Goal: Information Seeking & Learning: Check status

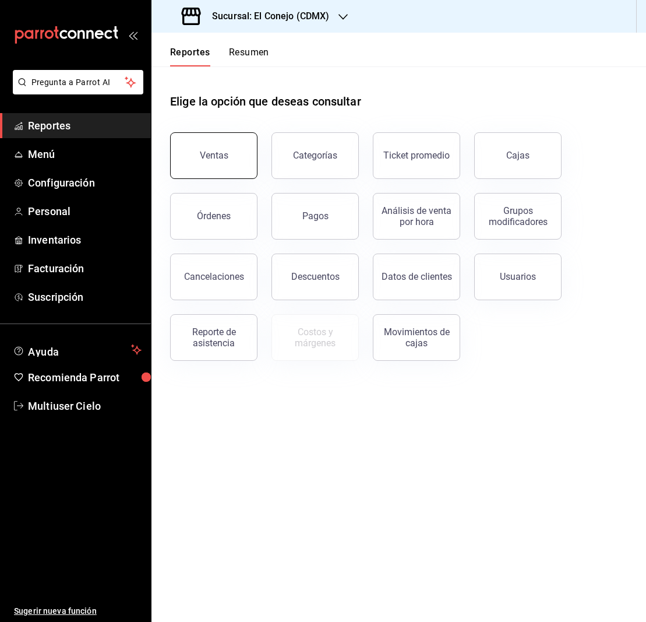
click at [217, 159] on div "Ventas" at bounding box center [214, 155] width 29 height 11
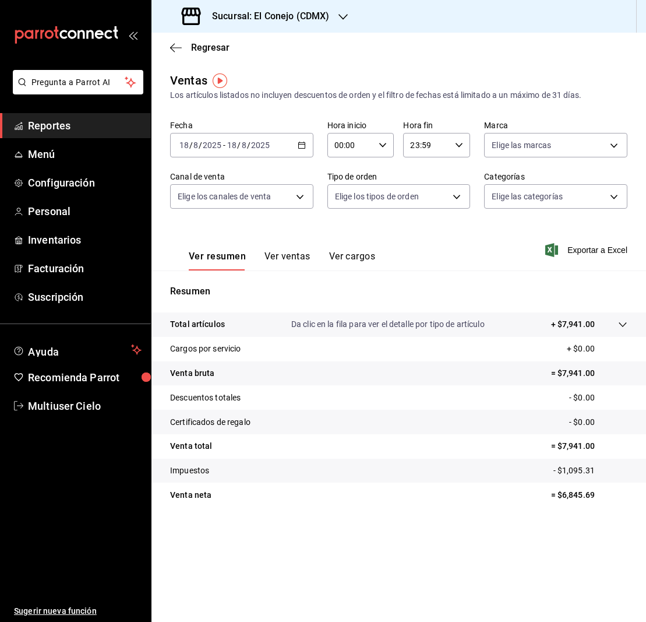
click at [304, 145] on icon "button" at bounding box center [302, 145] width 8 height 8
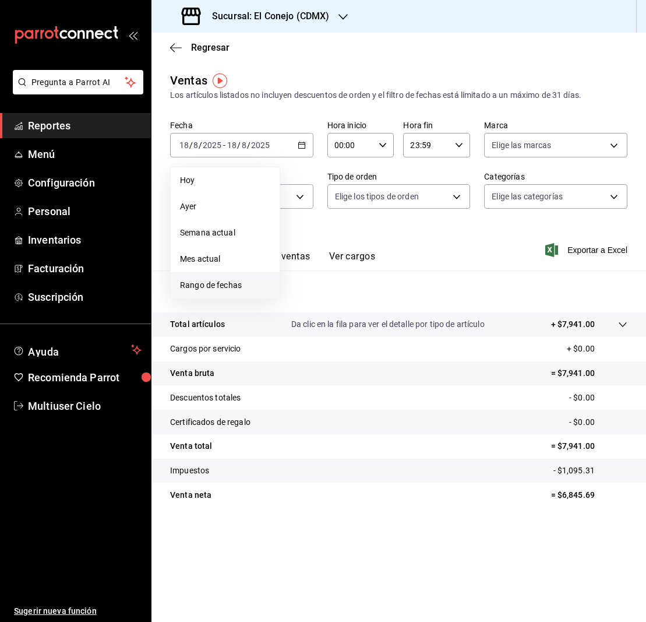
click at [198, 286] on span "Rango de fechas" at bounding box center [225, 285] width 90 height 12
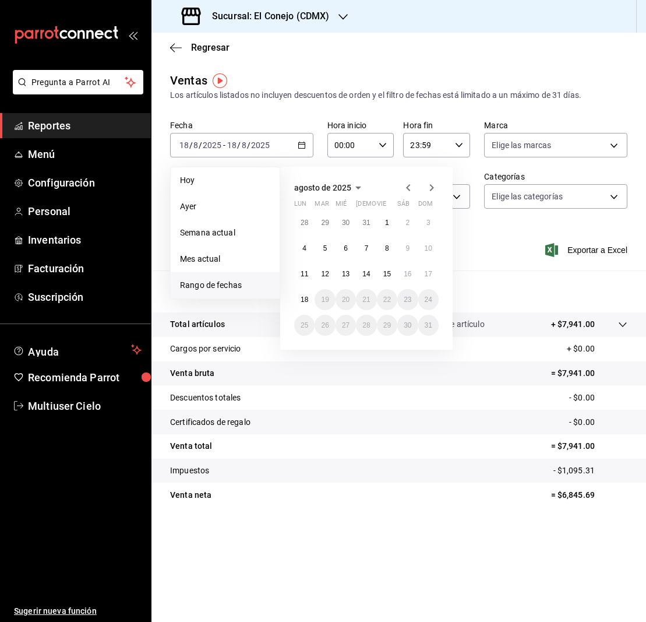
click at [356, 187] on icon "button" at bounding box center [359, 188] width 6 height 3
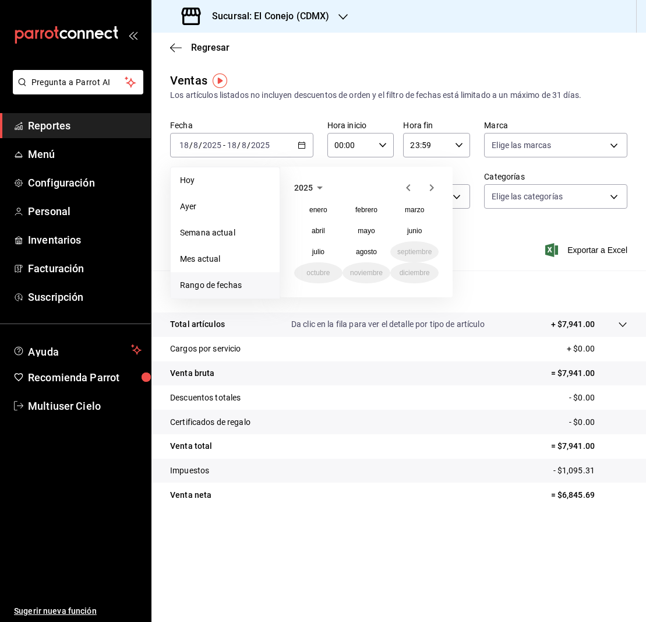
click at [409, 187] on icon "button" at bounding box center [409, 188] width 14 height 14
click at [370, 255] on abbr "agosto" at bounding box center [366, 252] width 21 height 8
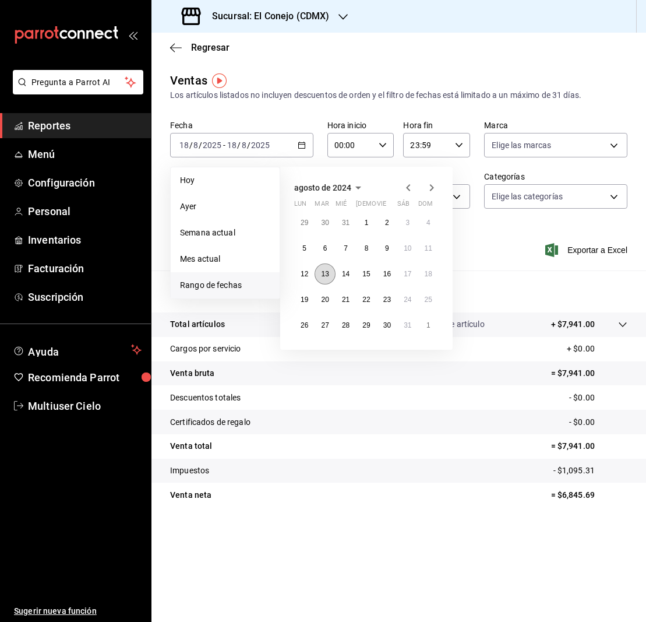
scroll to position [0, 0]
click at [352, 327] on button "28" at bounding box center [346, 325] width 20 height 21
drag, startPoint x: 355, startPoint y: 324, endPoint x: 438, endPoint y: 327, distance: 83.4
click at [438, 327] on div "29 30 31 1 2 3 4 5 6 7 8 9 10 11 12 13 14 15 16 17 18 19 20 21 22 23 24 25 26 2…" at bounding box center [366, 274] width 145 height 124
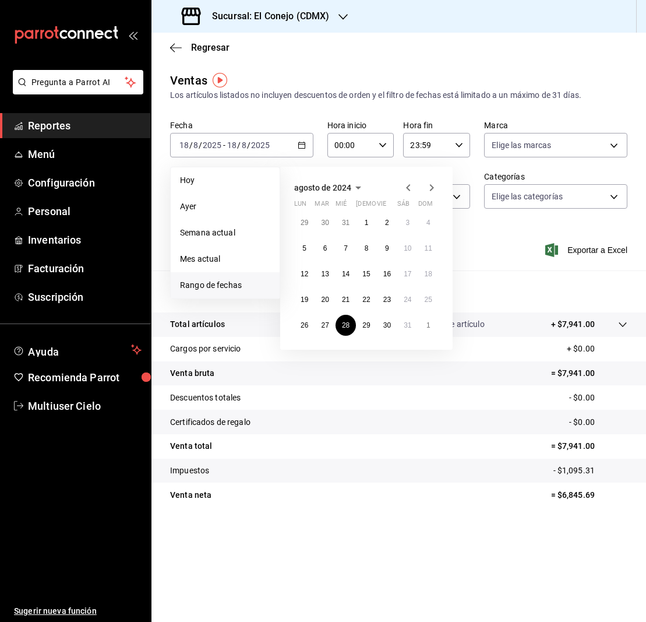
click at [434, 187] on icon "button" at bounding box center [432, 187] width 4 height 7
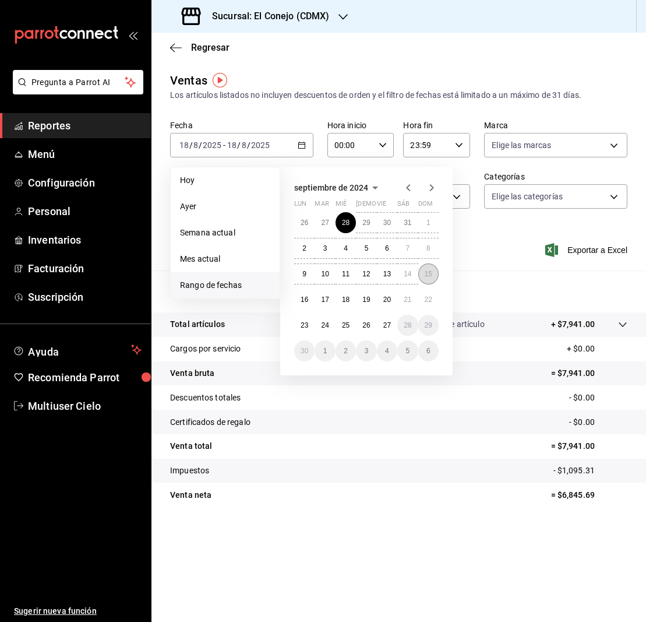
drag, startPoint x: 353, startPoint y: 222, endPoint x: 432, endPoint y: 278, distance: 97.0
click at [432, 278] on div "26 27 28 29 30 31 1 2 3 4 5 6 7 8 9 10 11 12 13 14 15 16 17 18 19 20 21 22 23 2…" at bounding box center [366, 286] width 145 height 149
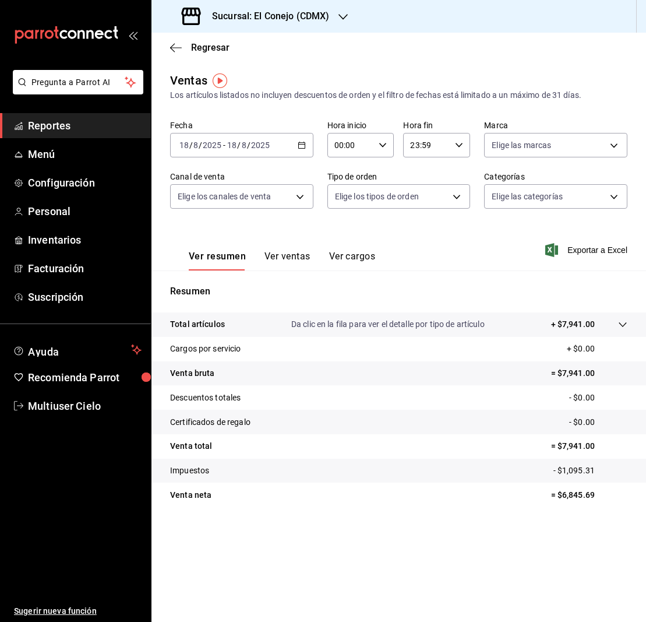
click at [312, 525] on div "Ventas Los artículos listados no incluyen descuentos de orden y el filtro de fe…" at bounding box center [399, 306] width 495 height 468
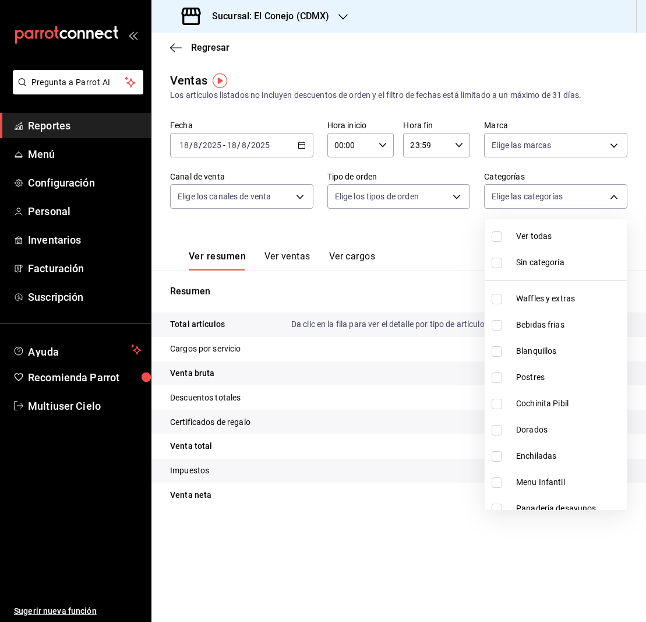
click at [613, 195] on body "Pregunta a Parrot AI Reportes Menú Configuración Personal Inventarios Facturaci…" at bounding box center [323, 311] width 646 height 622
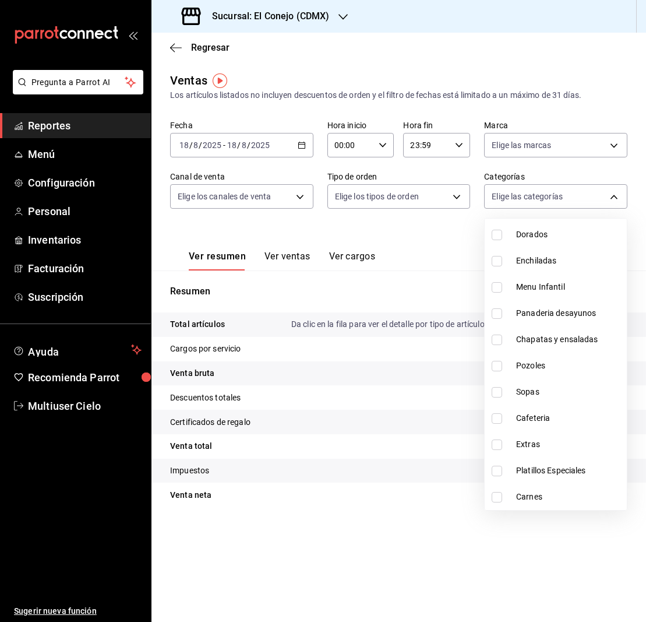
scroll to position [195, 0]
click at [496, 445] on input "checkbox" at bounding box center [497, 445] width 10 height 10
checkbox input "true"
type input "ff42032b-5013-4bf4-8d11-7a00518d0533"
click at [501, 471] on input "checkbox" at bounding box center [497, 471] width 10 height 10
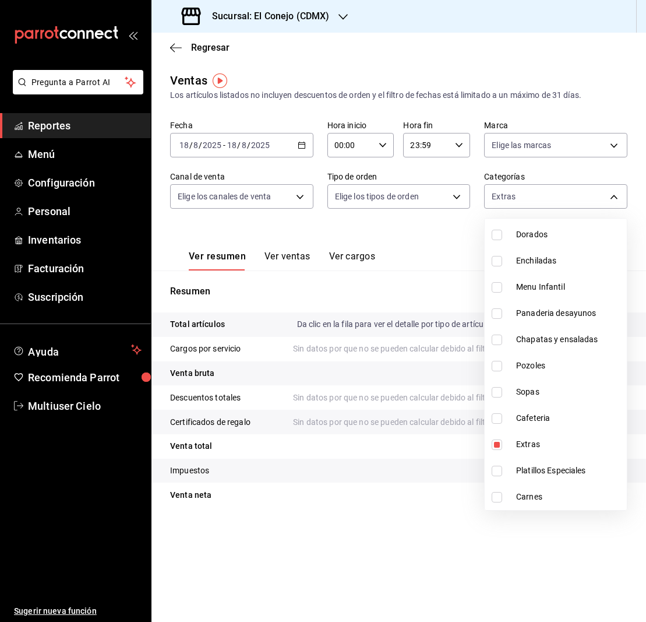
checkbox input "true"
type input "ff42032b-5013-4bf4-8d11-7a00518d0533,60812d36-2522-4a31-bc1d-b390734cc08f"
click at [499, 445] on input "checkbox" at bounding box center [497, 445] width 10 height 10
checkbox input "false"
type input "60812d36-2522-4a31-bc1d-b390734cc08f"
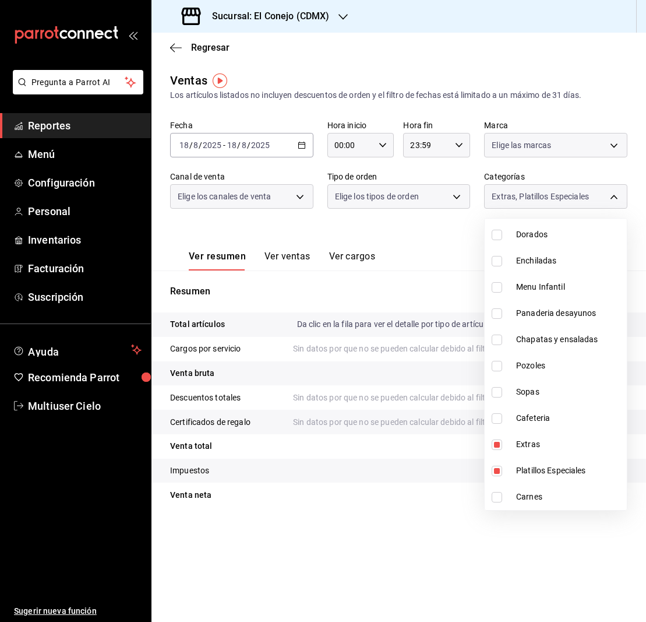
scroll to position [195, 0]
click at [293, 255] on div at bounding box center [323, 311] width 646 height 622
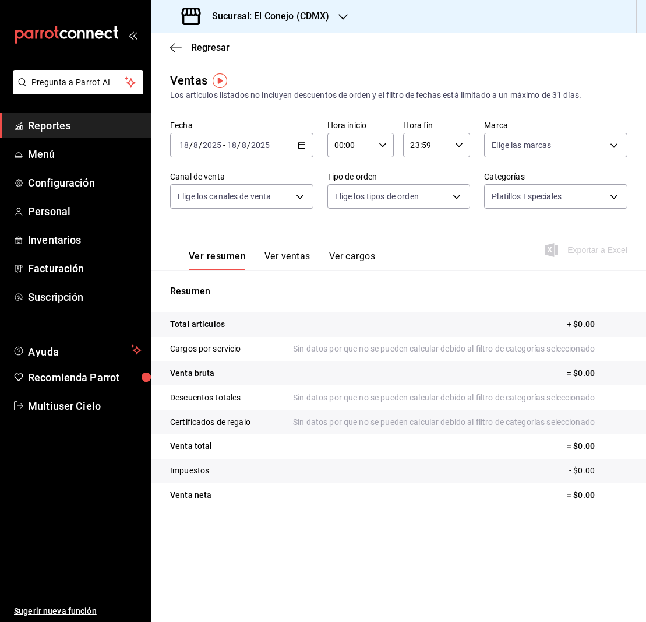
click at [293, 255] on button "Ver ventas" at bounding box center [288, 261] width 46 height 20
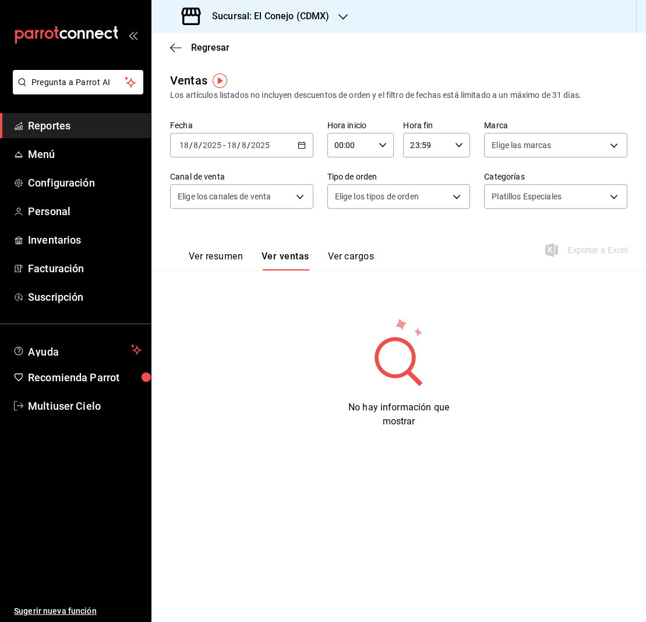
click at [305, 143] on \(Stroke\) "button" at bounding box center [301, 145] width 7 height 6
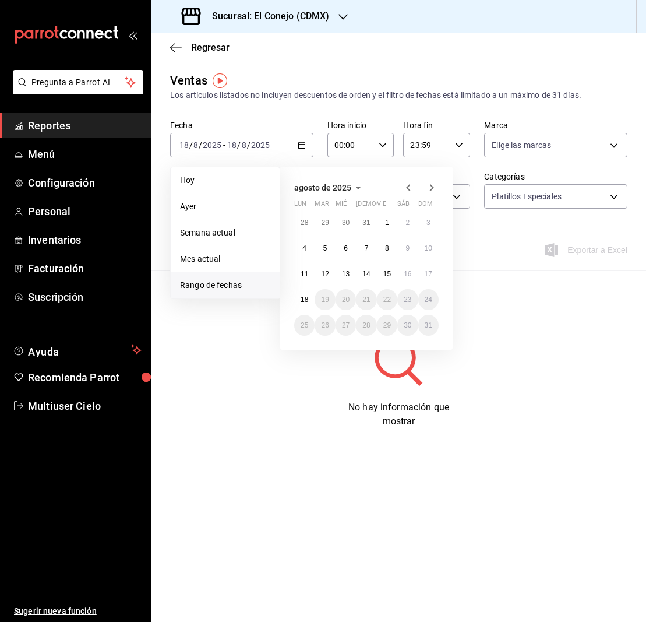
click at [356, 188] on icon "button" at bounding box center [359, 188] width 6 height 3
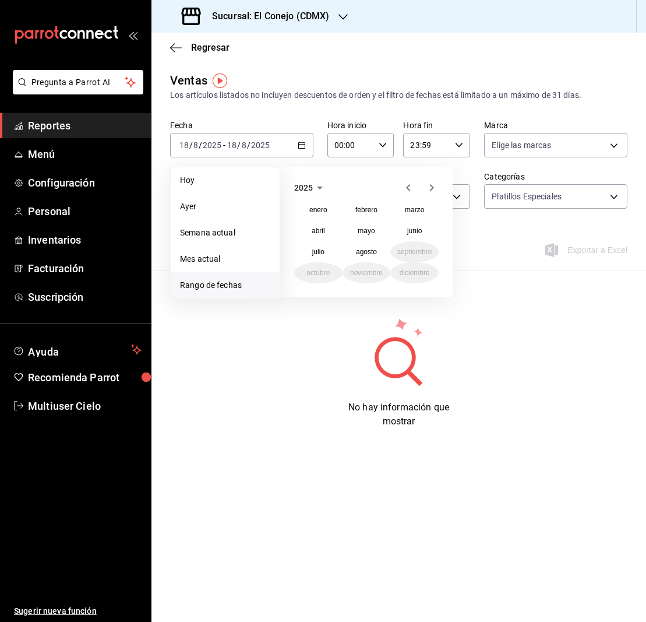
click at [319, 185] on icon "button" at bounding box center [320, 188] width 14 height 14
click at [326, 232] on button "2024" at bounding box center [318, 230] width 48 height 21
click at [373, 251] on abbr "agosto" at bounding box center [366, 252] width 21 height 8
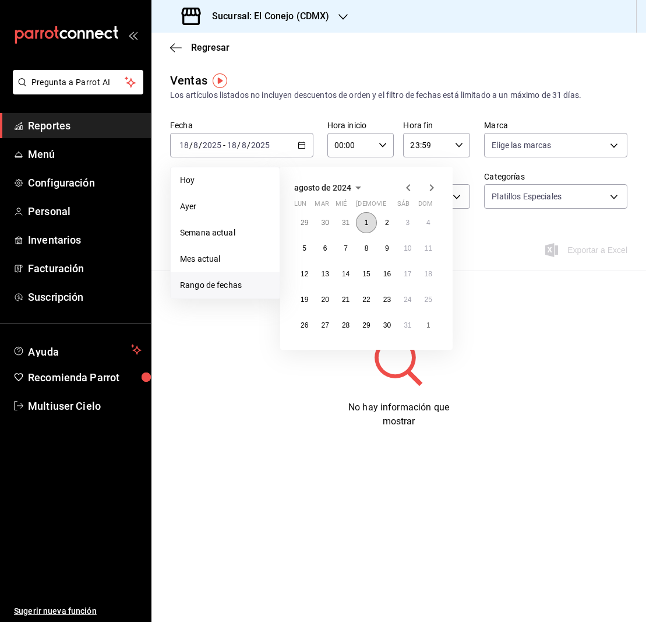
click at [369, 224] on button "1" at bounding box center [366, 222] width 20 height 21
drag, startPoint x: 369, startPoint y: 224, endPoint x: 386, endPoint y: 328, distance: 105.8
click at [386, 328] on div "29 30 31 1 2 3 4 5 6 7 8 9 10 11 12 13 14 15 16 17 18 19 20 21 22 23 24 25 26 2…" at bounding box center [366, 274] width 145 height 124
click at [386, 328] on abbr "30" at bounding box center [388, 325] width 8 height 8
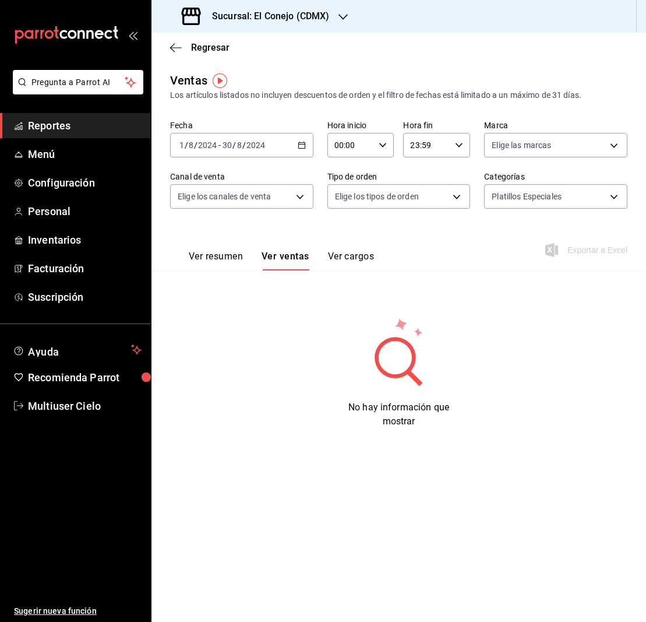
click at [199, 252] on button "Ver resumen" at bounding box center [216, 261] width 54 height 20
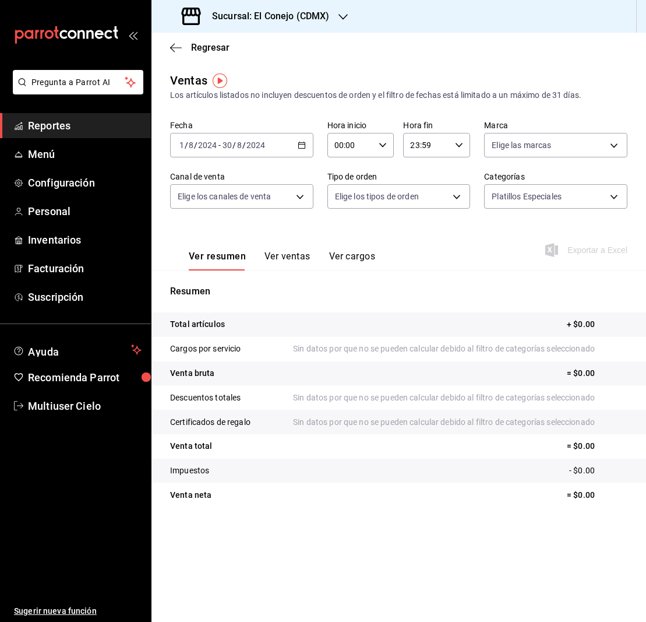
click at [292, 255] on button "Ver ventas" at bounding box center [288, 261] width 46 height 20
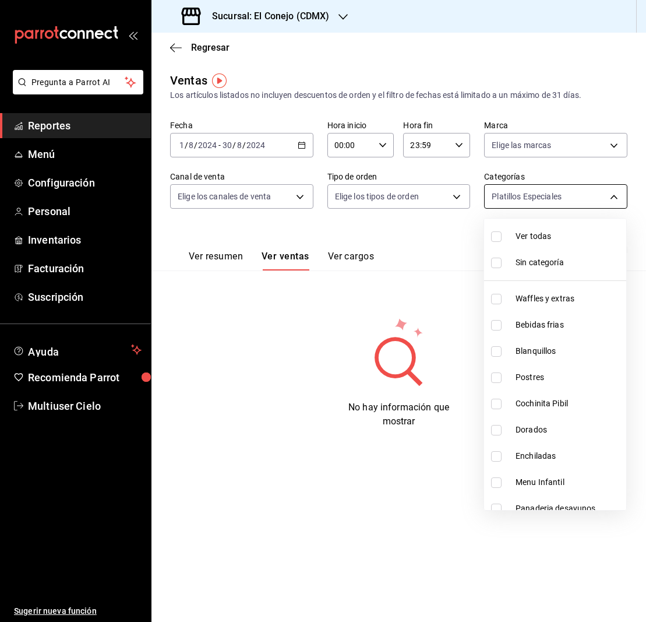
click at [614, 198] on body "Pregunta a Parrot AI Reportes Menú Configuración Personal Inventarios Facturaci…" at bounding box center [323, 311] width 646 height 622
click at [497, 234] on input "checkbox" at bounding box center [496, 236] width 10 height 10
checkbox input "true"
type input "1b9b6370-6621-4ed8-a350-7a16e328223c,de82db63-8dd8-4503-b1e5-61c4b530816e,a0fe9…"
checkbox input "true"
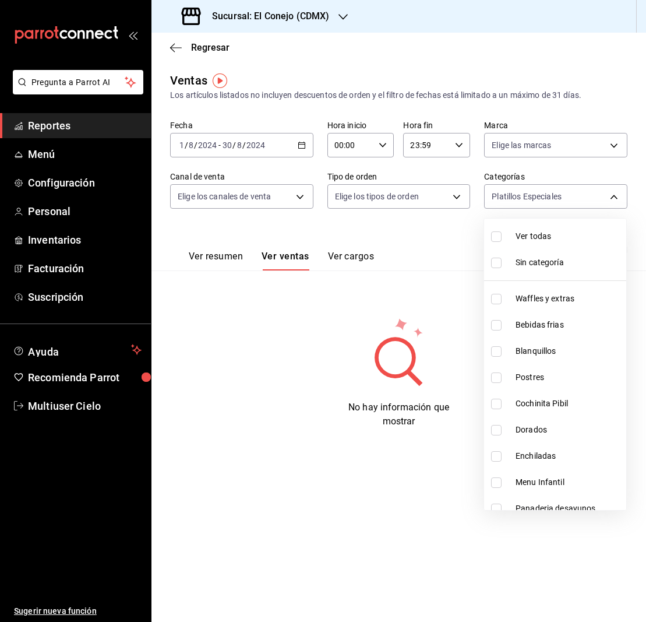
checkbox input "true"
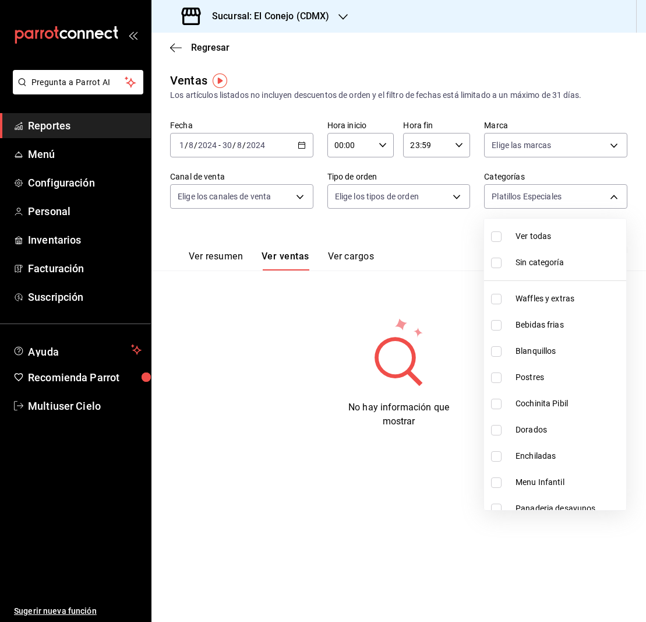
checkbox input "true"
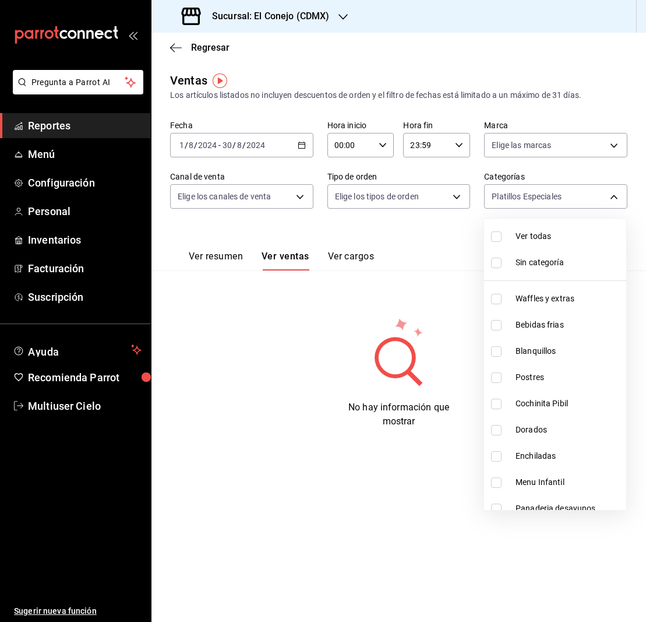
checkbox input "true"
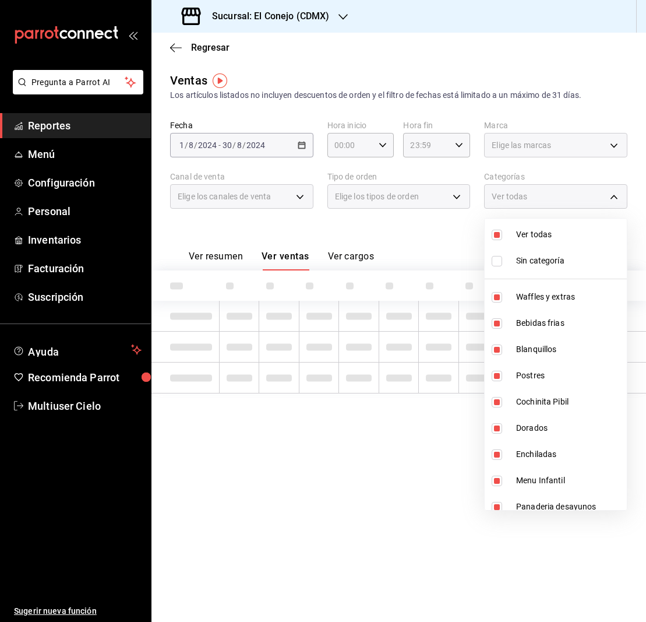
click at [425, 230] on div at bounding box center [323, 311] width 646 height 622
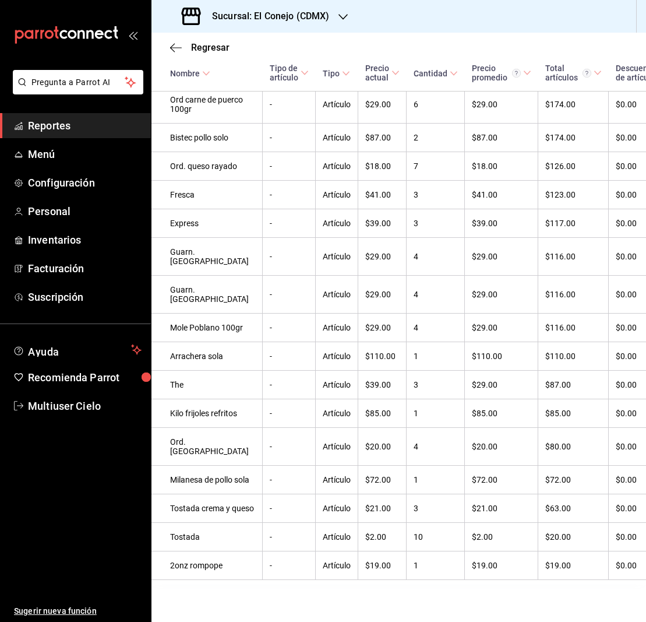
scroll to position [0, 0]
click at [171, 46] on icon "button" at bounding box center [176, 48] width 12 height 10
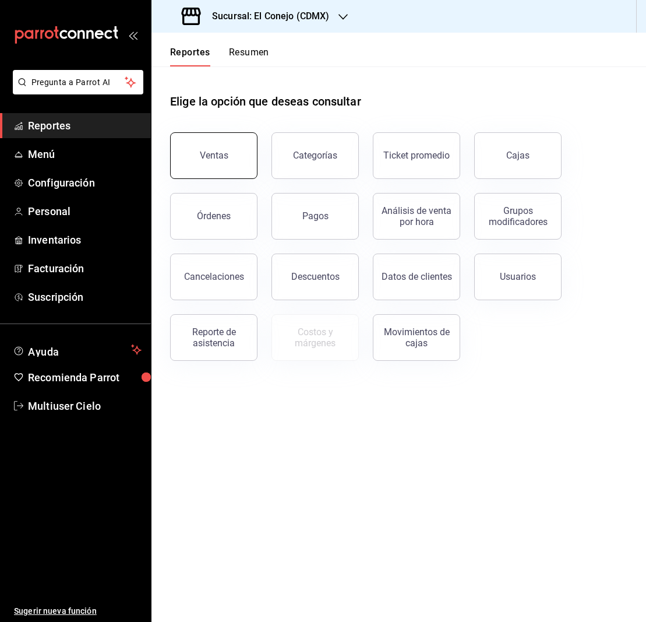
click at [211, 152] on div "Ventas" at bounding box center [214, 155] width 29 height 11
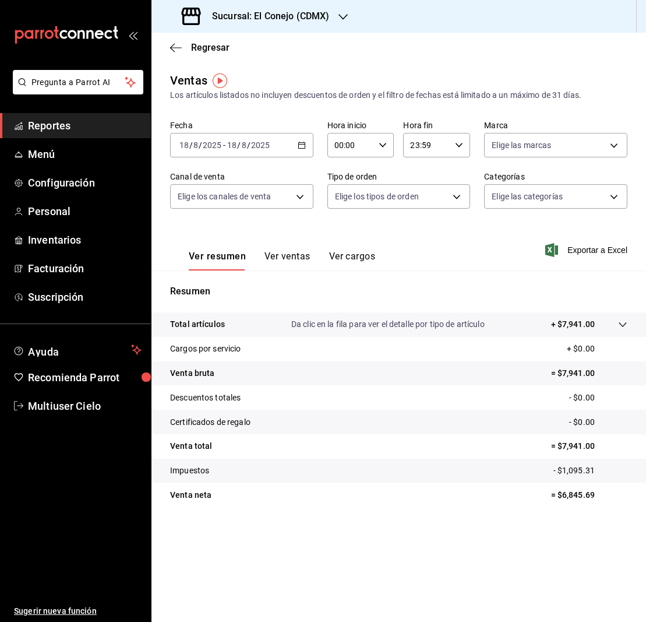
click at [304, 147] on icon "button" at bounding box center [302, 145] width 8 height 8
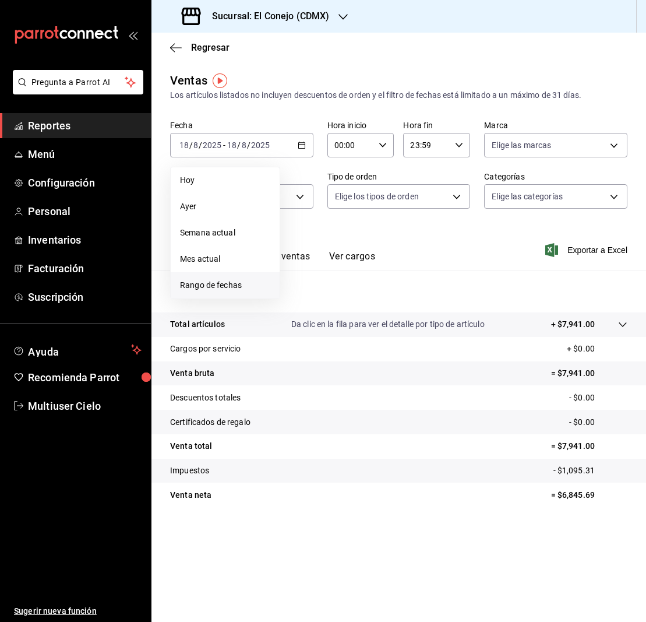
click at [235, 285] on span "Rango de fechas" at bounding box center [225, 285] width 90 height 12
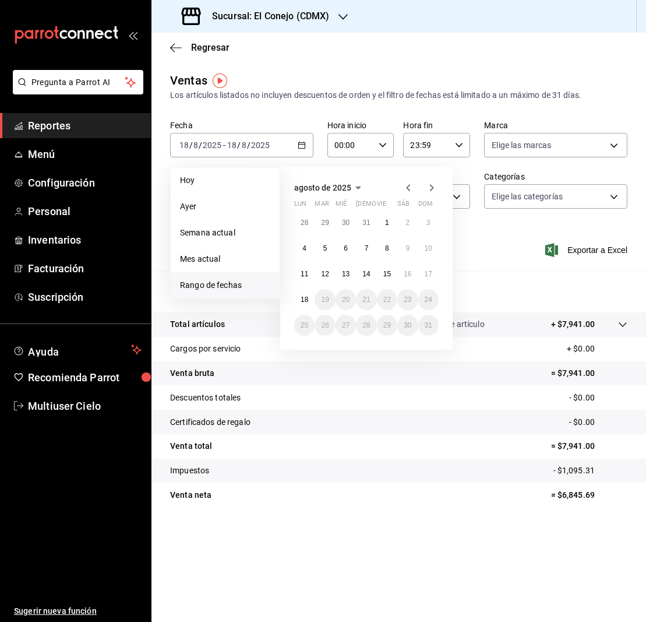
click at [407, 188] on icon "button" at bounding box center [408, 187] width 4 height 7
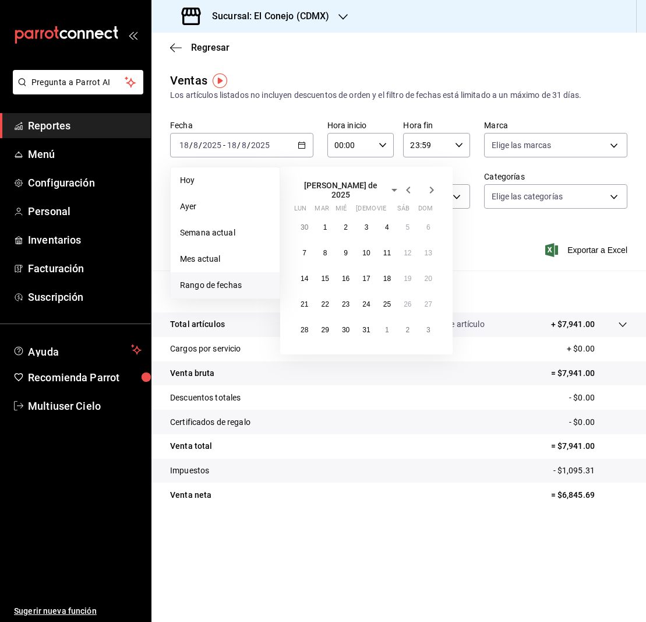
click at [388, 189] on icon "button" at bounding box center [395, 190] width 14 height 14
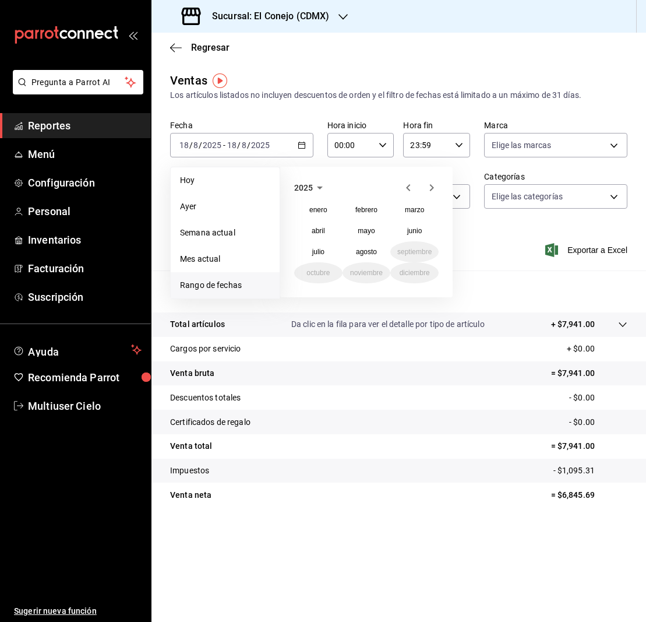
click at [319, 187] on icon "button" at bounding box center [320, 188] width 6 height 3
click at [322, 229] on button "2024" at bounding box center [318, 230] width 48 height 21
click at [419, 251] on abbr "septiembre" at bounding box center [415, 252] width 34 height 8
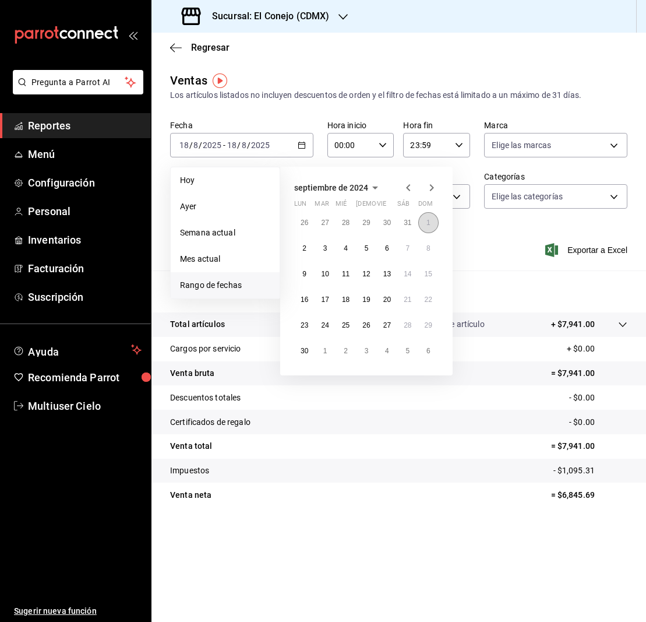
click at [426, 222] on button "1" at bounding box center [429, 222] width 20 height 21
click at [322, 359] on button "1" at bounding box center [325, 350] width 20 height 21
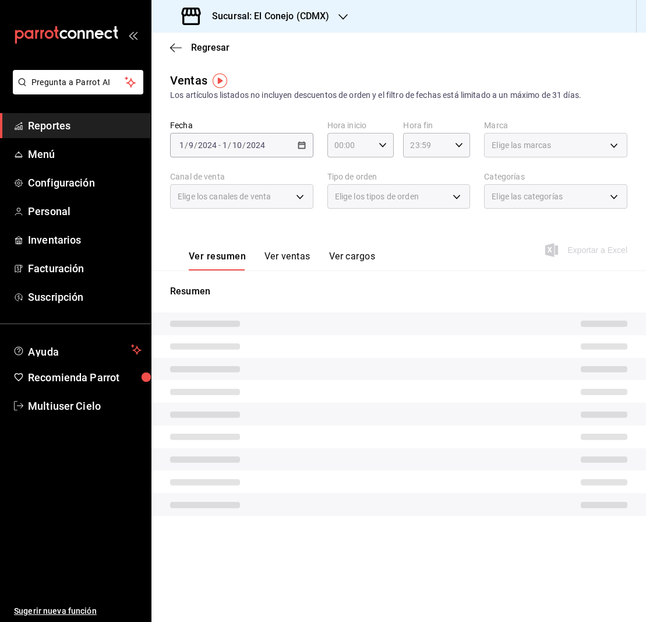
click at [311, 358] on tr at bounding box center [399, 369] width 495 height 23
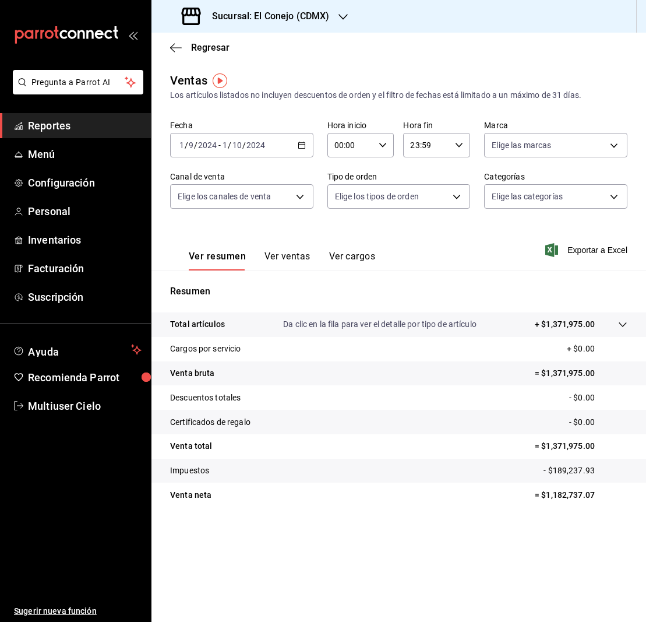
click at [283, 258] on button "Ver ventas" at bounding box center [288, 261] width 46 height 20
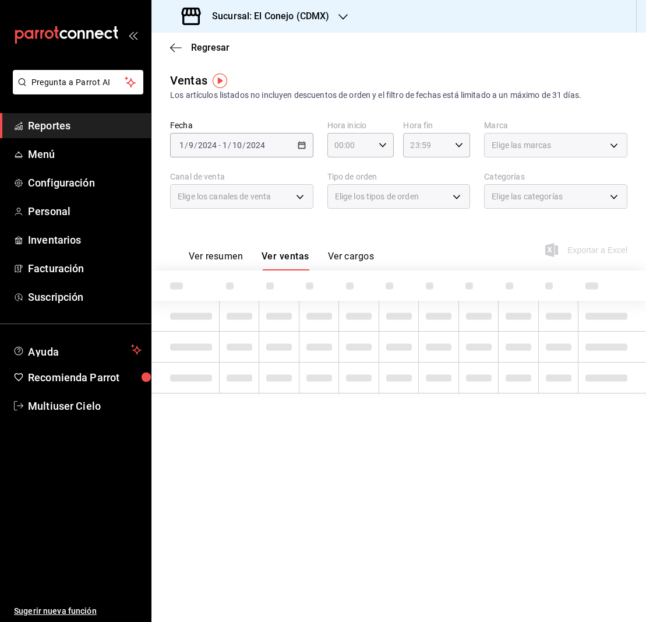
click at [613, 195] on div "Elige las categorías" at bounding box center [555, 196] width 143 height 24
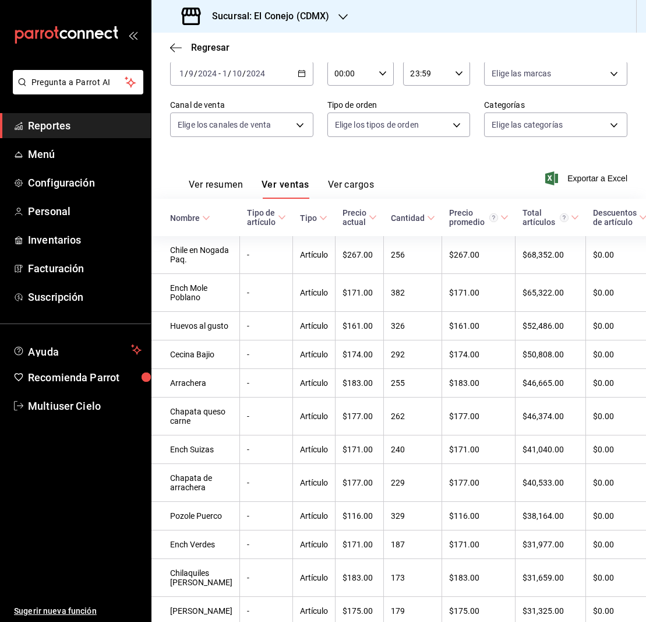
scroll to position [73, 0]
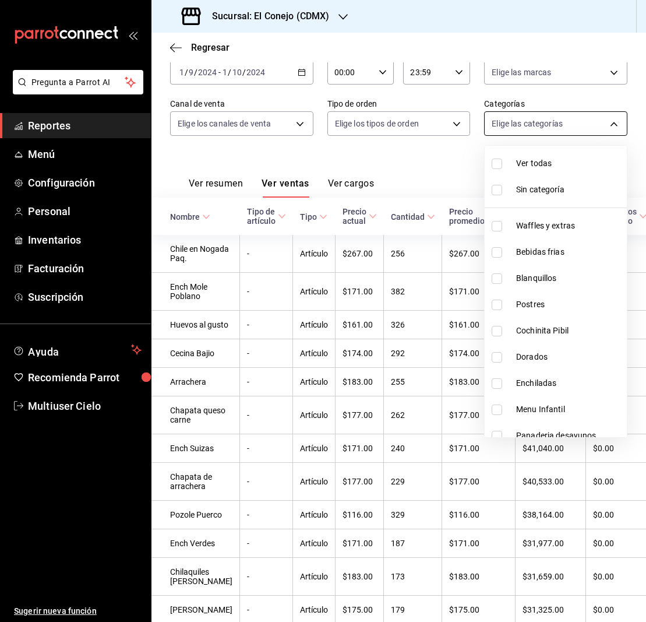
click at [614, 124] on body "Pregunta a Parrot AI Reportes Menú Configuración Personal Inventarios Facturaci…" at bounding box center [323, 311] width 646 height 622
click at [498, 189] on input "checkbox" at bounding box center [497, 190] width 10 height 10
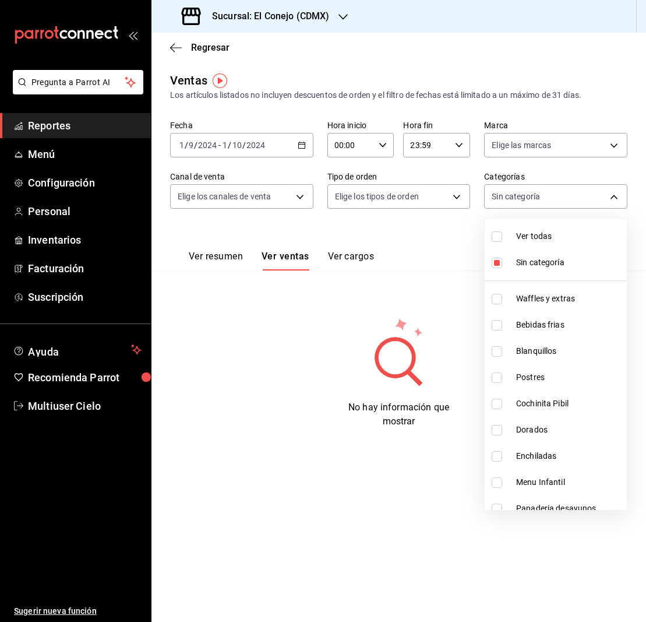
click at [498, 264] on input "checkbox" at bounding box center [497, 263] width 10 height 10
checkbox input "false"
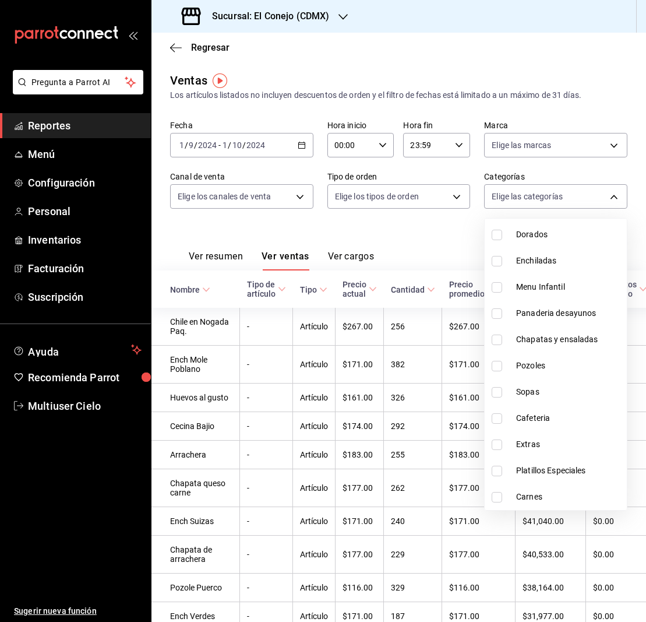
scroll to position [195, 0]
click at [498, 473] on input "checkbox" at bounding box center [497, 471] width 10 height 10
checkbox input "true"
type input "60812d36-2522-4a31-bc1d-b390734cc08f"
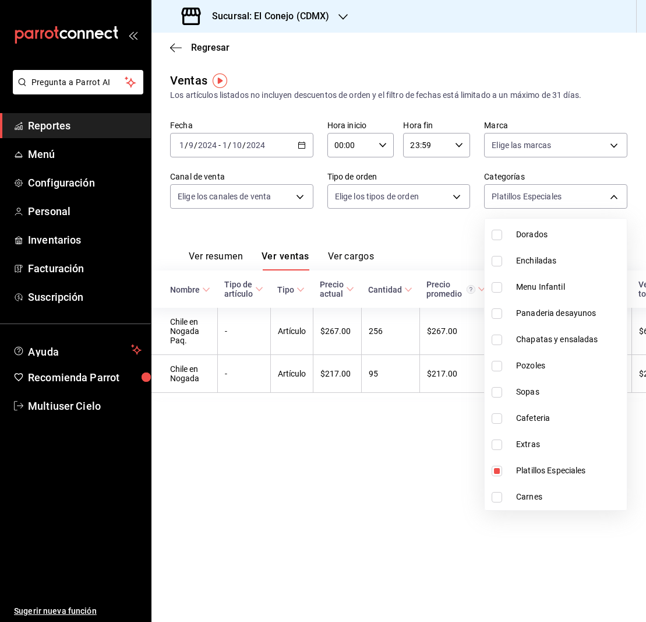
click at [298, 507] on div at bounding box center [323, 311] width 646 height 622
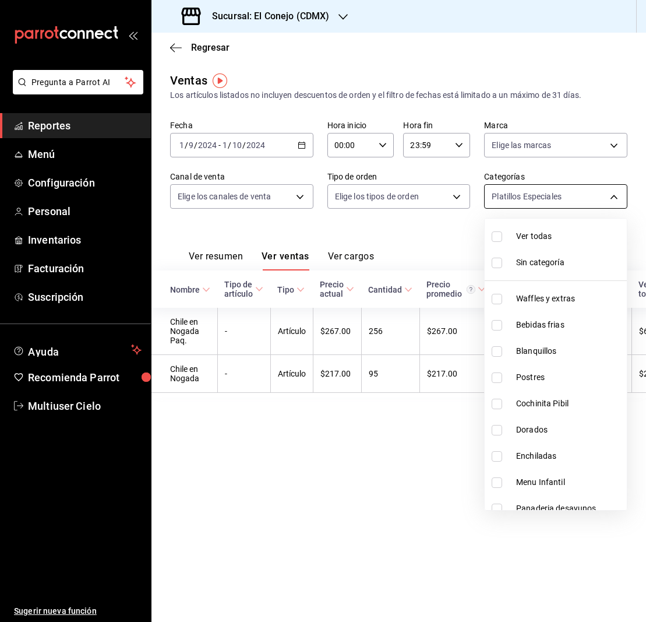
click at [614, 195] on body "Pregunta a Parrot AI Reportes Menú Configuración Personal Inventarios Facturaci…" at bounding box center [323, 311] width 646 height 622
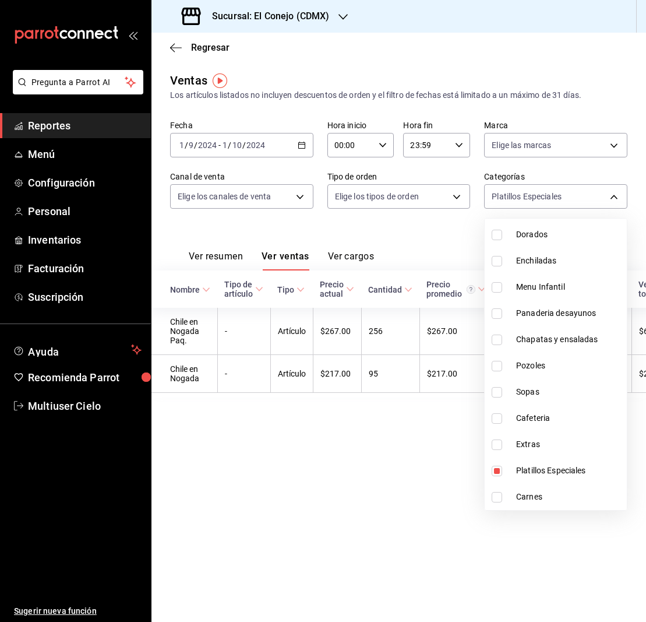
scroll to position [195, 0]
click at [300, 145] on div at bounding box center [323, 311] width 646 height 622
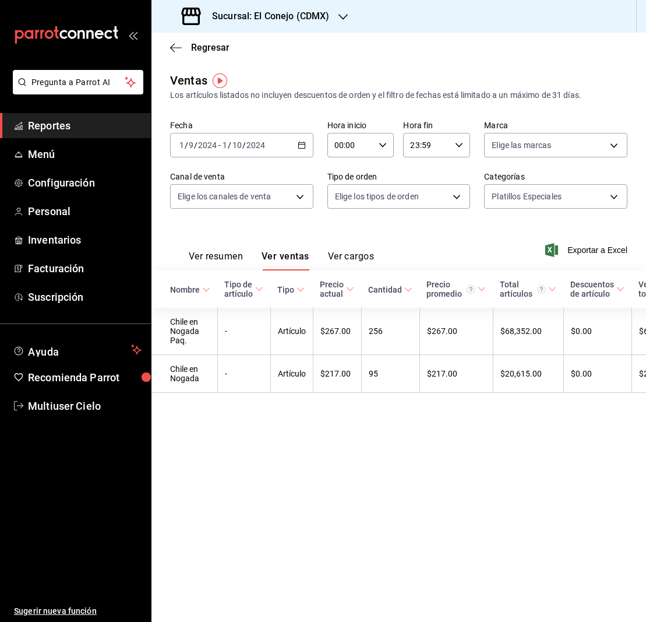
click at [300, 145] on \(Stroke\) "button" at bounding box center [301, 144] width 6 height 1
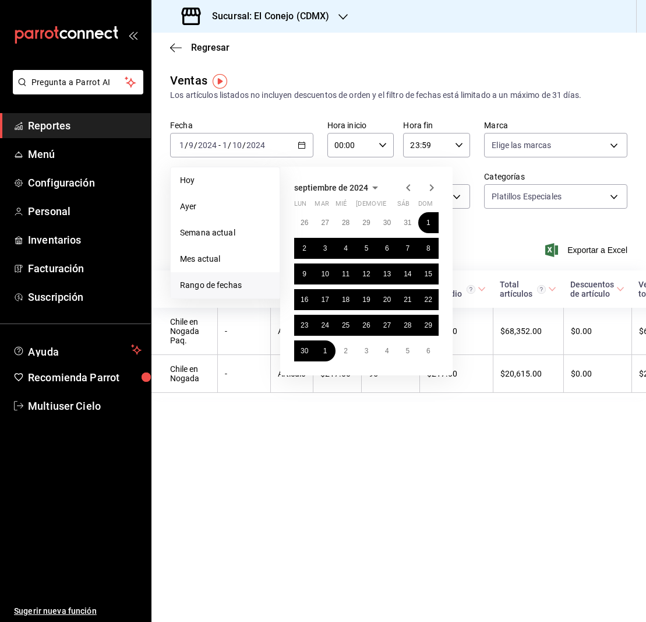
scroll to position [0, 0]
click at [409, 187] on icon "button" at bounding box center [409, 188] width 14 height 14
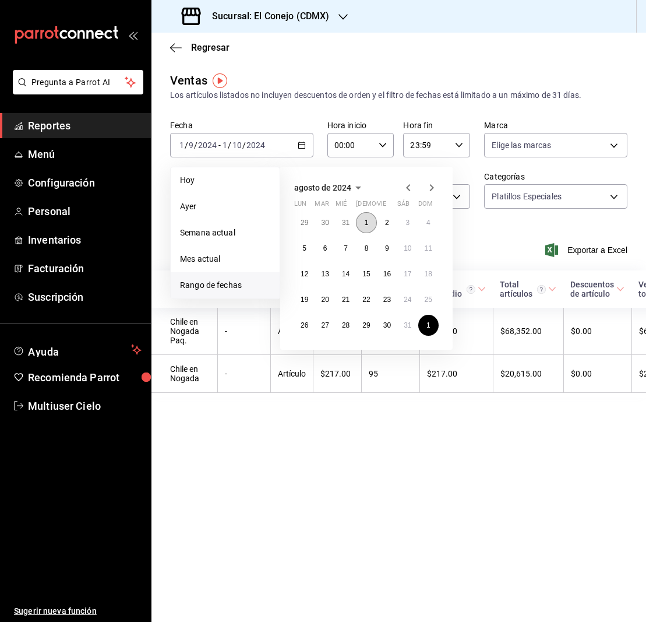
click at [365, 224] on abbr "1" at bounding box center [367, 223] width 4 height 8
click at [391, 329] on abbr "30" at bounding box center [388, 325] width 8 height 8
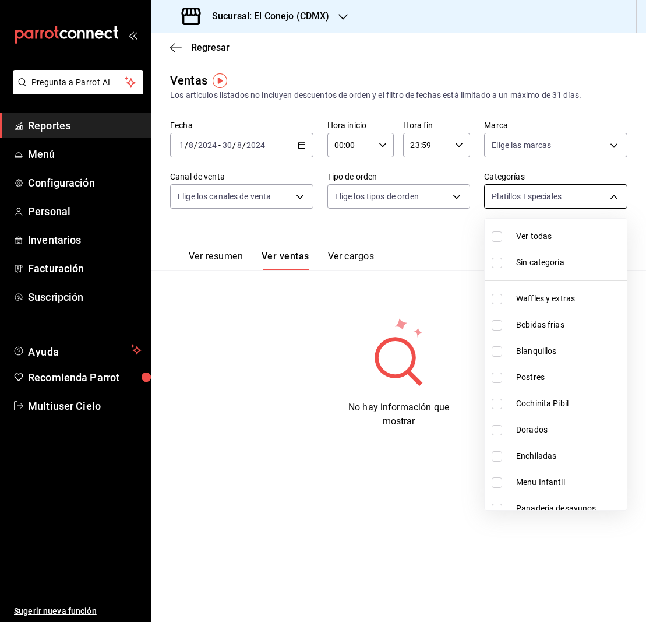
click at [617, 195] on body "Pregunta a Parrot AI Reportes Menú Configuración Personal Inventarios Facturaci…" at bounding box center [323, 311] width 646 height 622
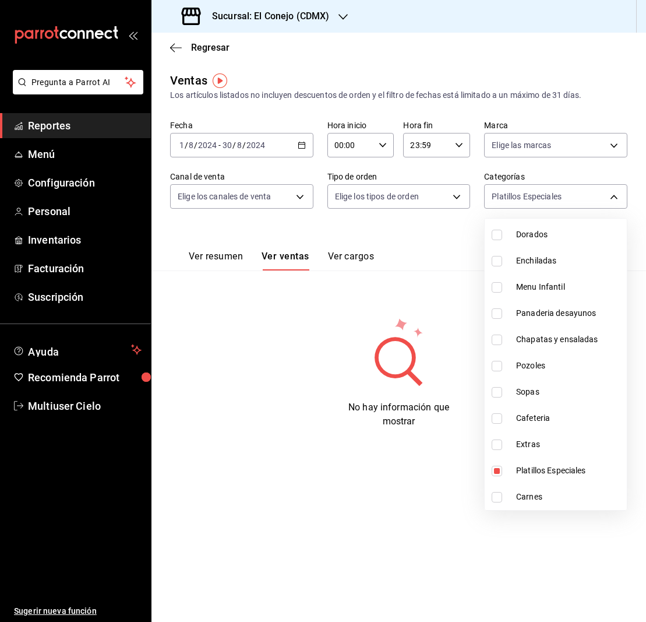
scroll to position [195, 0]
click at [303, 146] on div at bounding box center [323, 311] width 646 height 622
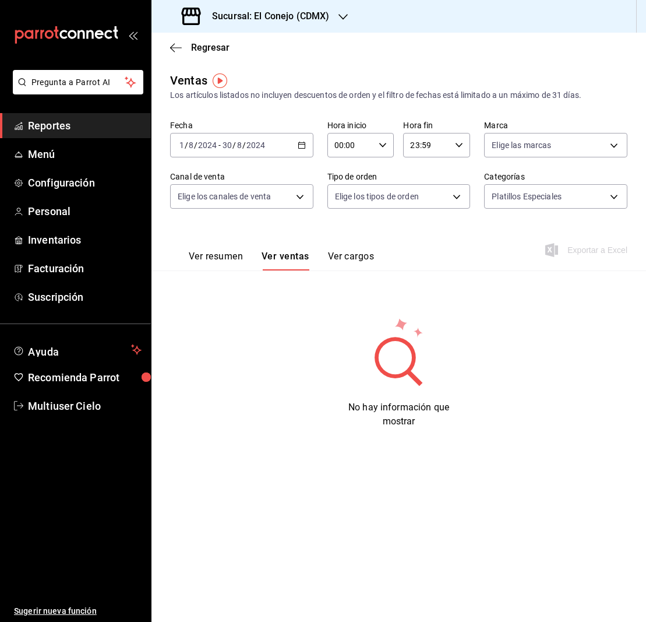
click at [300, 145] on icon "button" at bounding box center [302, 145] width 8 height 8
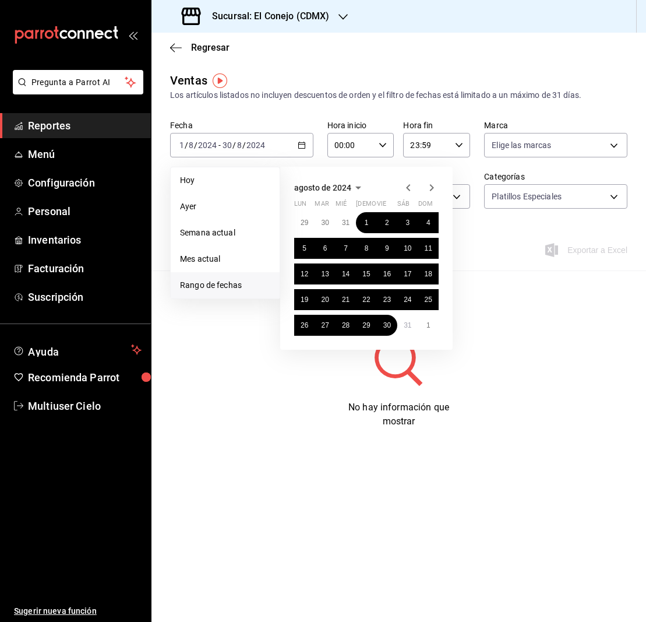
click at [430, 187] on icon "button" at bounding box center [432, 188] width 14 height 14
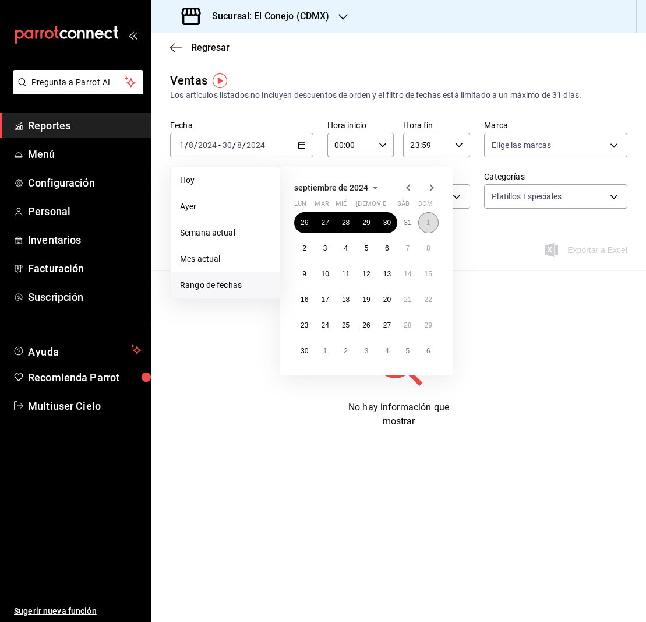
click at [433, 221] on button "1" at bounding box center [429, 222] width 20 height 21
click at [307, 353] on abbr "30" at bounding box center [305, 351] width 8 height 8
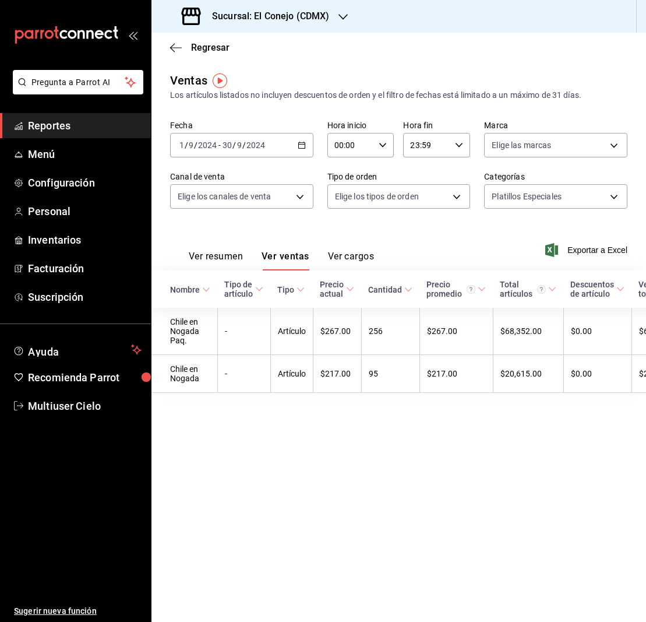
click at [300, 148] on \(Stroke\) "button" at bounding box center [301, 145] width 7 height 6
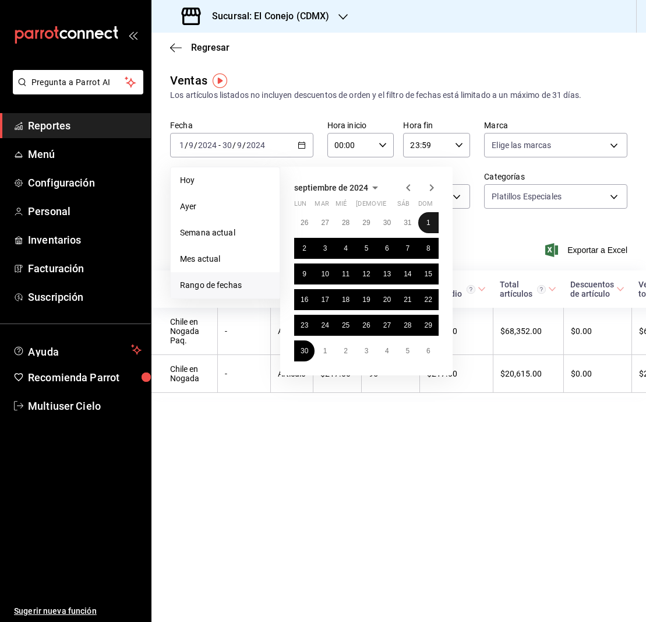
click at [432, 226] on button "1" at bounding box center [429, 222] width 20 height 21
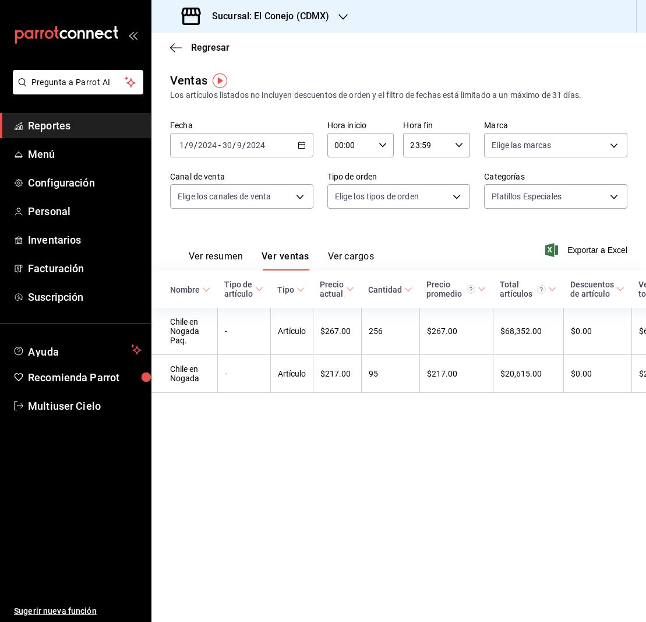
click at [517, 239] on div "Ver resumen Ver ventas Ver cargos Exportar a Excel" at bounding box center [399, 247] width 495 height 48
click at [307, 146] on div "[DATE] [DATE] - [DATE] [DATE]" at bounding box center [241, 145] width 143 height 24
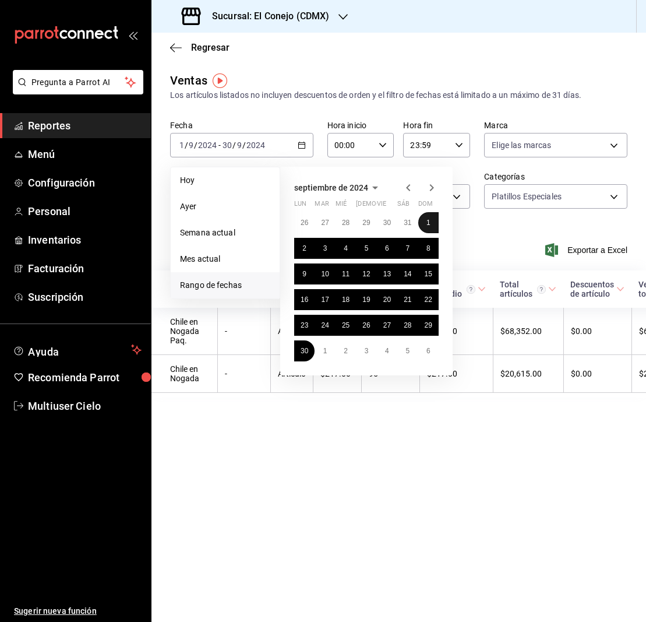
click at [430, 223] on abbr "1" at bounding box center [429, 223] width 4 height 8
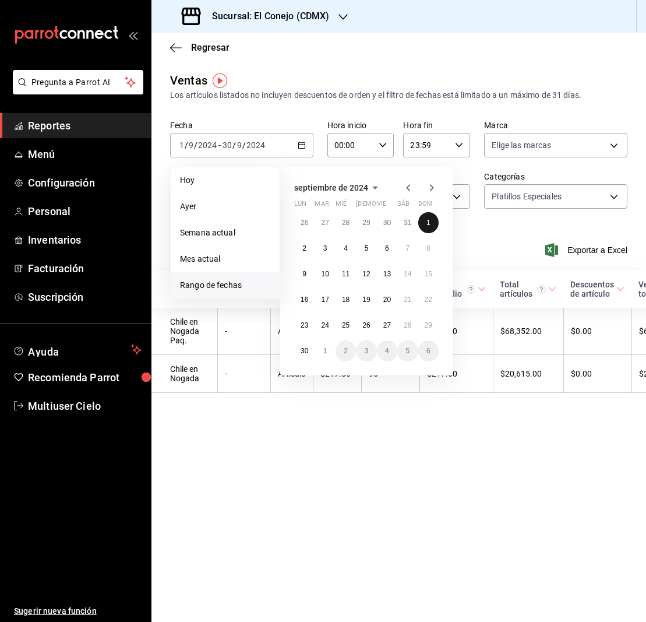
click at [430, 223] on abbr "1" at bounding box center [429, 223] width 4 height 8
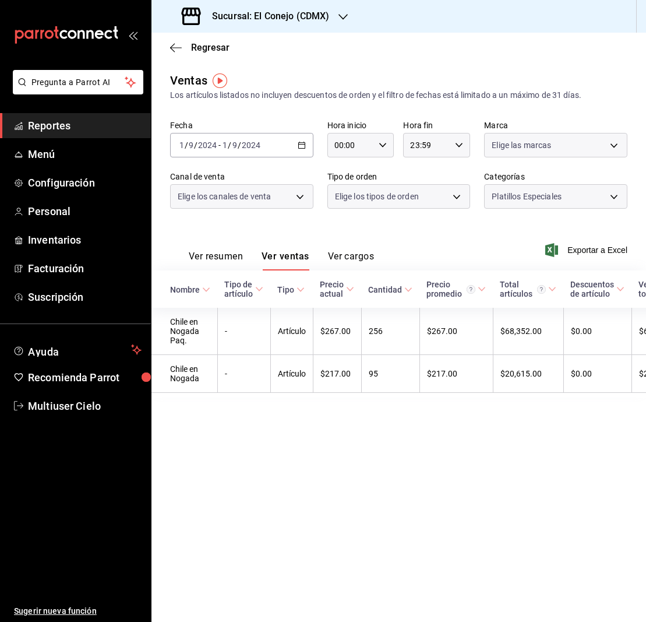
click at [430, 223] on div "Ver resumen Ver ventas Ver cargos Exportar a Excel" at bounding box center [399, 247] width 495 height 48
click at [303, 146] on icon "button" at bounding box center [302, 145] width 8 height 8
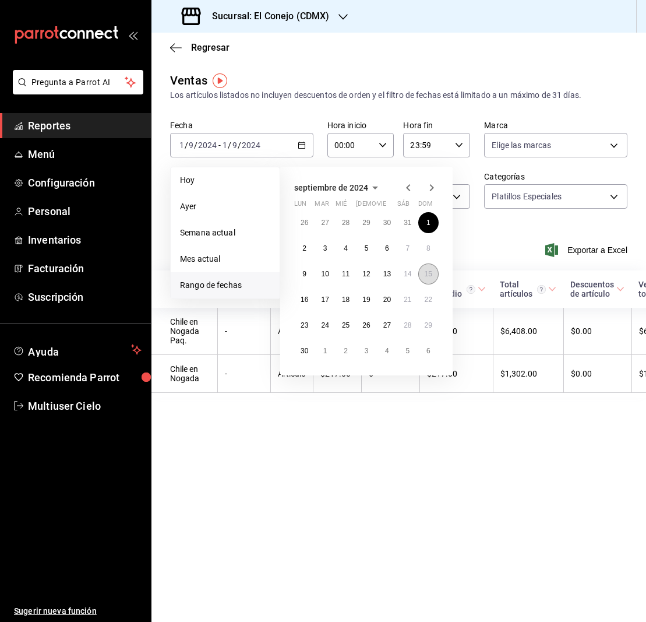
click at [433, 275] on abbr "15" at bounding box center [429, 274] width 8 height 8
click at [307, 301] on abbr "16" at bounding box center [305, 300] width 8 height 8
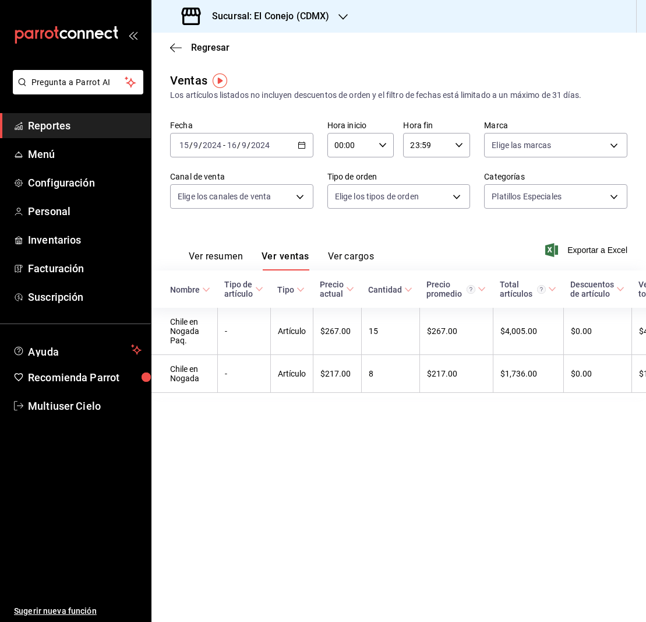
click at [304, 145] on \(Stroke\) "button" at bounding box center [301, 144] width 6 height 1
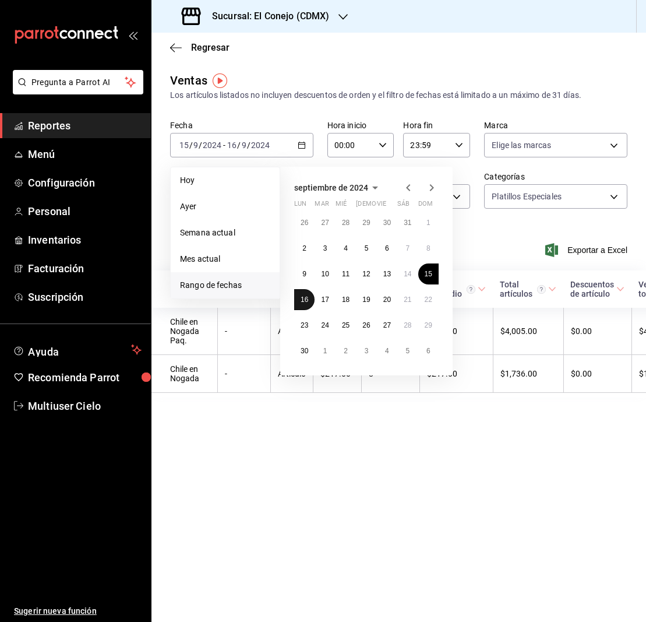
click at [301, 300] on abbr "16" at bounding box center [305, 300] width 8 height 8
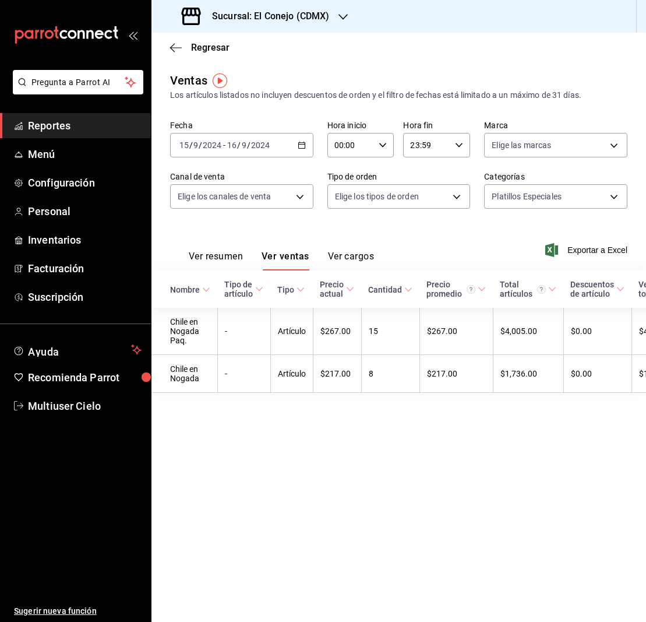
click at [241, 438] on main "Regresar Ventas Los artículos listados no incluyen descuentos de orden y el fil…" at bounding box center [399, 327] width 495 height 589
click at [305, 145] on \(Stroke\) "button" at bounding box center [301, 145] width 7 height 6
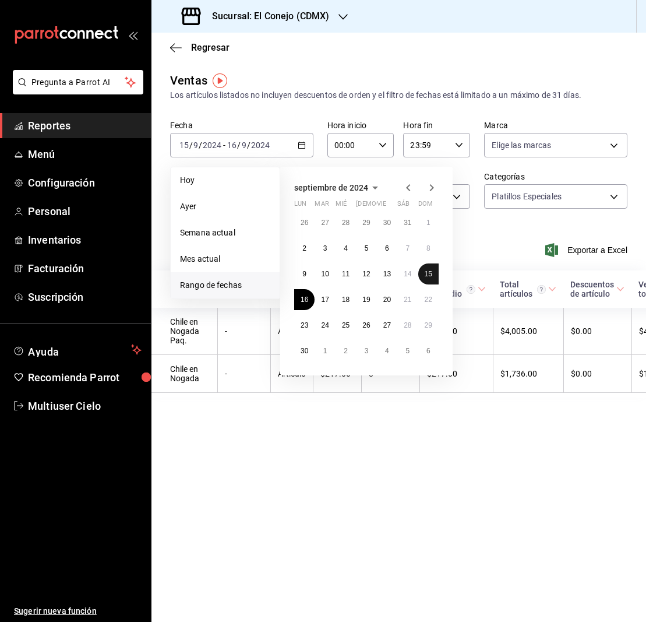
click at [427, 276] on abbr "15" at bounding box center [429, 274] width 8 height 8
click at [304, 301] on abbr "16" at bounding box center [305, 300] width 8 height 8
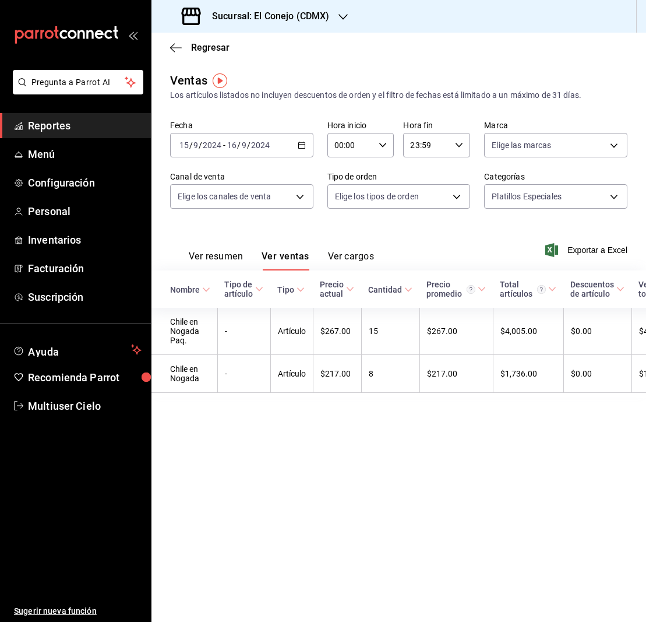
click at [301, 144] on icon "button" at bounding box center [302, 145] width 8 height 8
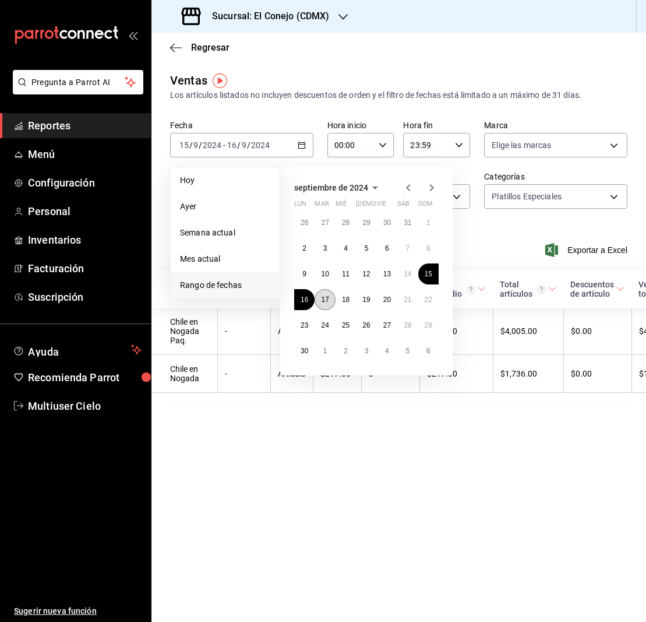
click at [329, 301] on abbr "17" at bounding box center [325, 300] width 8 height 8
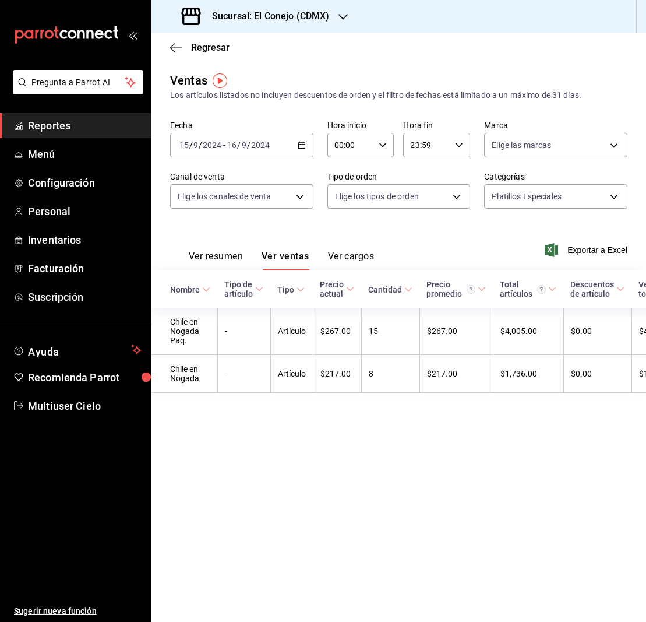
click at [322, 419] on main "Regresar Ventas Los artículos listados no incluyen descuentos de orden y el fil…" at bounding box center [399, 327] width 495 height 589
click at [297, 143] on div "[DATE] [DATE] - [DATE] [DATE]" at bounding box center [241, 145] width 143 height 24
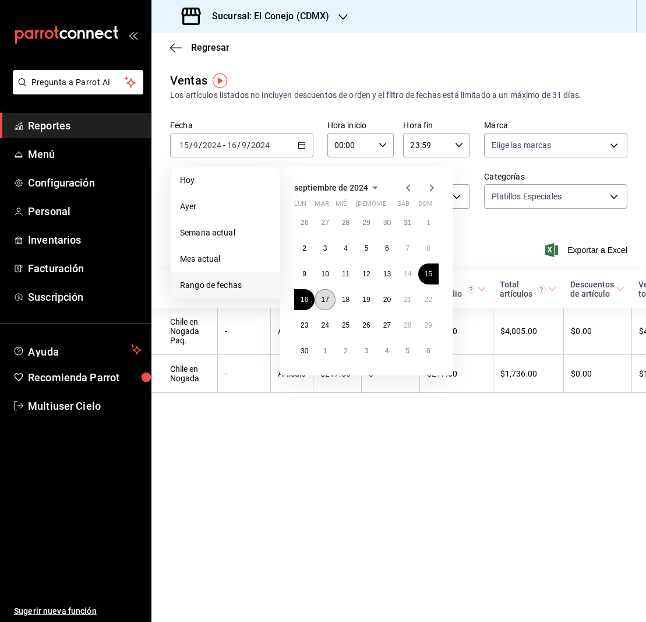
click at [326, 296] on abbr "17" at bounding box center [325, 300] width 8 height 8
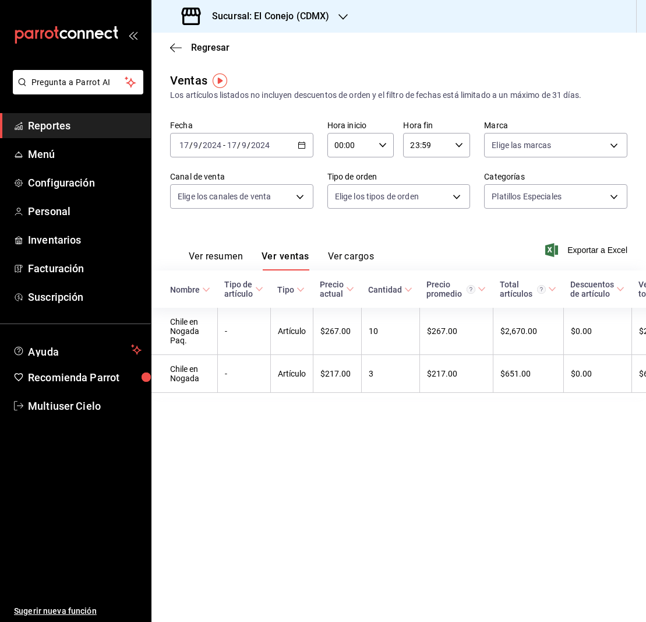
click at [306, 147] on div "[DATE] [DATE] - [DATE] [DATE]" at bounding box center [241, 145] width 143 height 24
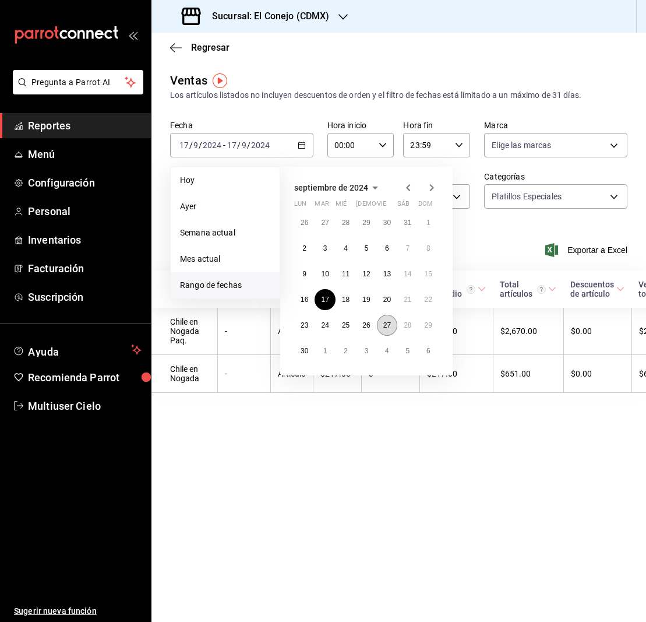
click at [386, 325] on abbr "27" at bounding box center [388, 325] width 8 height 8
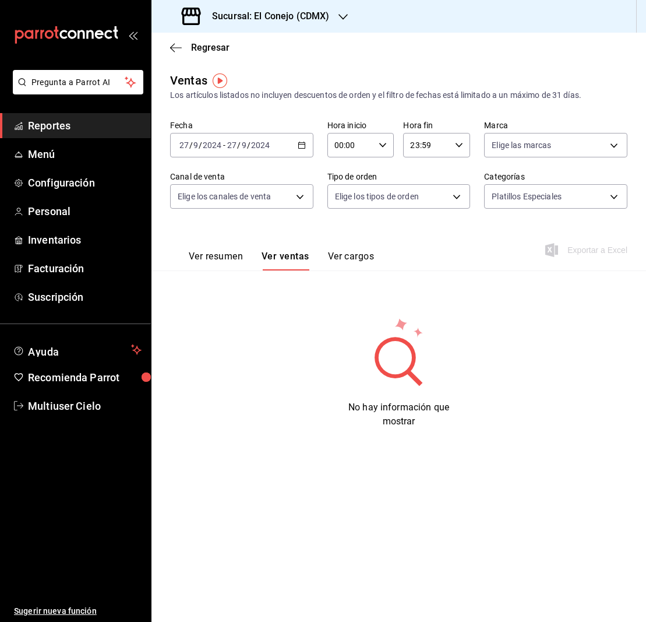
click at [301, 143] on \(Stroke\) "button" at bounding box center [301, 145] width 7 height 6
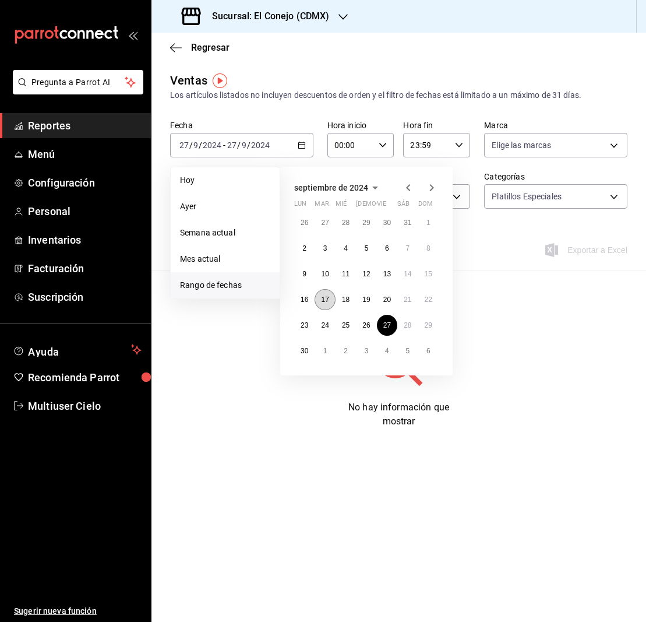
click at [334, 299] on button "17" at bounding box center [325, 299] width 20 height 21
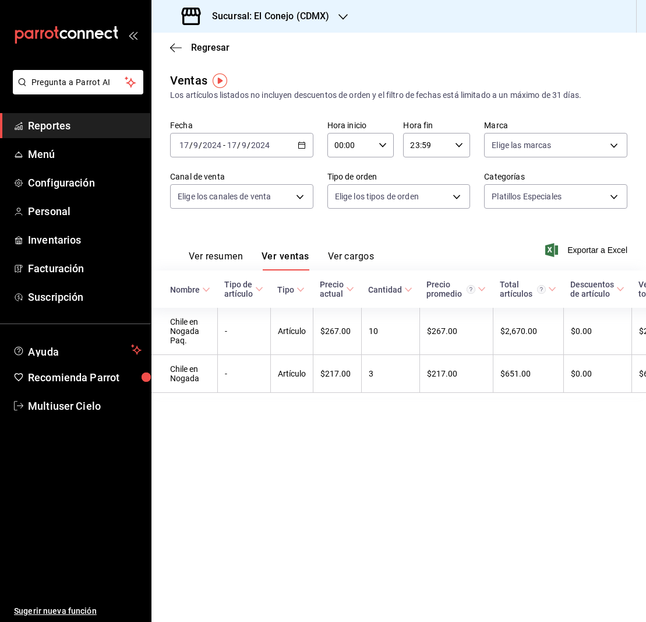
click at [304, 146] on icon "button" at bounding box center [302, 145] width 8 height 8
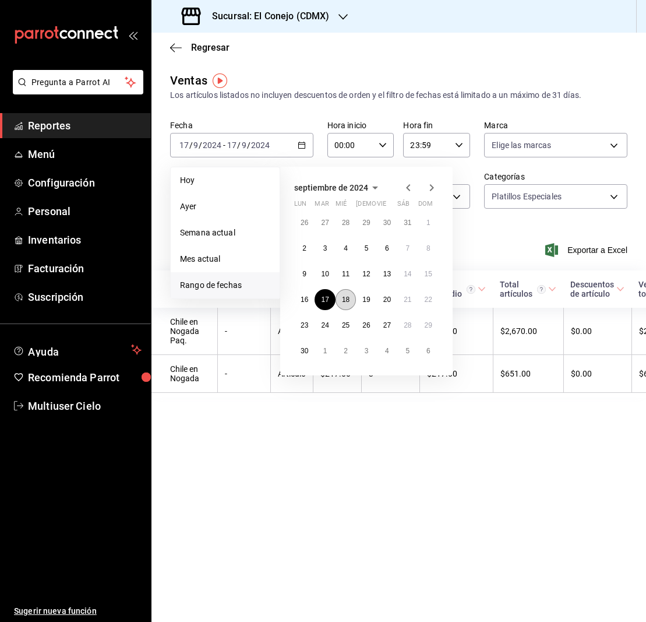
click at [346, 298] on abbr "18" at bounding box center [346, 300] width 8 height 8
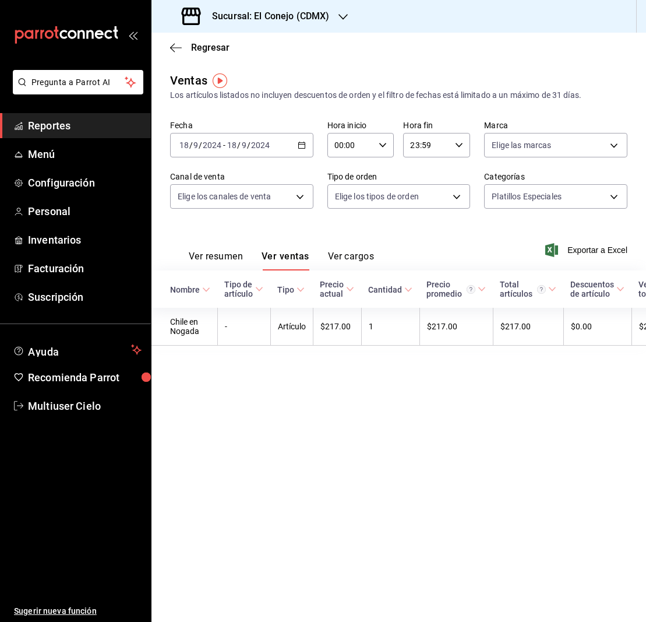
click at [304, 142] on icon "button" at bounding box center [302, 145] width 8 height 8
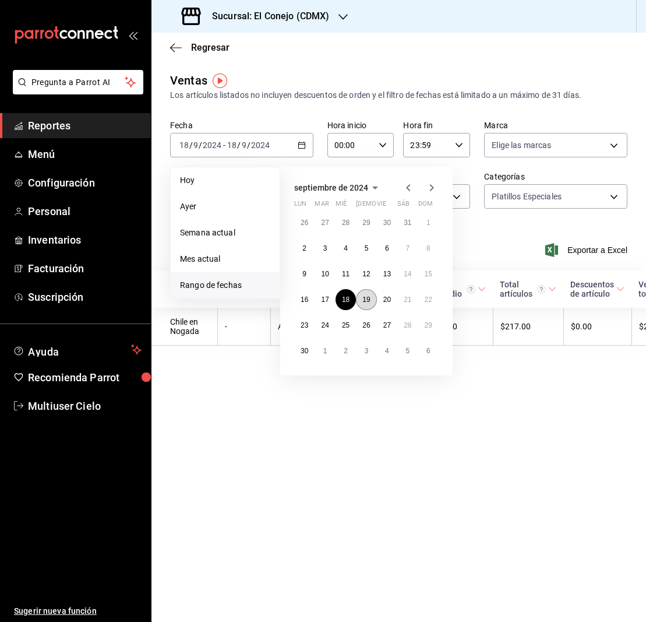
click at [365, 299] on abbr "19" at bounding box center [367, 300] width 8 height 8
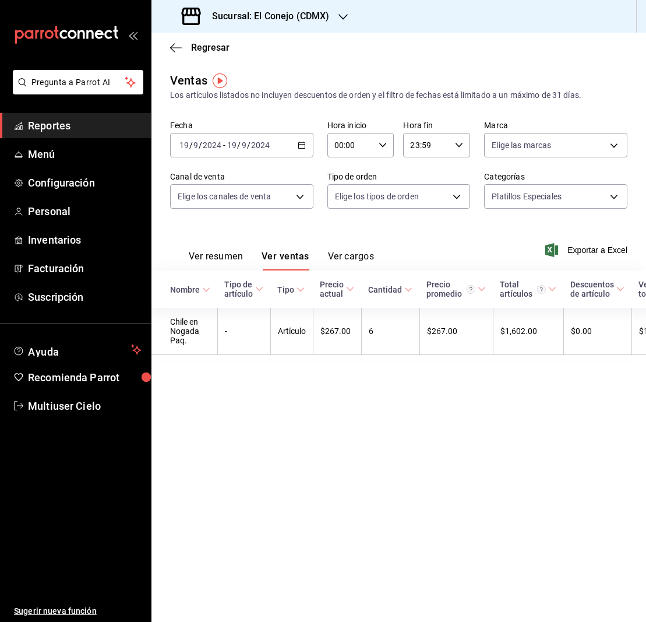
click at [303, 142] on icon "button" at bounding box center [302, 145] width 8 height 8
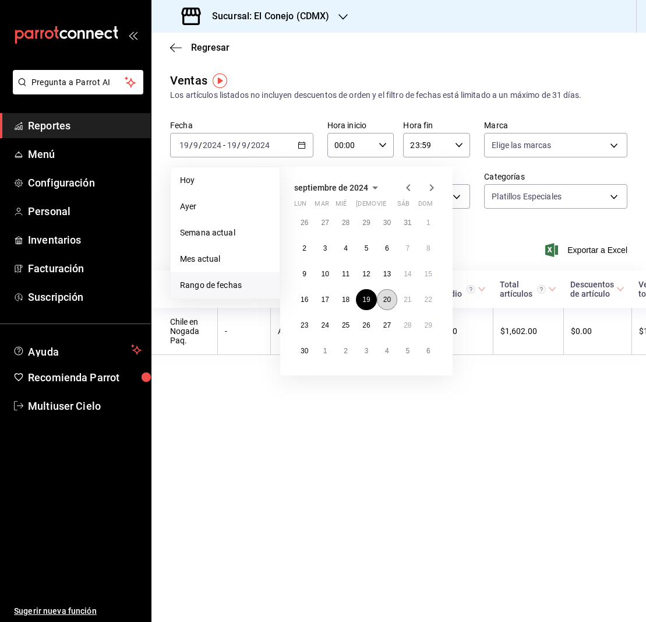
click at [395, 303] on button "20" at bounding box center [387, 299] width 20 height 21
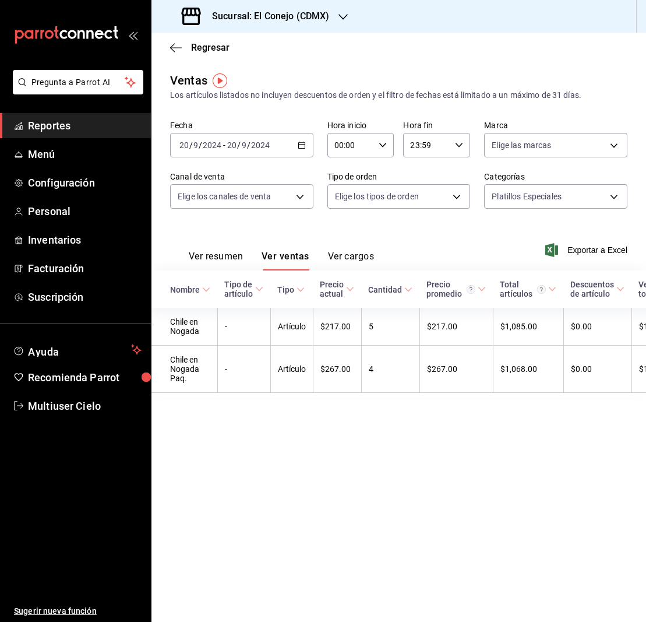
click at [299, 148] on \(Stroke\) "button" at bounding box center [301, 145] width 7 height 6
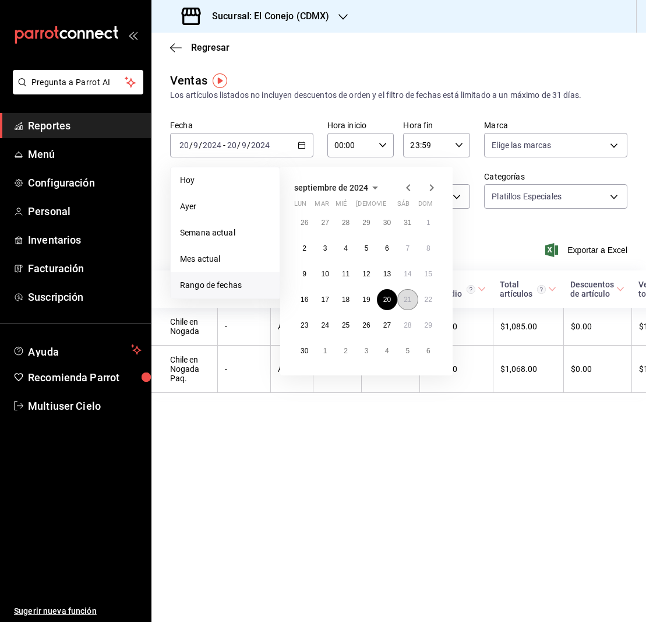
click at [414, 305] on button "21" at bounding box center [408, 299] width 20 height 21
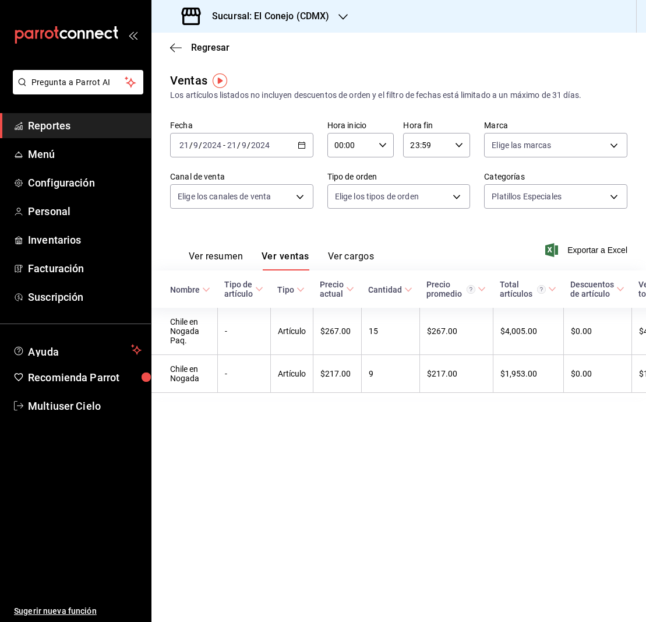
click at [303, 145] on icon "button" at bounding box center [302, 145] width 8 height 8
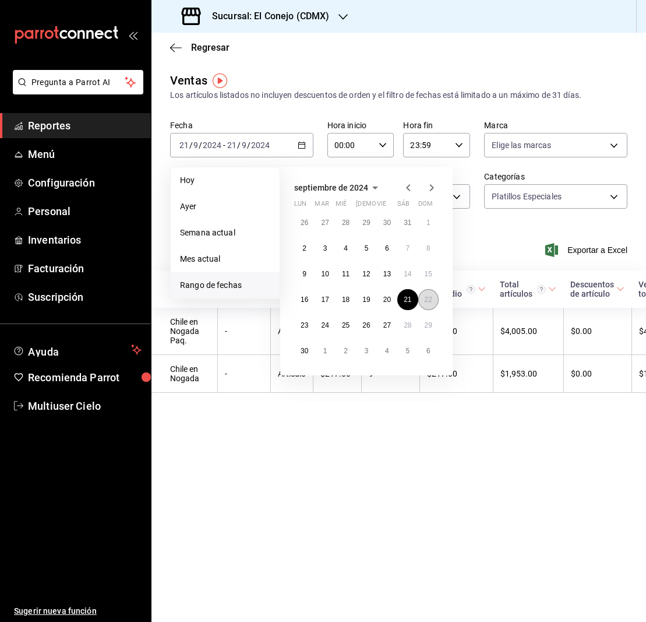
click at [426, 302] on abbr "22" at bounding box center [429, 300] width 8 height 8
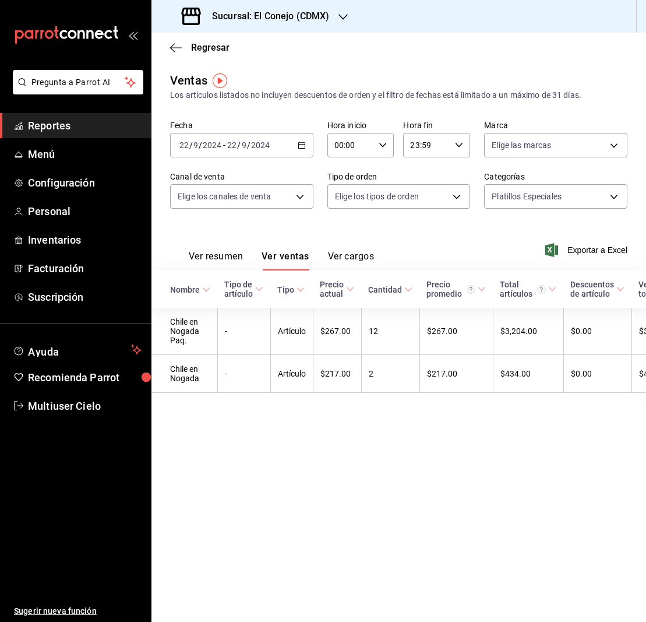
click at [302, 145] on icon "button" at bounding box center [302, 145] width 8 height 8
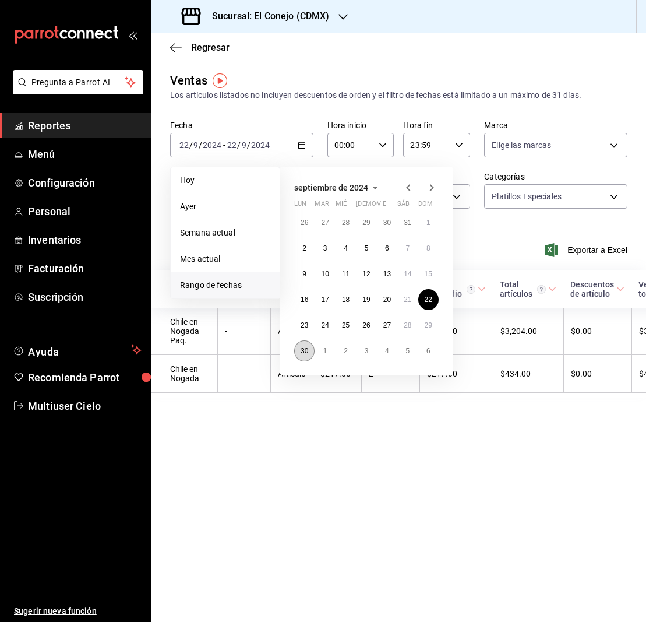
click at [304, 352] on abbr "30" at bounding box center [305, 351] width 8 height 8
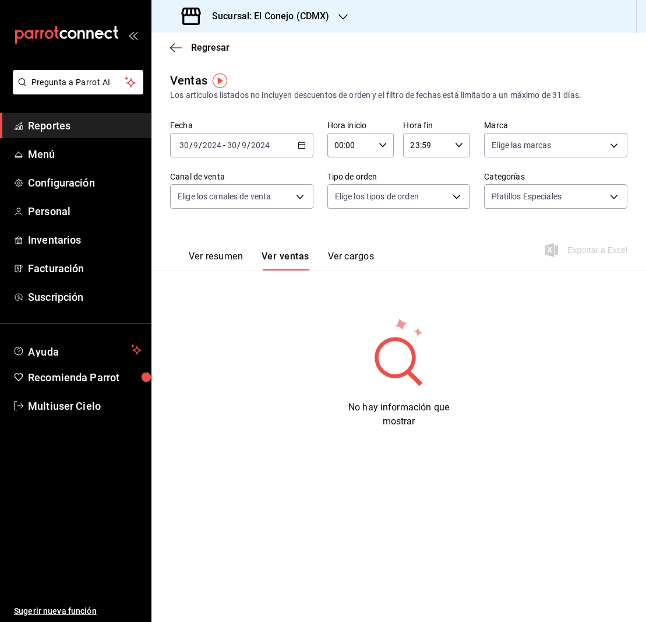
click at [298, 145] on icon "button" at bounding box center [302, 145] width 8 height 8
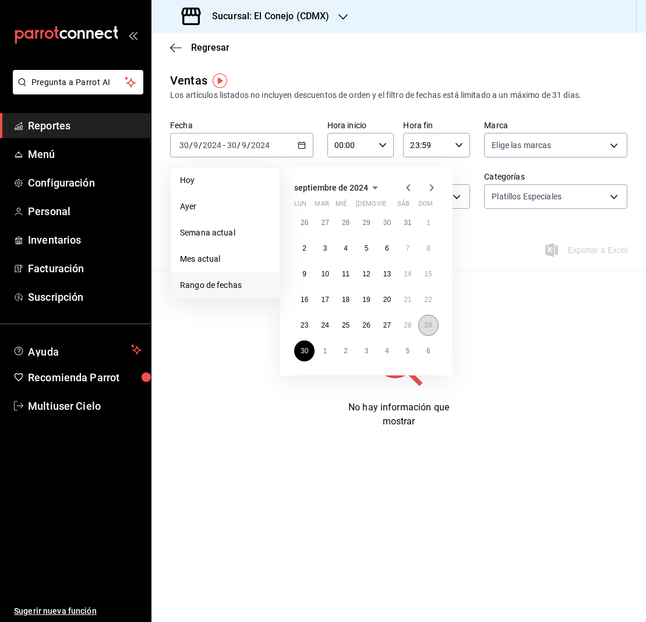
click at [431, 326] on abbr "29" at bounding box center [429, 325] width 8 height 8
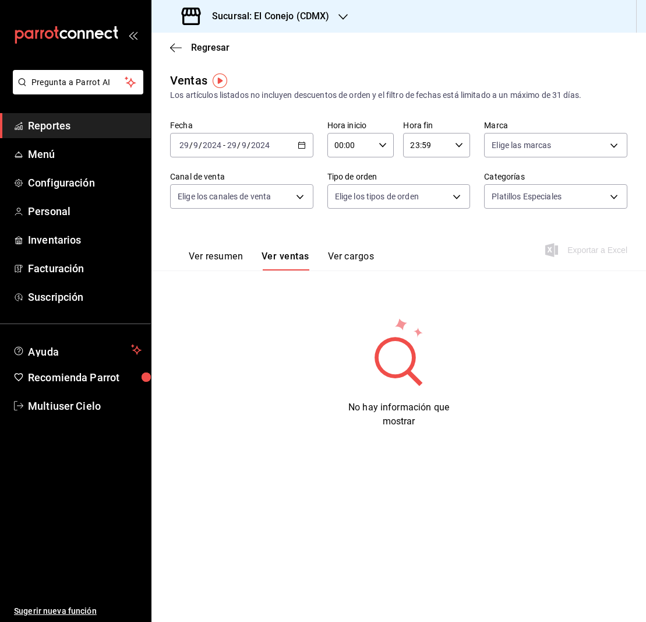
click at [302, 145] on \(Stroke\) "button" at bounding box center [301, 144] width 6 height 1
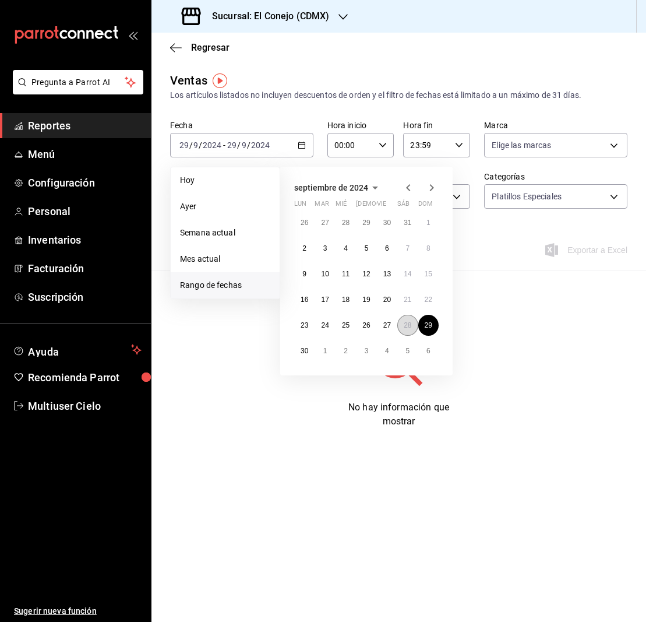
click at [416, 327] on button "28" at bounding box center [408, 325] width 20 height 21
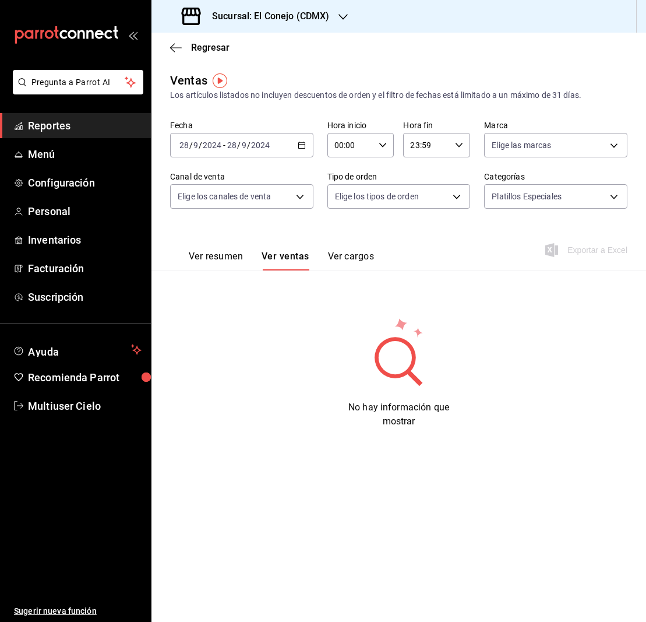
click at [307, 145] on div "[DATE] [DATE] - [DATE] [DATE]" at bounding box center [241, 145] width 143 height 24
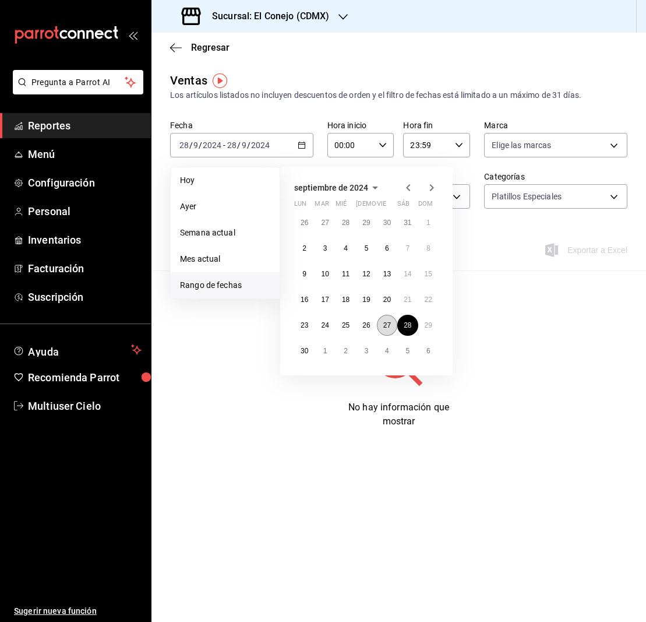
click at [391, 329] on abbr "27" at bounding box center [388, 325] width 8 height 8
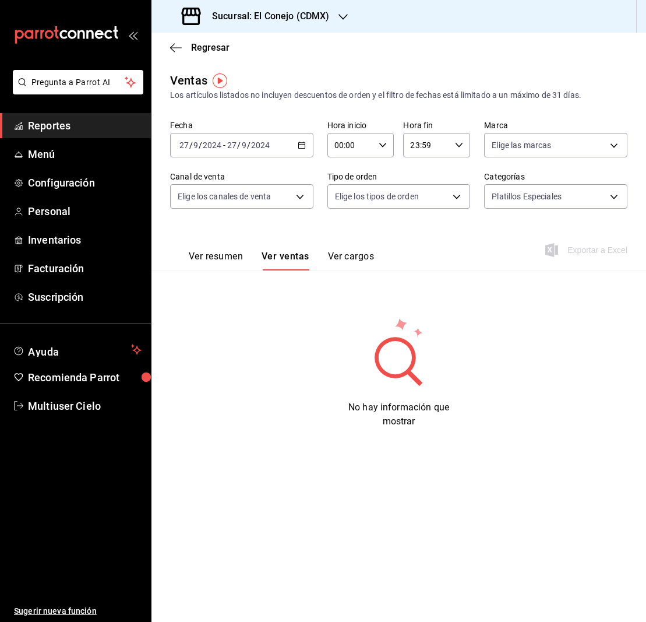
click at [301, 145] on icon "button" at bounding box center [302, 145] width 8 height 8
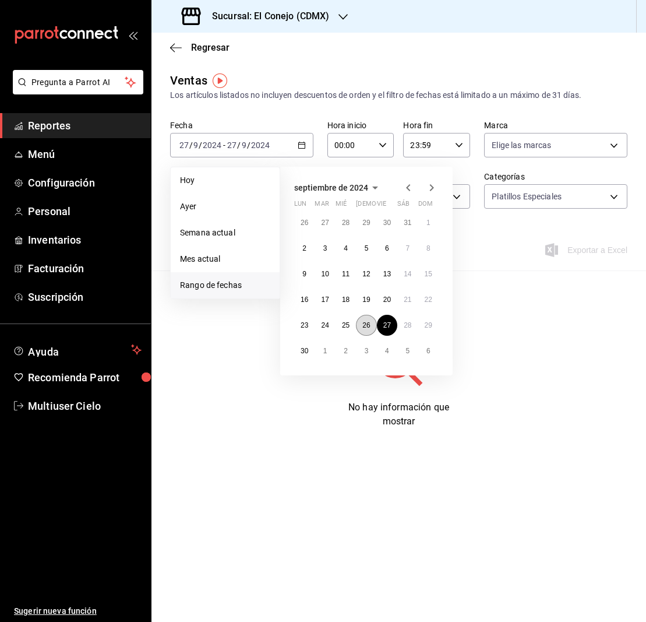
click at [370, 325] on abbr "26" at bounding box center [367, 325] width 8 height 8
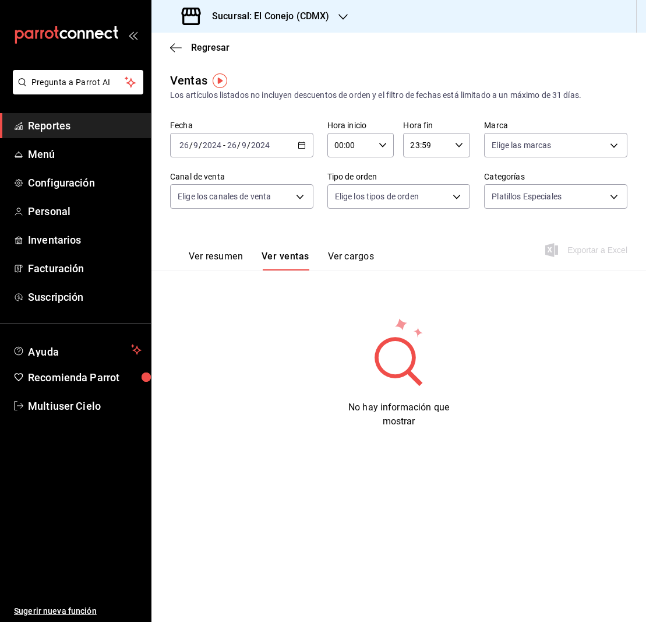
click at [310, 148] on div "[DATE] [DATE] - [DATE] [DATE]" at bounding box center [241, 145] width 143 height 24
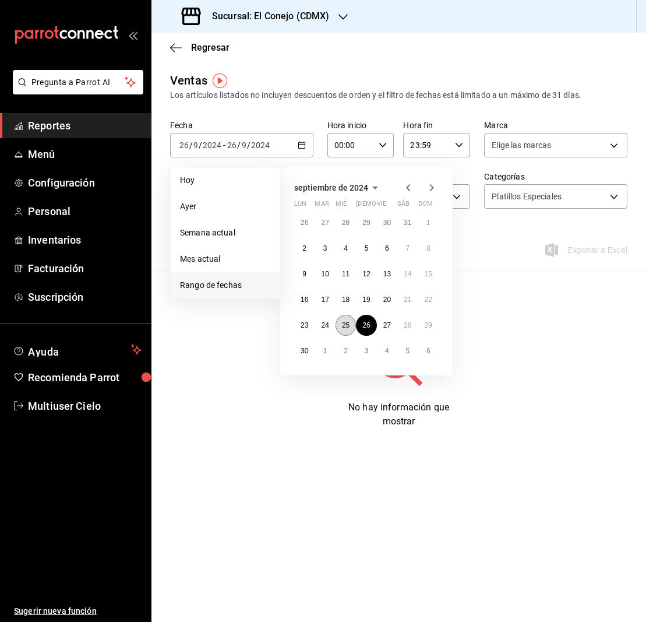
click at [347, 328] on abbr "25" at bounding box center [346, 325] width 8 height 8
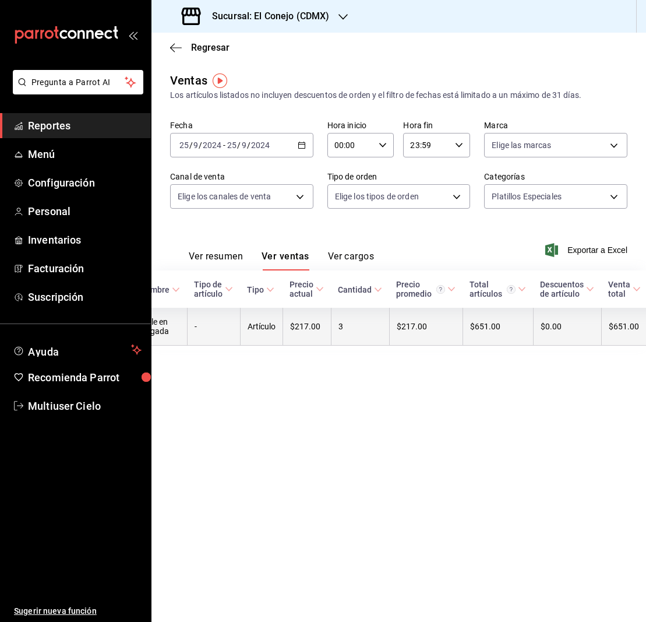
scroll to position [0, 37]
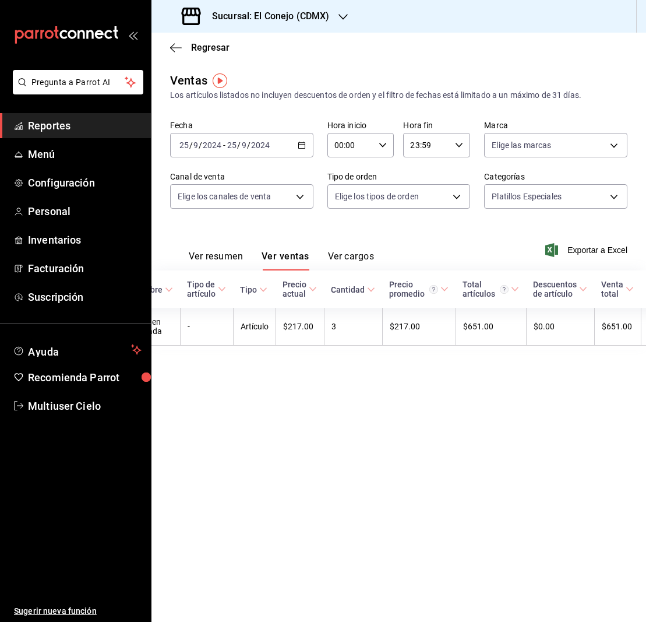
click at [301, 149] on div "[DATE] [DATE] - [DATE] [DATE]" at bounding box center [241, 145] width 143 height 24
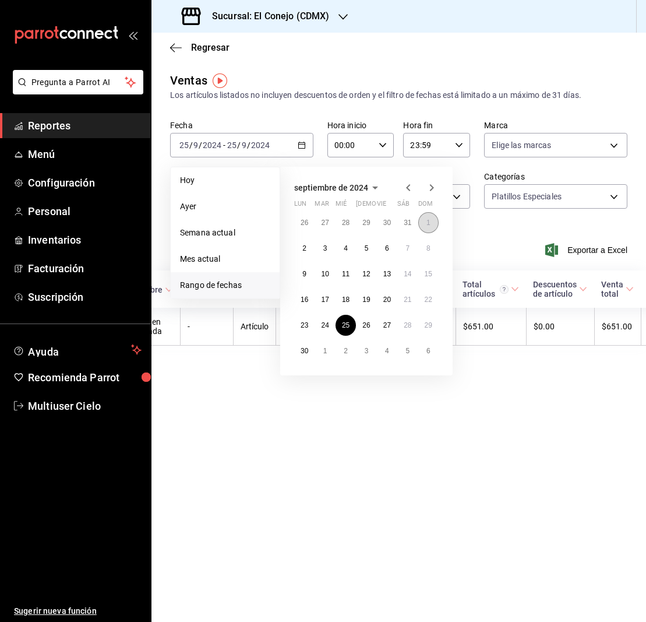
click at [431, 226] on button "1" at bounding box center [429, 222] width 20 height 21
click at [350, 318] on button "25" at bounding box center [346, 325] width 20 height 21
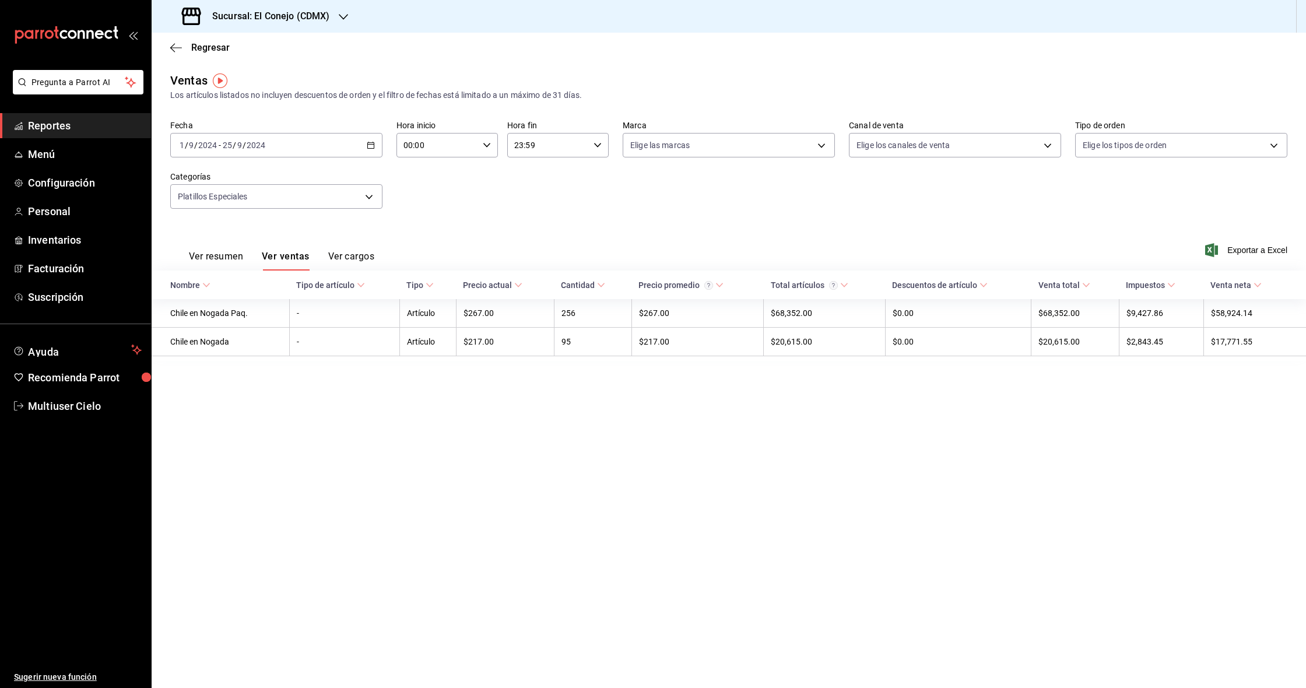
click at [356, 145] on div "[DATE] [DATE] - [DATE] [DATE]" at bounding box center [276, 145] width 212 height 24
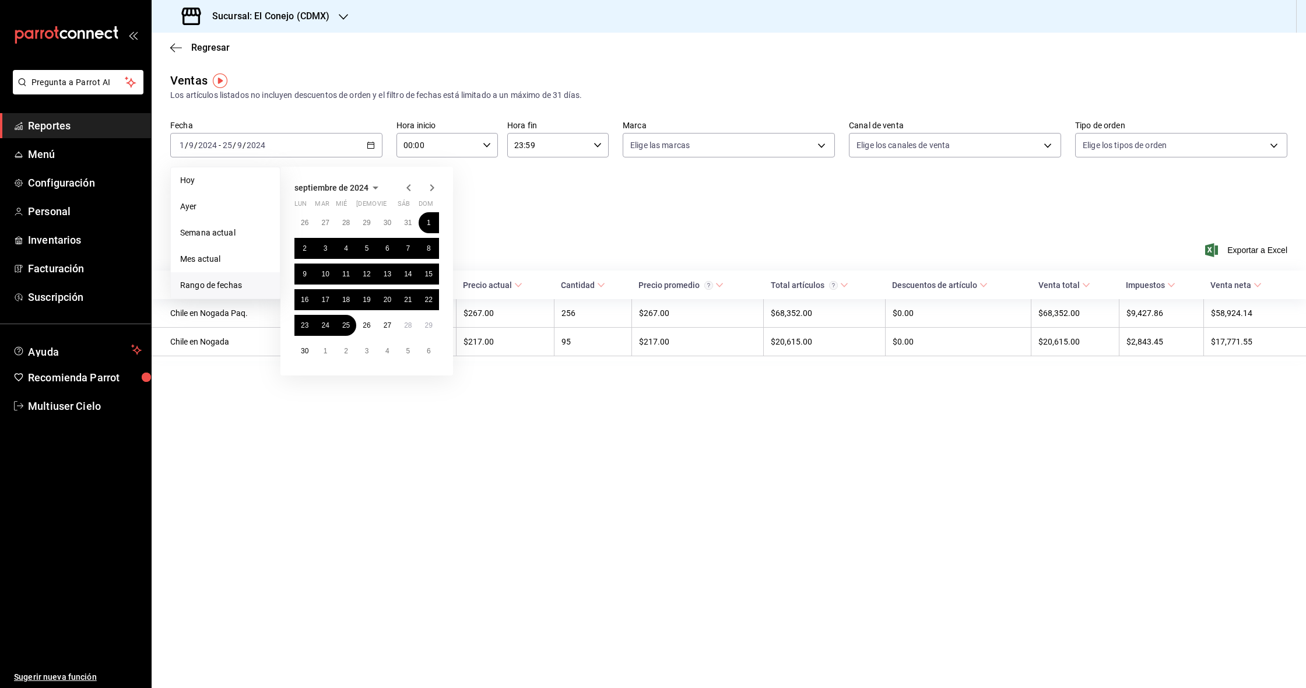
click at [410, 190] on icon "button" at bounding box center [409, 188] width 14 height 14
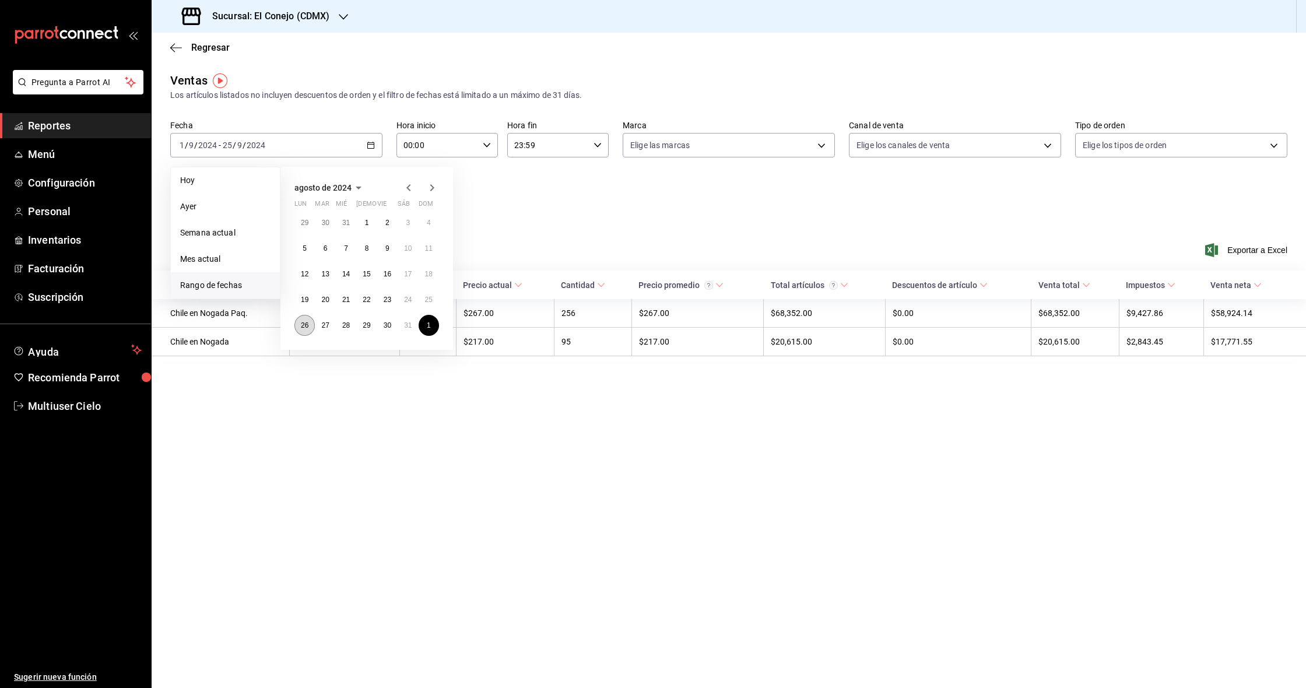
click at [301, 328] on abbr "26" at bounding box center [305, 325] width 8 height 8
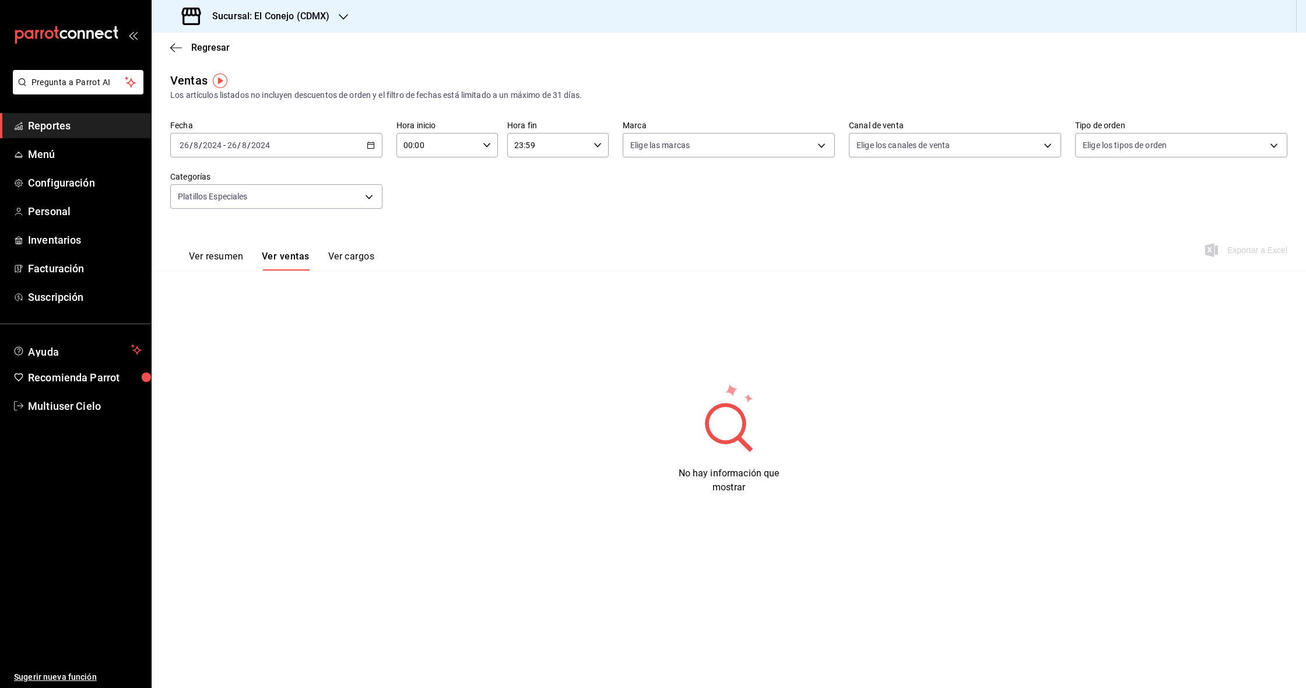
click at [359, 144] on div "[DATE] [DATE] - [DATE] [DATE]" at bounding box center [276, 145] width 212 height 24
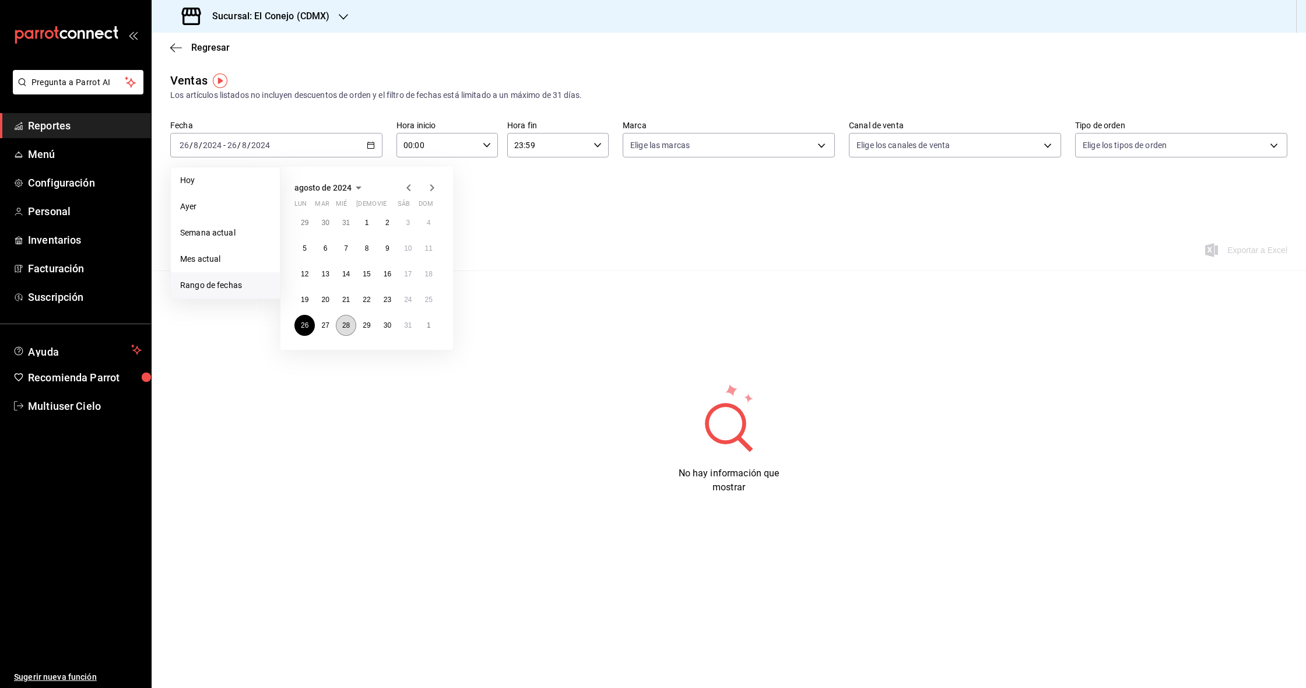
click at [350, 328] on abbr "28" at bounding box center [346, 325] width 8 height 8
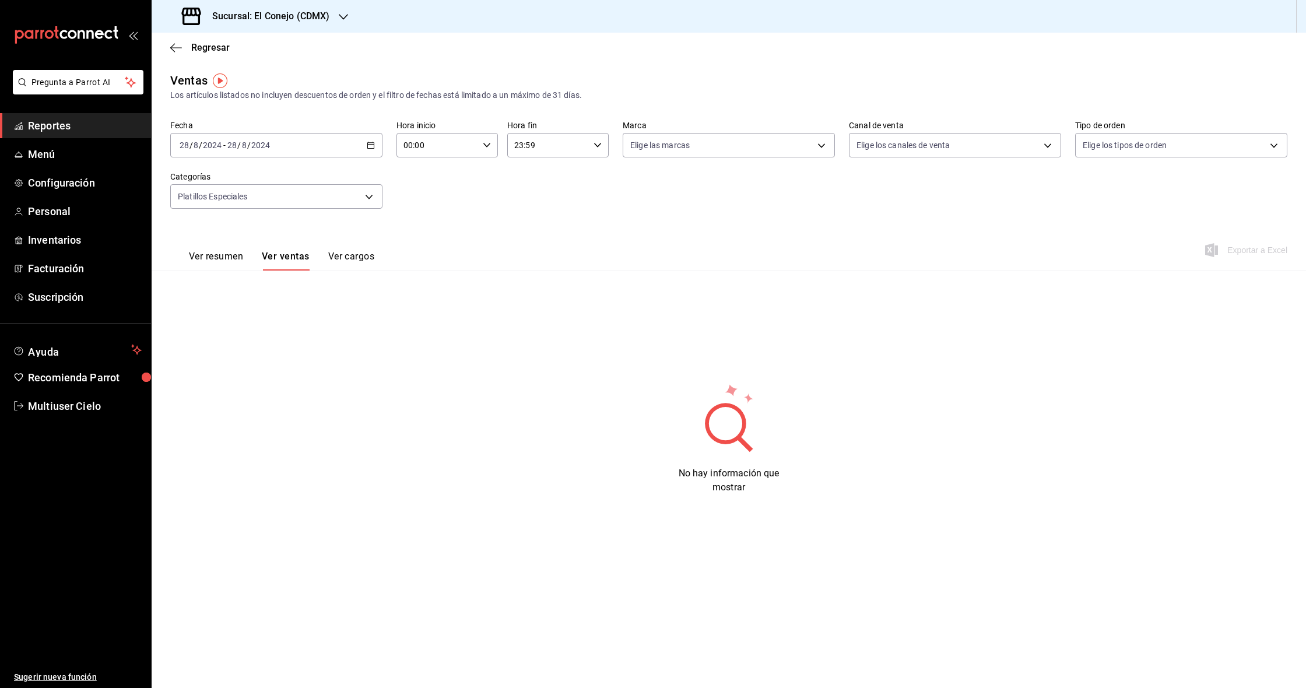
click at [360, 149] on div "[DATE] [DATE] - [DATE] [DATE]" at bounding box center [276, 145] width 212 height 24
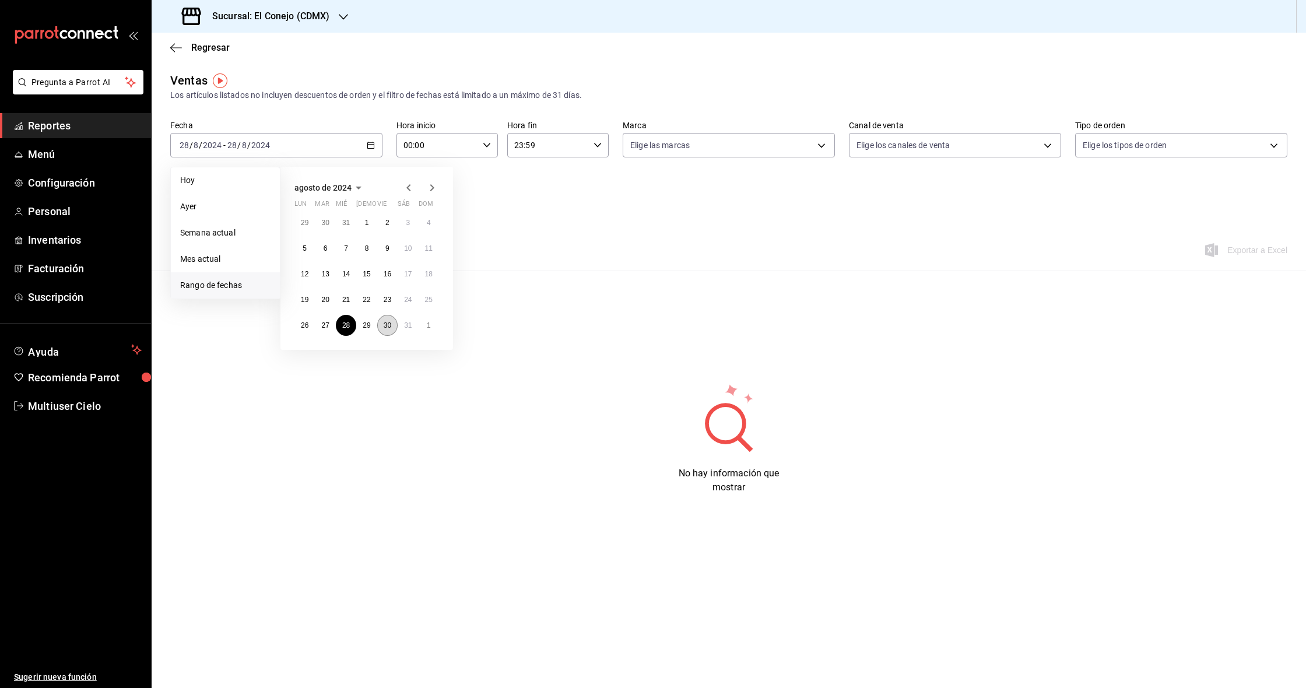
click at [388, 326] on abbr "30" at bounding box center [388, 325] width 8 height 8
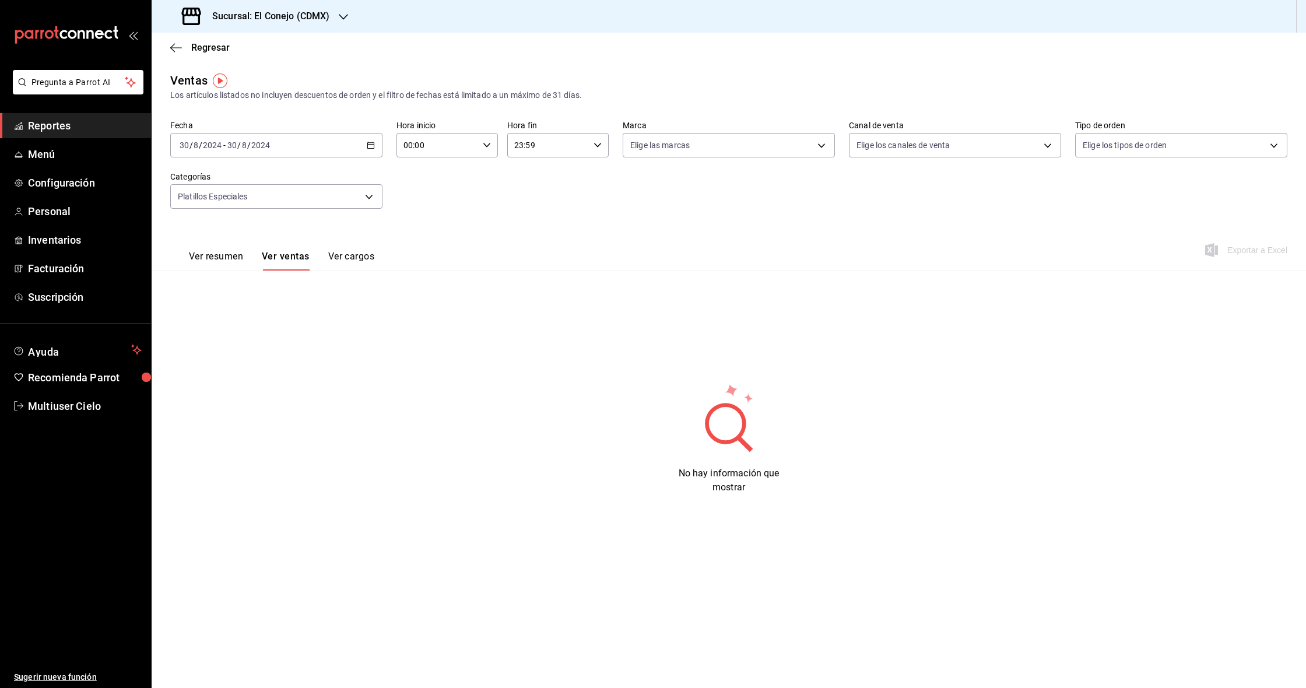
click at [352, 146] on div "[DATE] [DATE] - [DATE] [DATE]" at bounding box center [276, 145] width 212 height 24
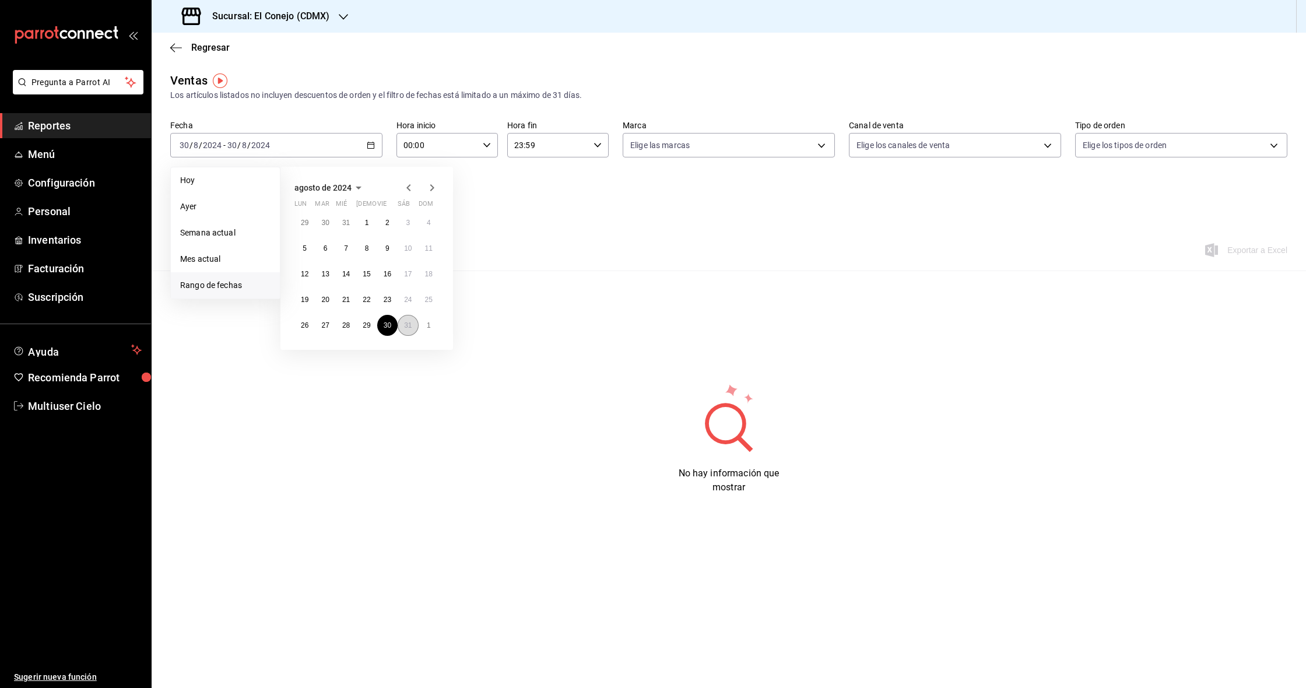
click at [413, 329] on button "31" at bounding box center [408, 325] width 20 height 21
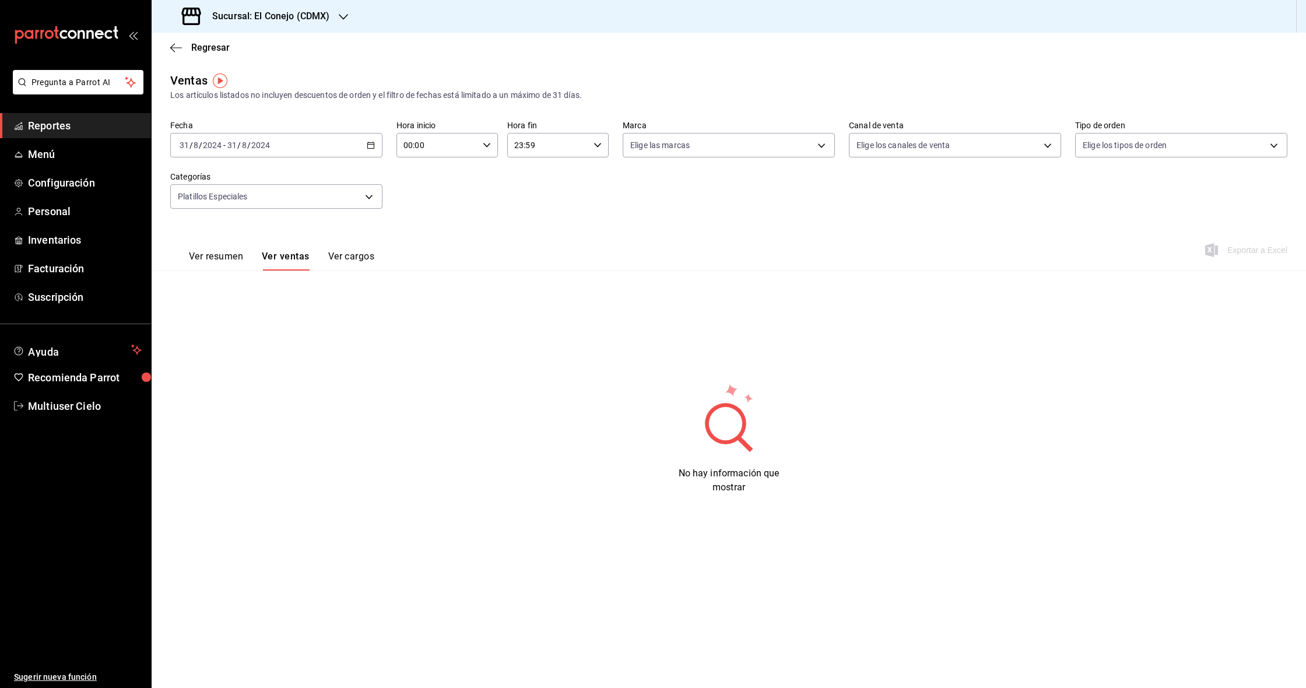
click at [373, 146] on icon "button" at bounding box center [371, 145] width 8 height 8
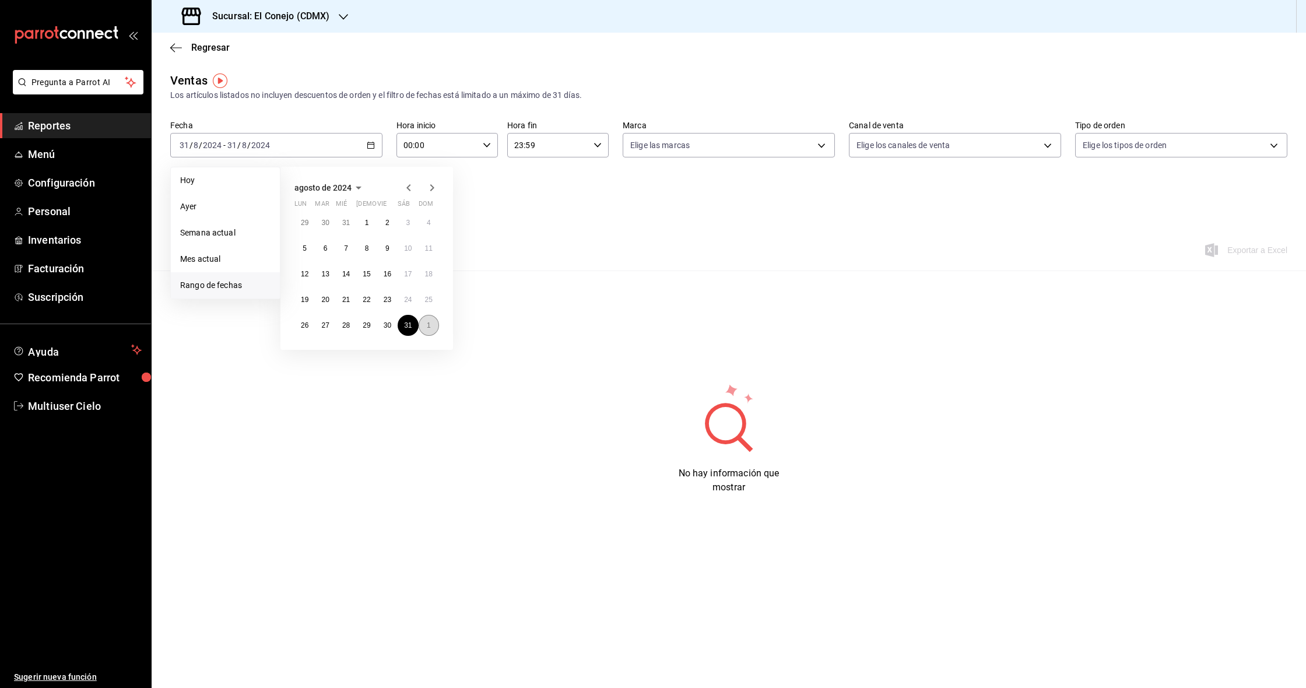
click at [424, 319] on button "1" at bounding box center [429, 325] width 20 height 21
click at [424, 319] on button "29" at bounding box center [429, 325] width 20 height 21
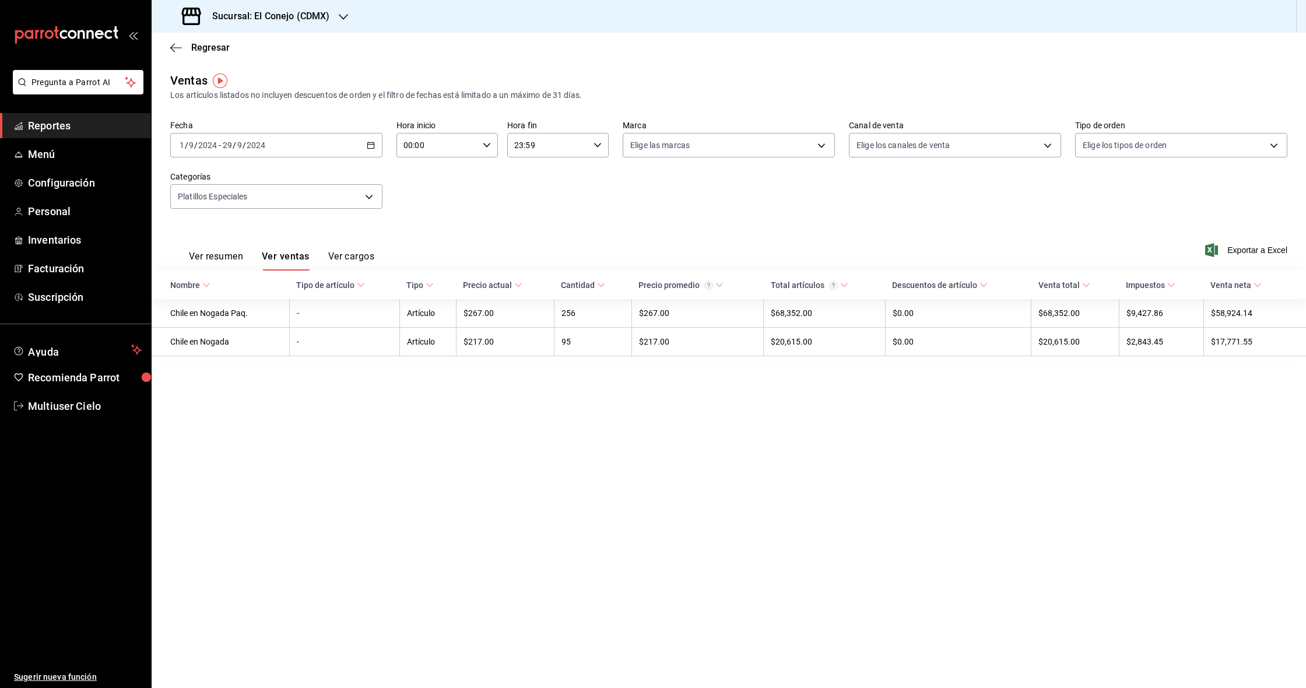
click at [368, 148] on \(Stroke\) "button" at bounding box center [370, 145] width 7 height 6
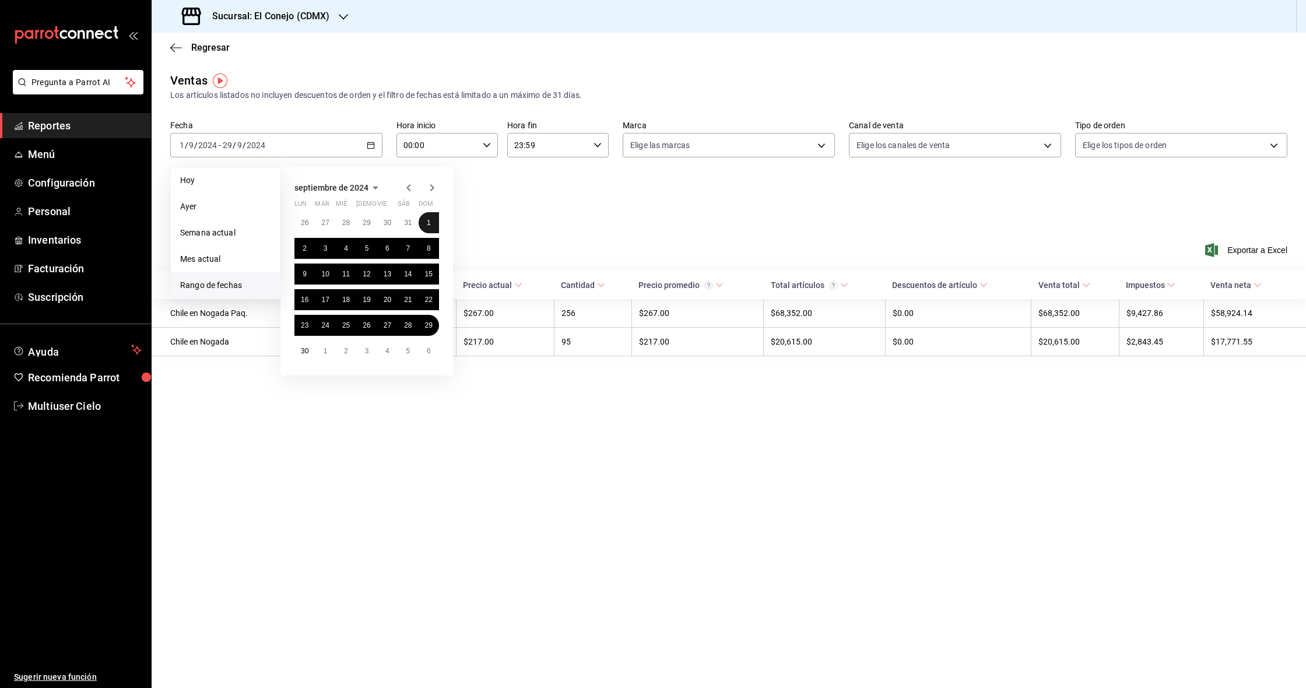
click at [438, 226] on button "1" at bounding box center [429, 222] width 20 height 21
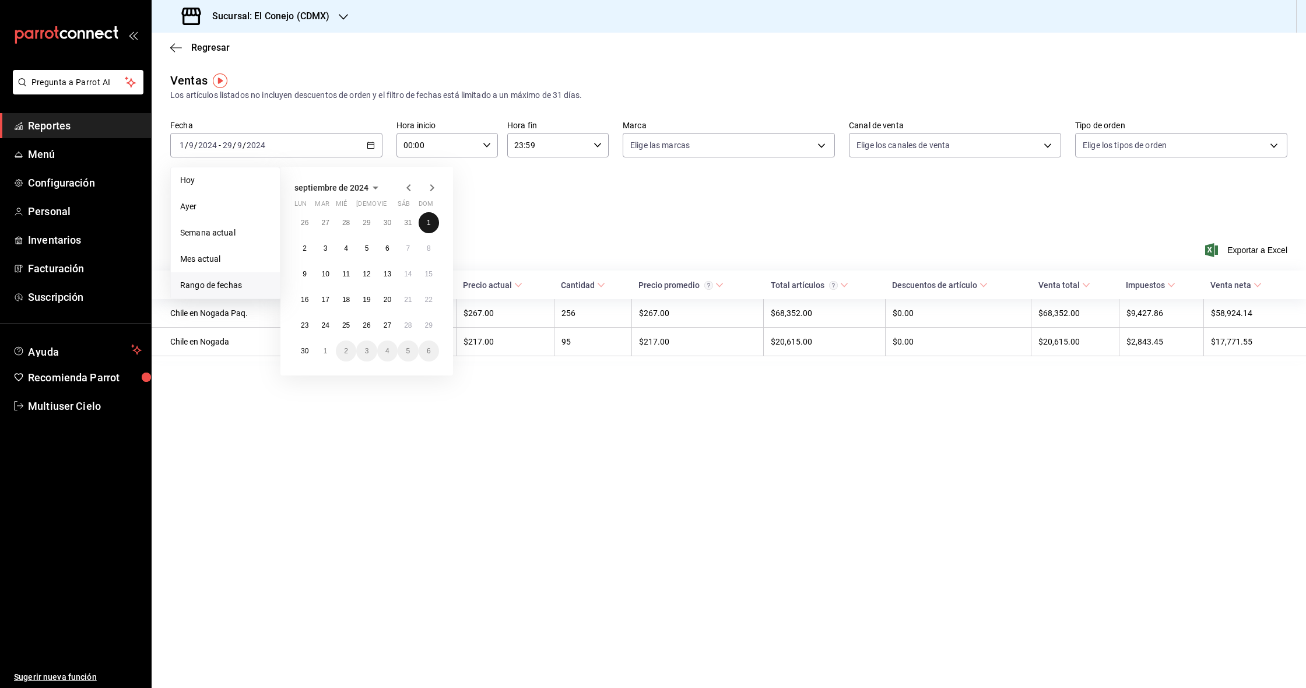
click at [435, 225] on button "1" at bounding box center [429, 222] width 20 height 21
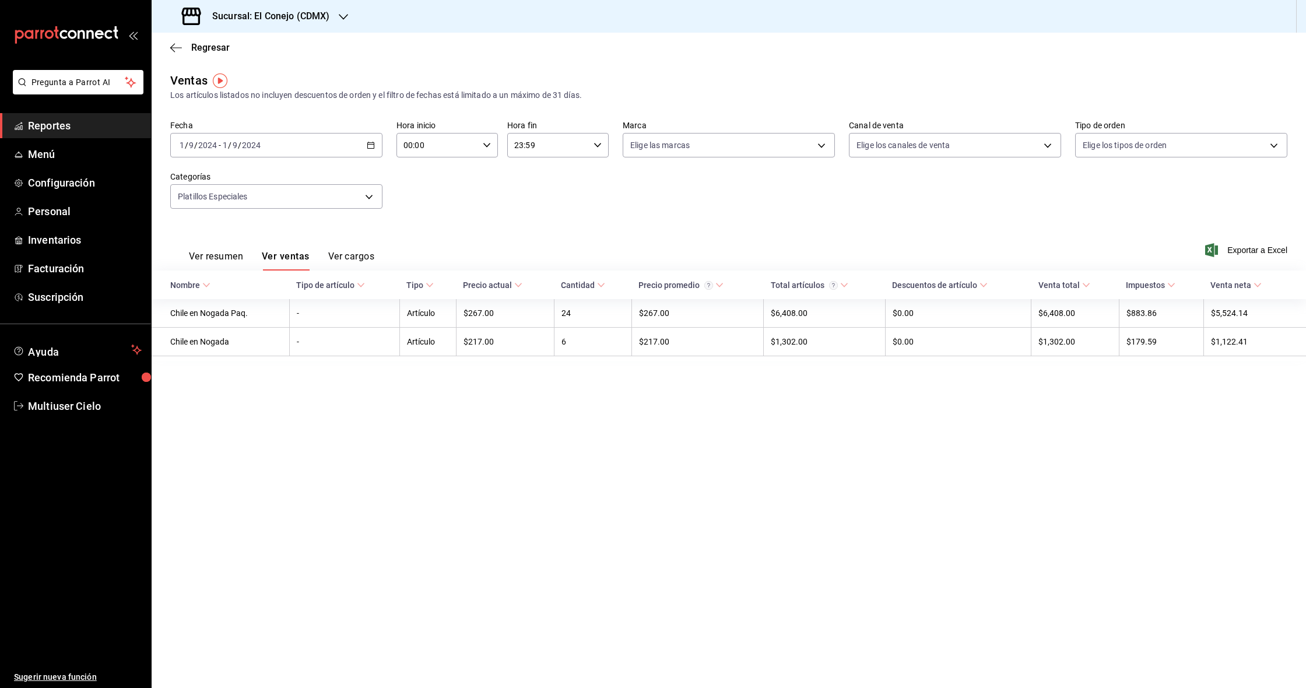
click at [362, 147] on div "[DATE] [DATE] - [DATE] [DATE]" at bounding box center [276, 145] width 212 height 24
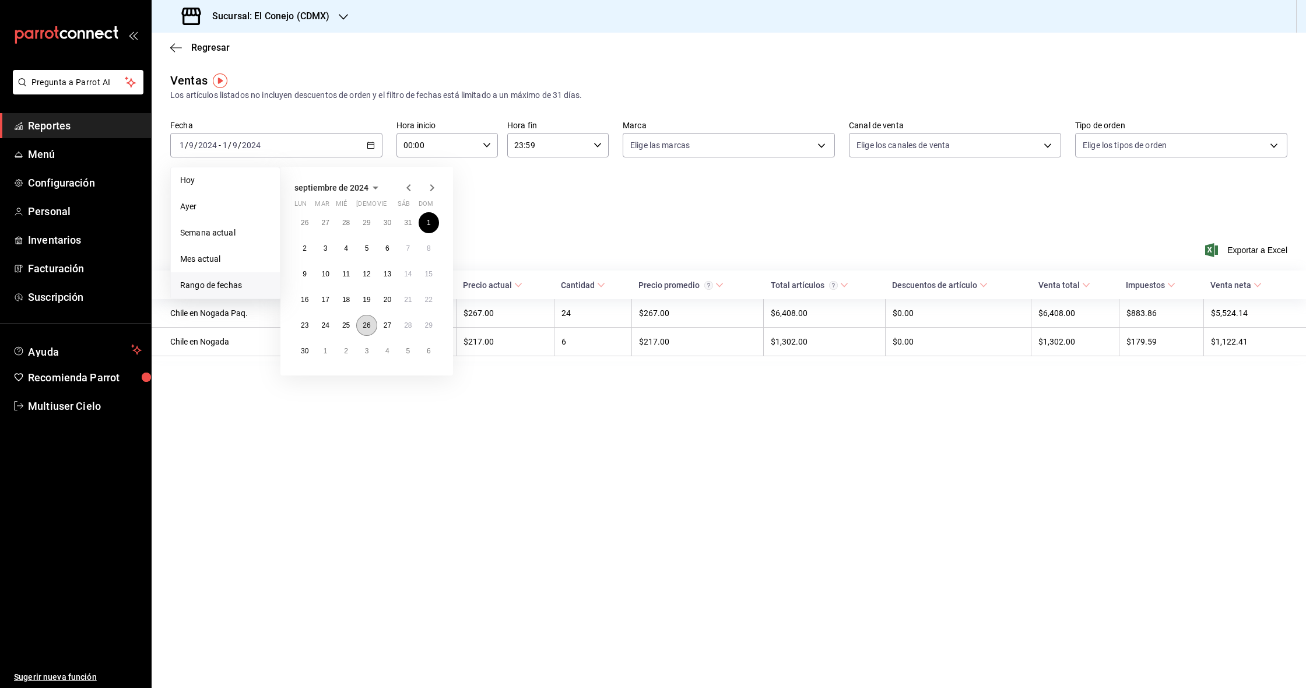
click at [363, 326] on abbr "26" at bounding box center [367, 325] width 8 height 8
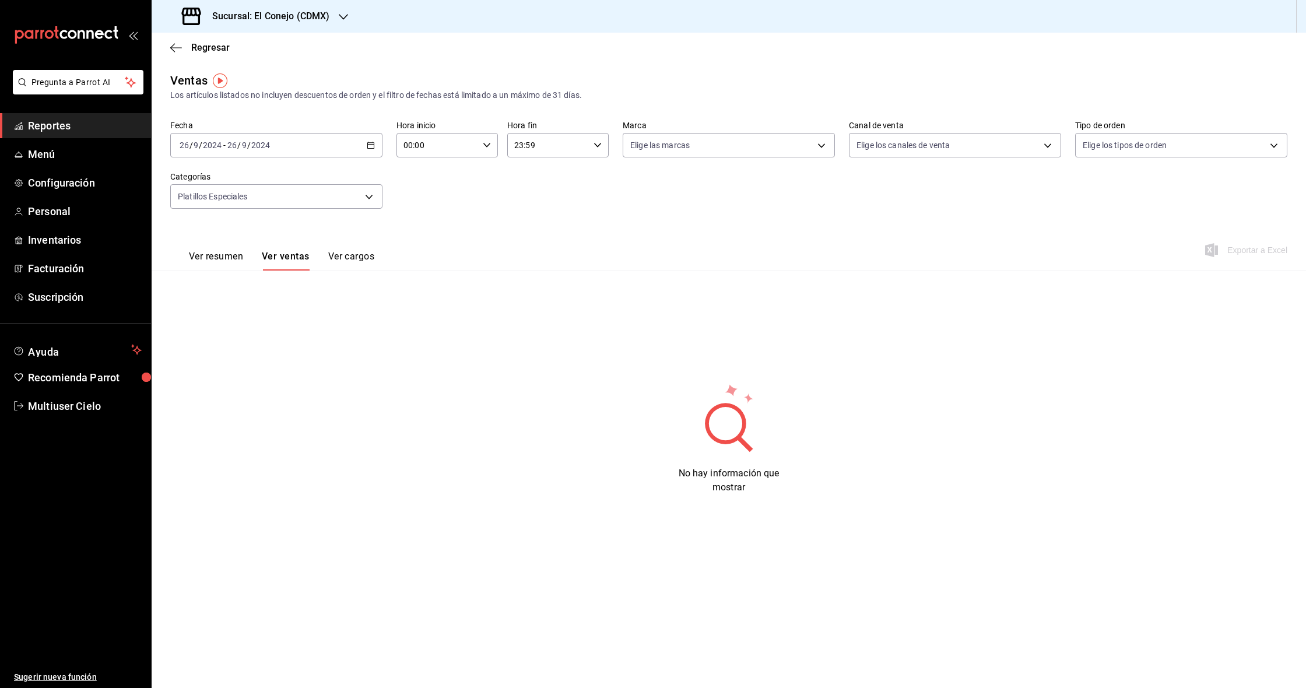
click at [360, 143] on div "[DATE] [DATE] - [DATE] [DATE]" at bounding box center [276, 145] width 212 height 24
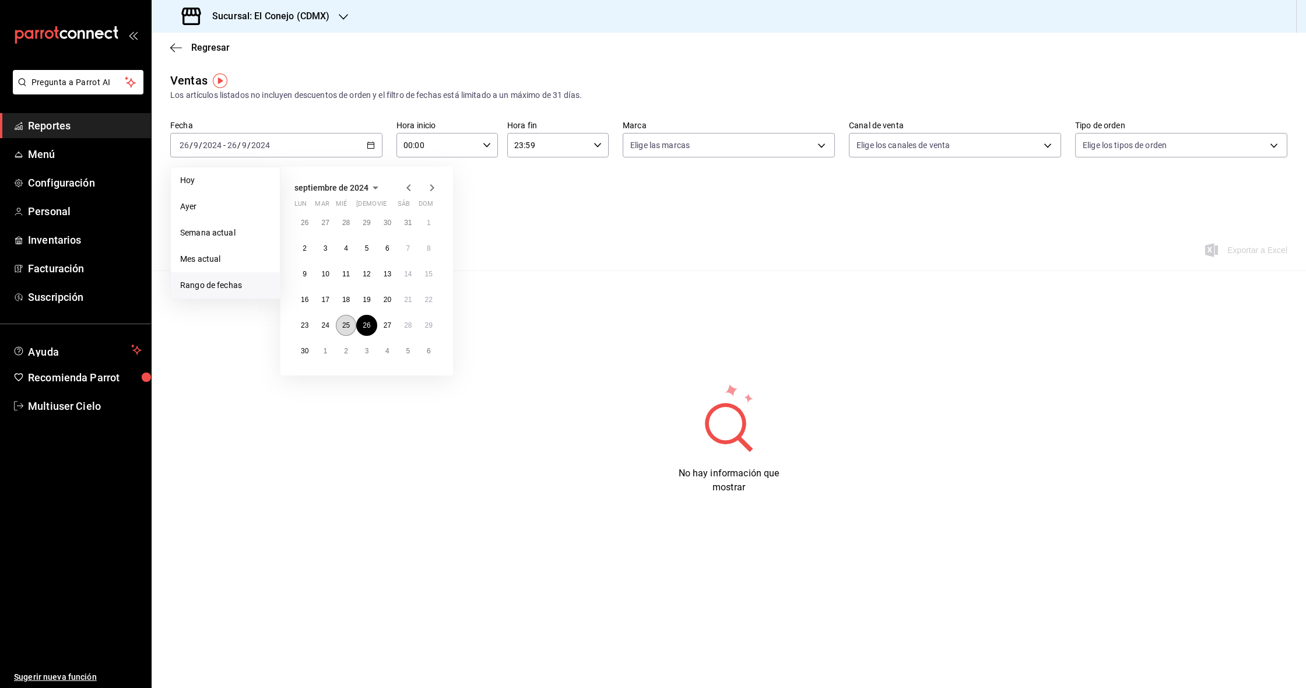
click at [352, 323] on button "25" at bounding box center [346, 325] width 20 height 21
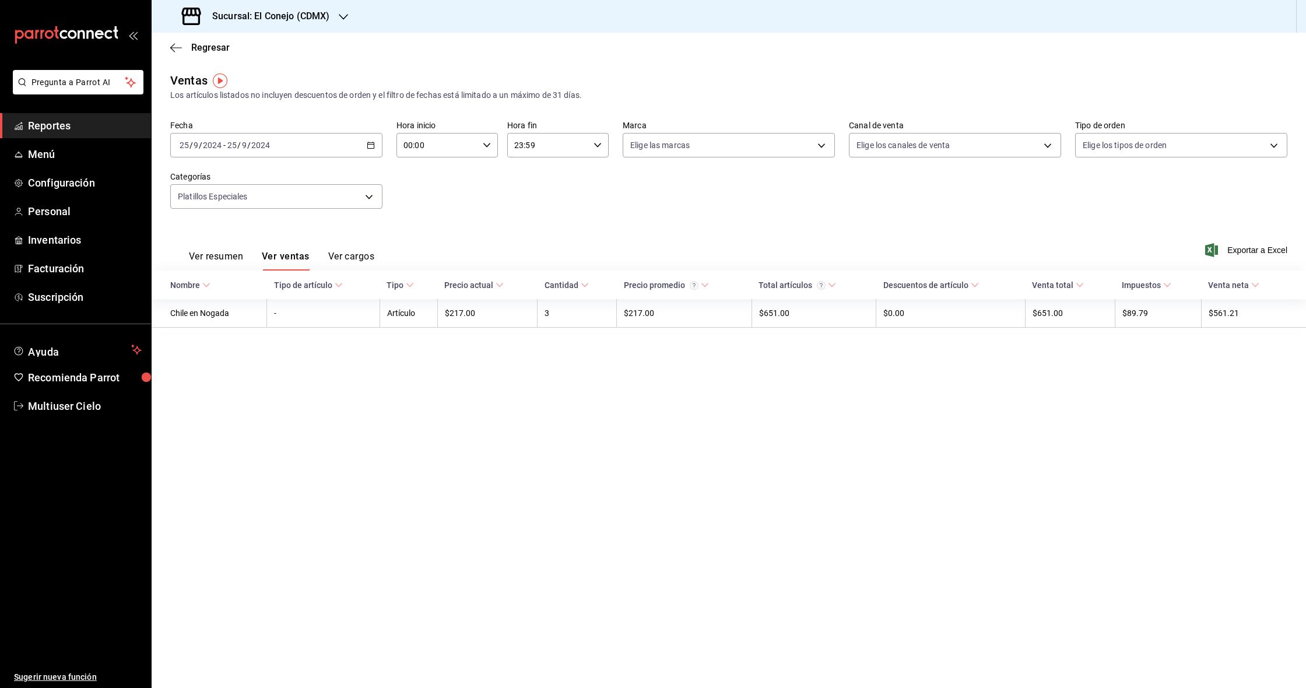
click at [374, 150] on div "[DATE] [DATE] - [DATE] [DATE]" at bounding box center [276, 145] width 212 height 24
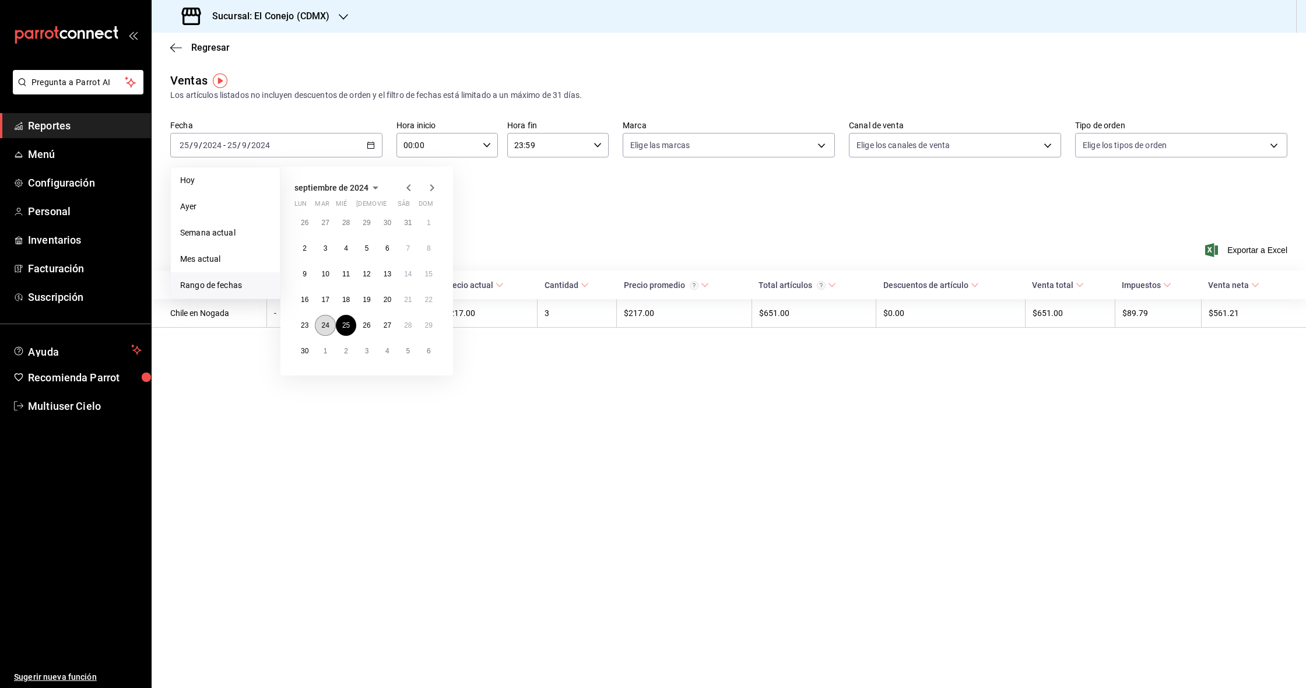
click at [325, 324] on abbr "24" at bounding box center [325, 325] width 8 height 8
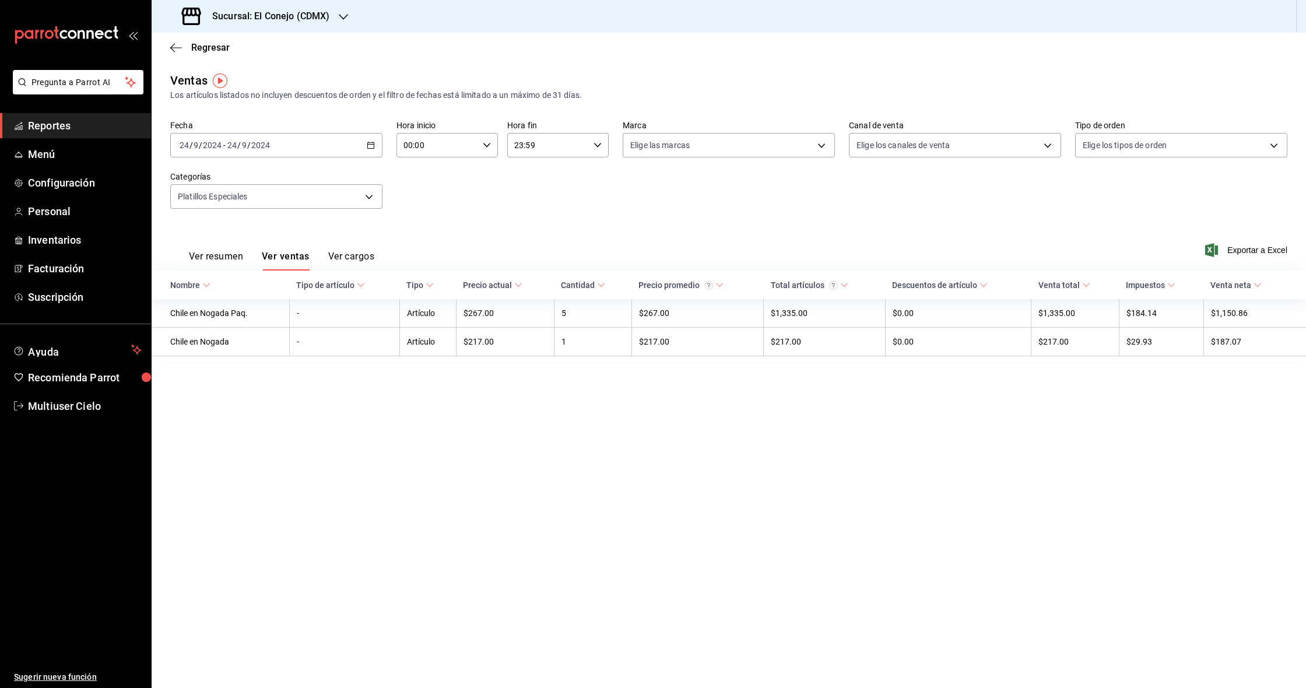
click at [373, 140] on div "[DATE] [DATE] - [DATE] [DATE]" at bounding box center [276, 145] width 212 height 24
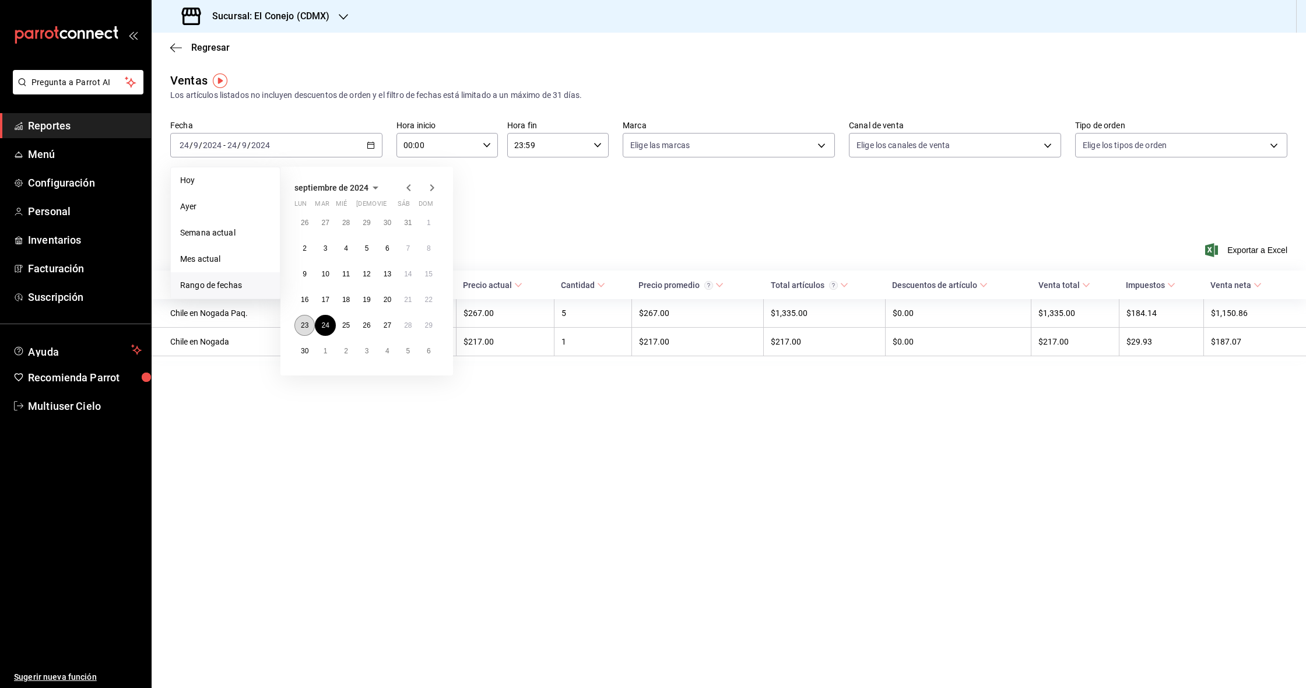
click at [304, 321] on abbr "23" at bounding box center [305, 325] width 8 height 8
click at [303, 321] on abbr "23" at bounding box center [305, 325] width 8 height 8
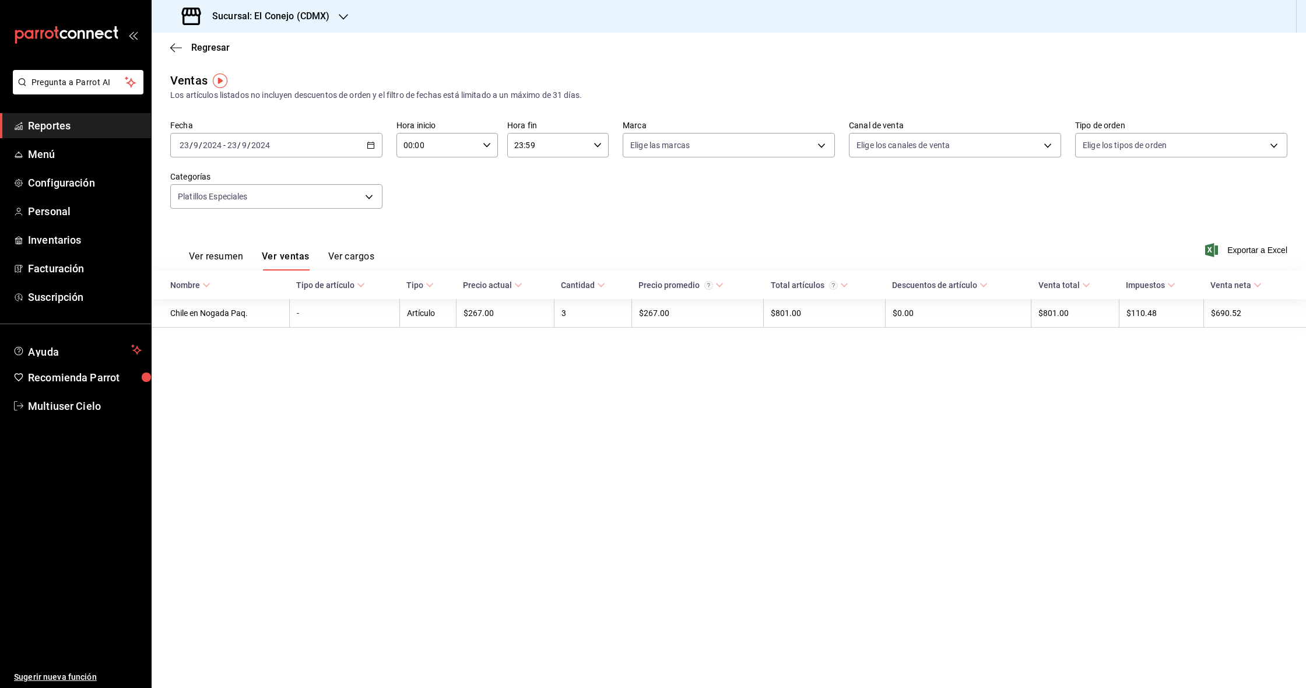
click at [368, 150] on div "[DATE] [DATE] - [DATE] [DATE]" at bounding box center [276, 145] width 212 height 24
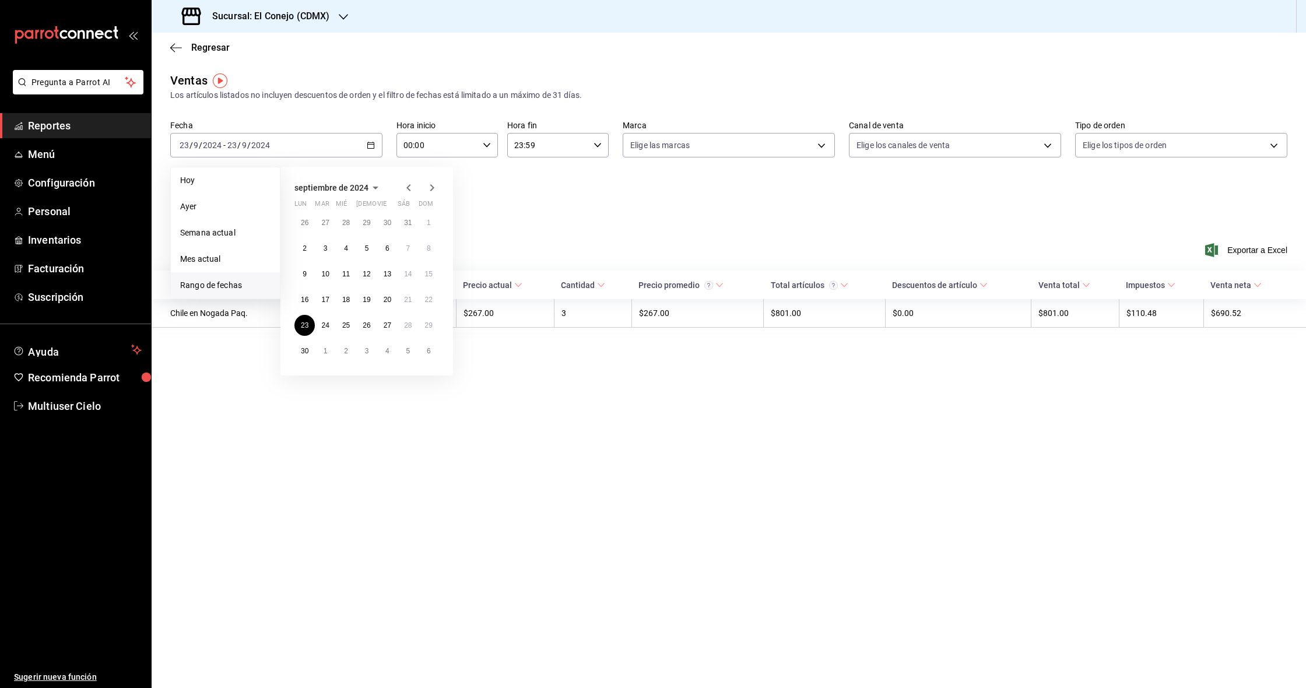
click at [609, 206] on div "Fecha [DATE] [DATE] - [DATE] [DATE] [PERSON_NAME] Semana actual Mes actual [GEO…" at bounding box center [728, 171] width 1117 height 103
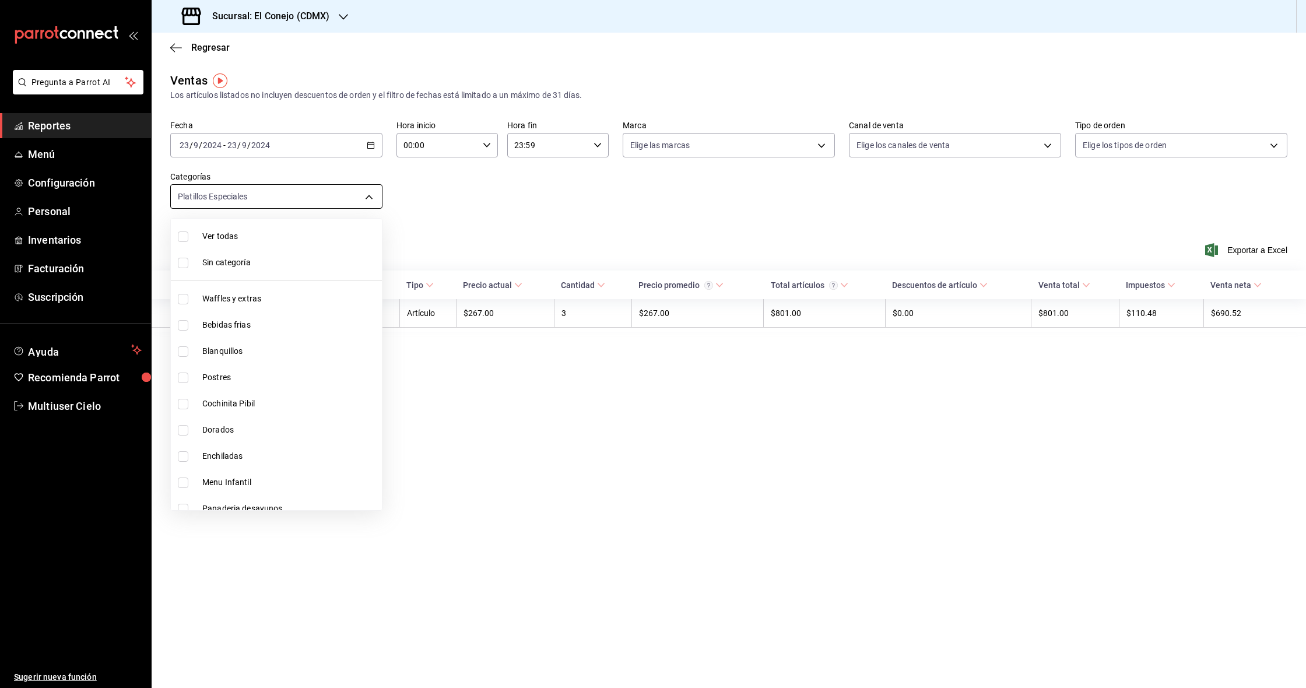
click at [367, 201] on body "Pregunta a Parrot AI Reportes Menú Configuración Personal Inventarios Facturaci…" at bounding box center [653, 344] width 1306 height 688
click at [470, 206] on div at bounding box center [653, 344] width 1306 height 688
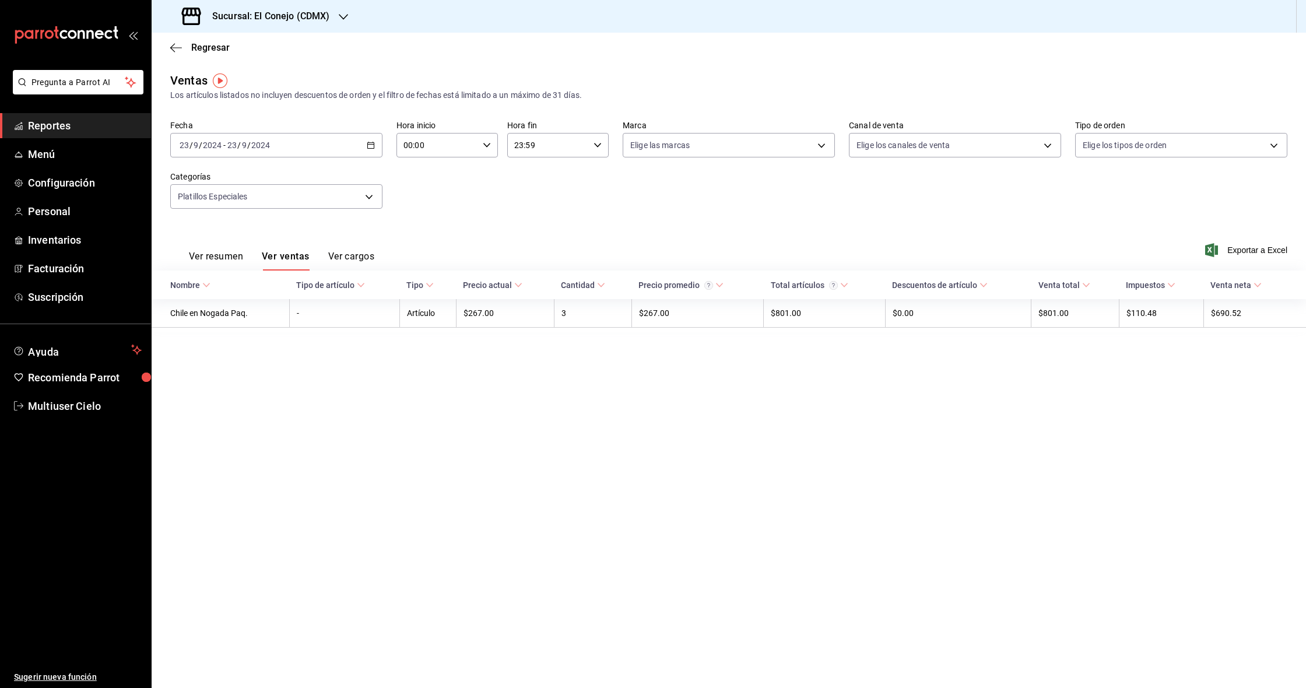
click at [373, 144] on icon "button" at bounding box center [371, 145] width 8 height 8
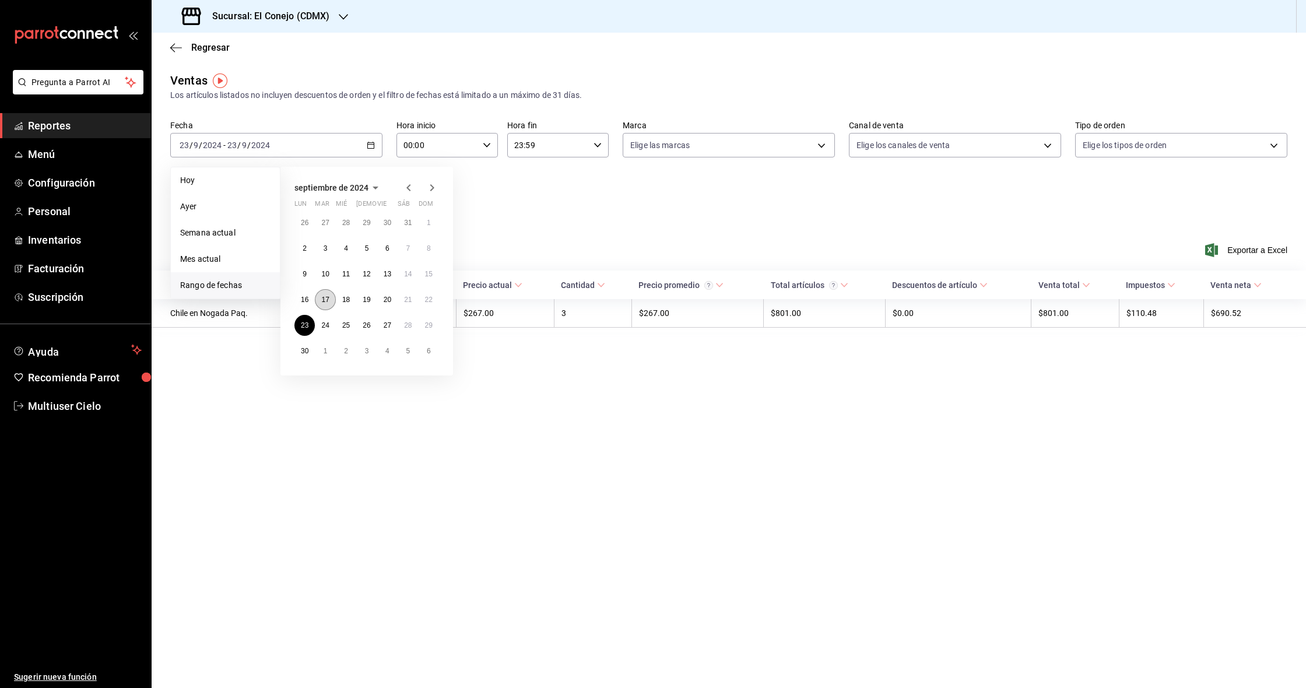
click at [325, 303] on abbr "17" at bounding box center [325, 300] width 8 height 8
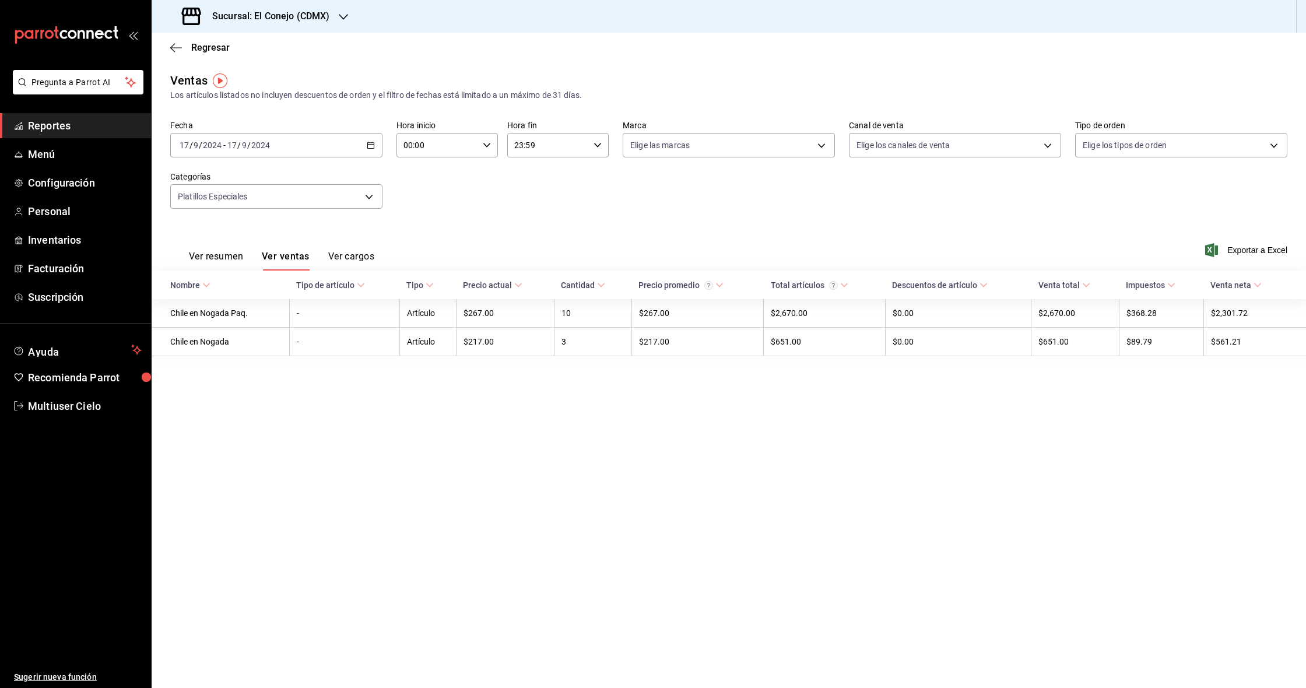
click at [378, 147] on div "[DATE] [DATE] - [DATE] [DATE]" at bounding box center [276, 145] width 212 height 24
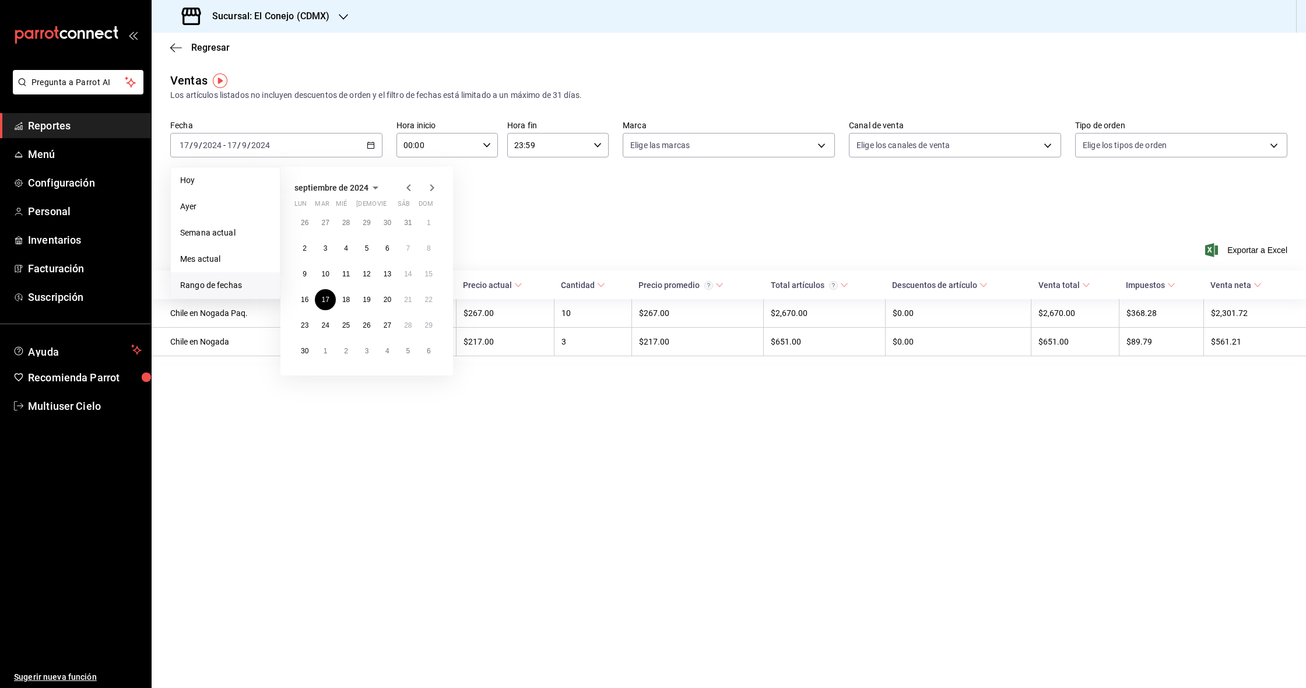
click at [411, 187] on icon "button" at bounding box center [409, 188] width 14 height 14
click at [434, 188] on icon "button" at bounding box center [432, 188] width 14 height 14
click at [429, 223] on abbr "1" at bounding box center [429, 223] width 4 height 8
click at [311, 325] on button "23" at bounding box center [304, 325] width 20 height 21
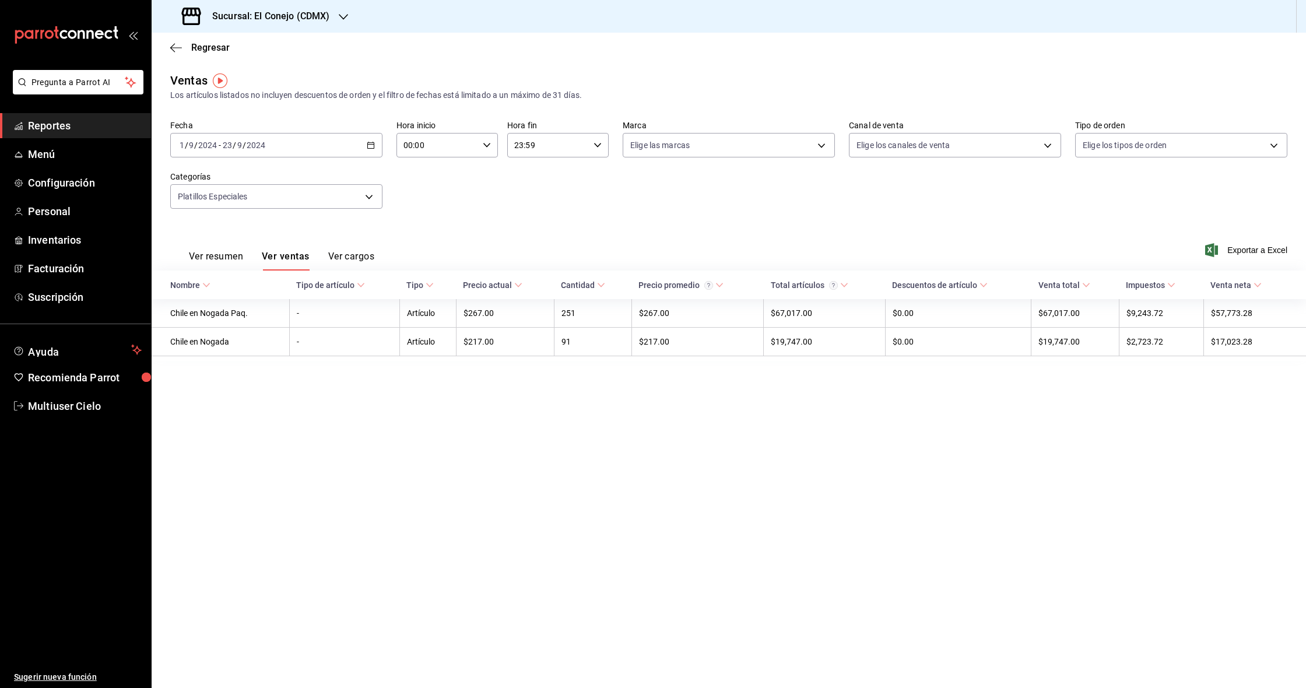
click at [381, 145] on div "[DATE] [DATE] - [DATE] [DATE]" at bounding box center [276, 145] width 212 height 24
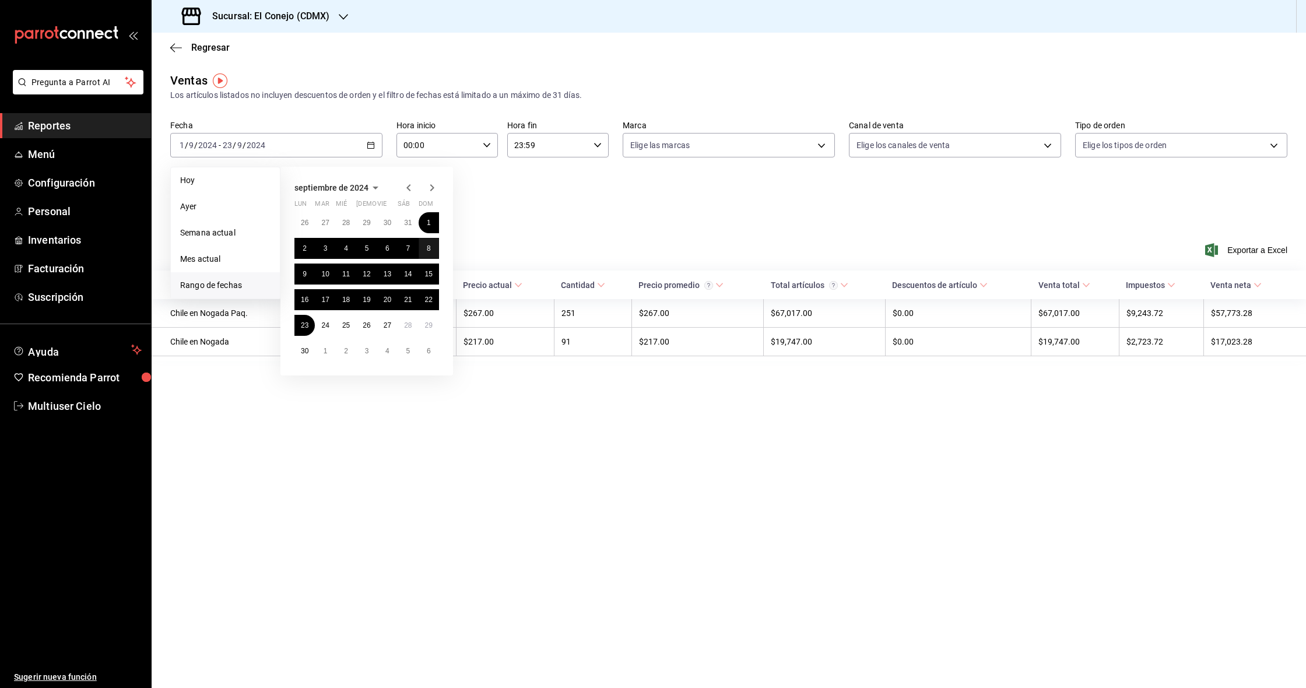
click at [459, 240] on div "septiembre de 2024 lun mar [PERSON_NAME] vie sáb dom 26 27 28 29 30 31 1 2 3 4 …" at bounding box center [382, 266] width 204 height 218
click at [435, 220] on button "1" at bounding box center [429, 222] width 20 height 21
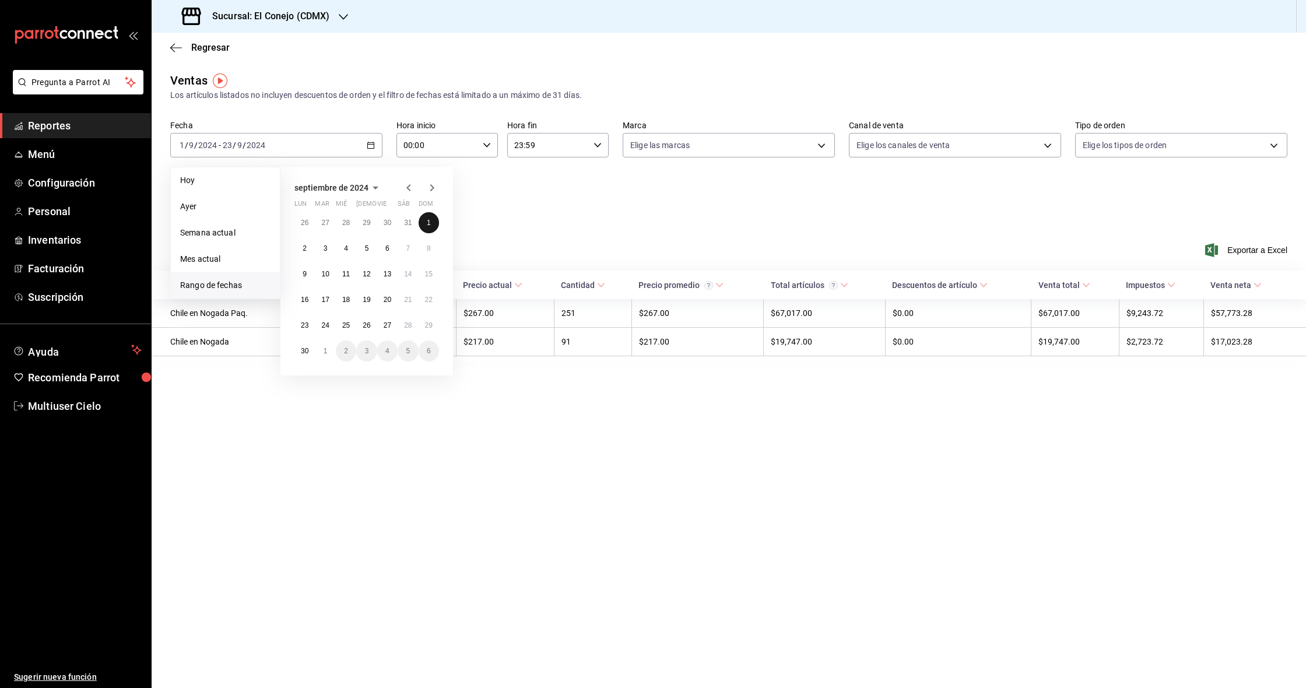
click at [435, 220] on button "1" at bounding box center [429, 222] width 20 height 21
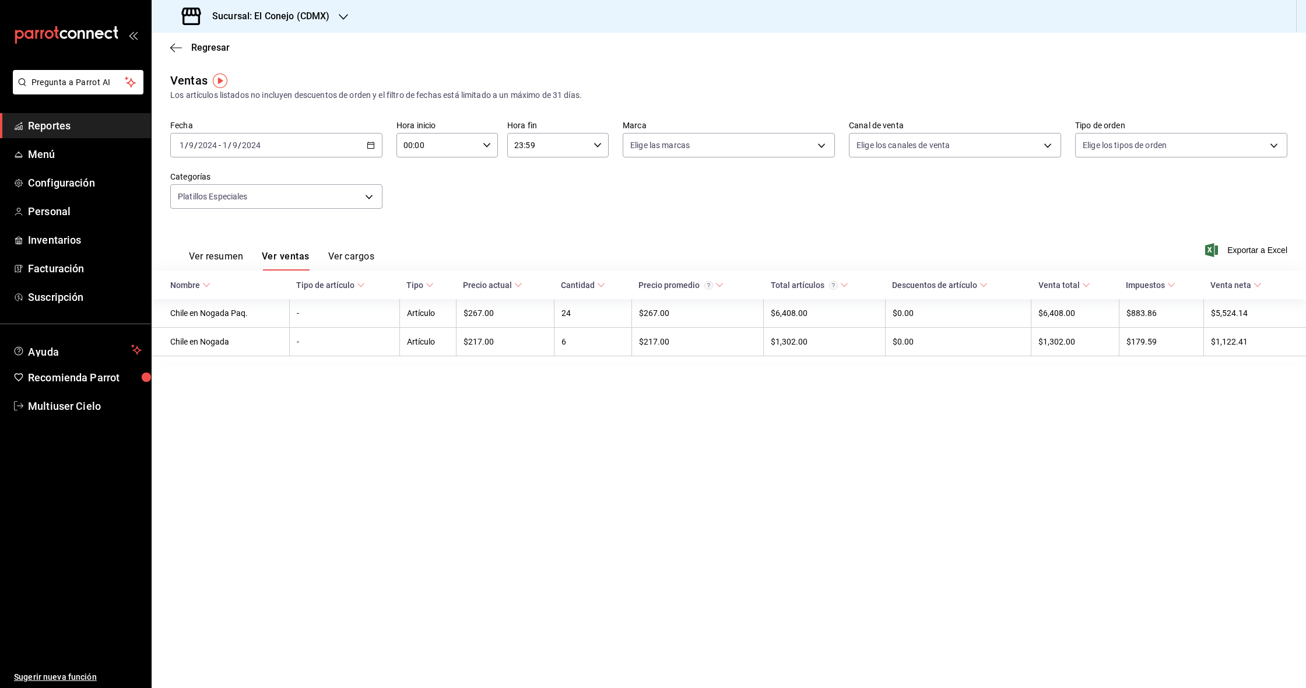
click at [363, 142] on div "[DATE] [DATE] - [DATE] [DATE]" at bounding box center [276, 145] width 212 height 24
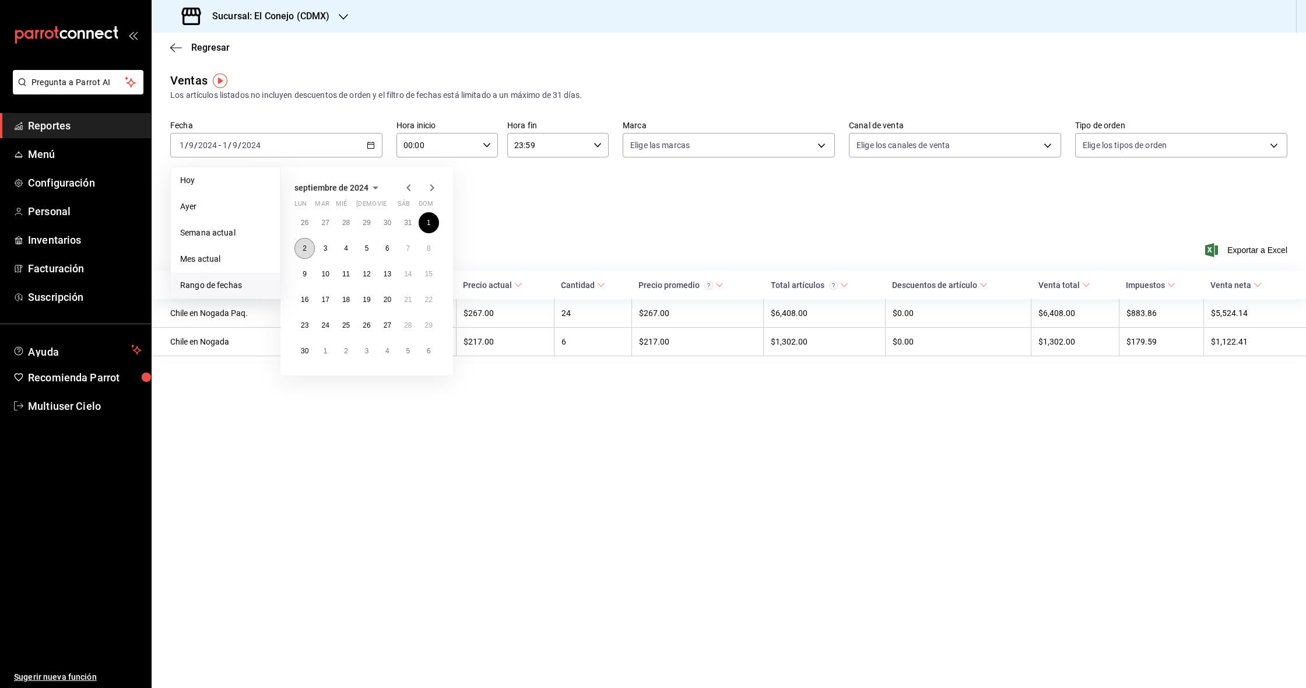
click at [302, 252] on button "2" at bounding box center [304, 248] width 20 height 21
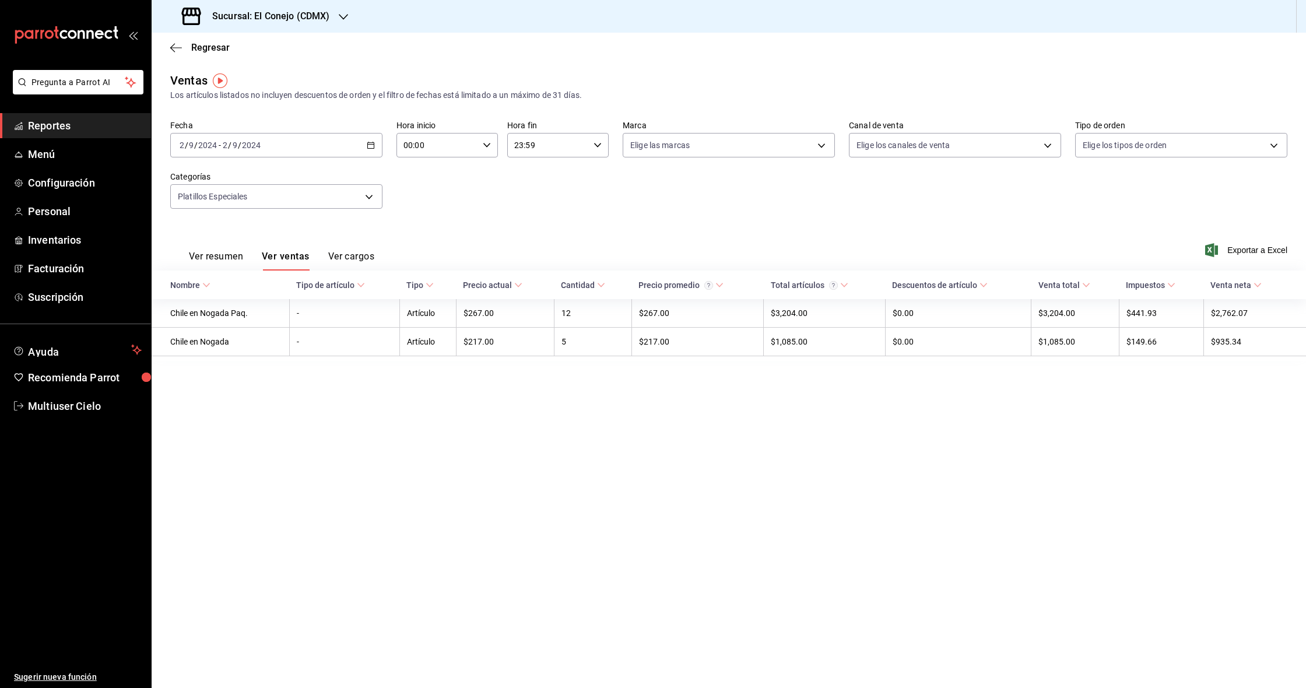
click at [373, 149] on div "[DATE] [DATE] - [DATE] [DATE]" at bounding box center [276, 145] width 212 height 24
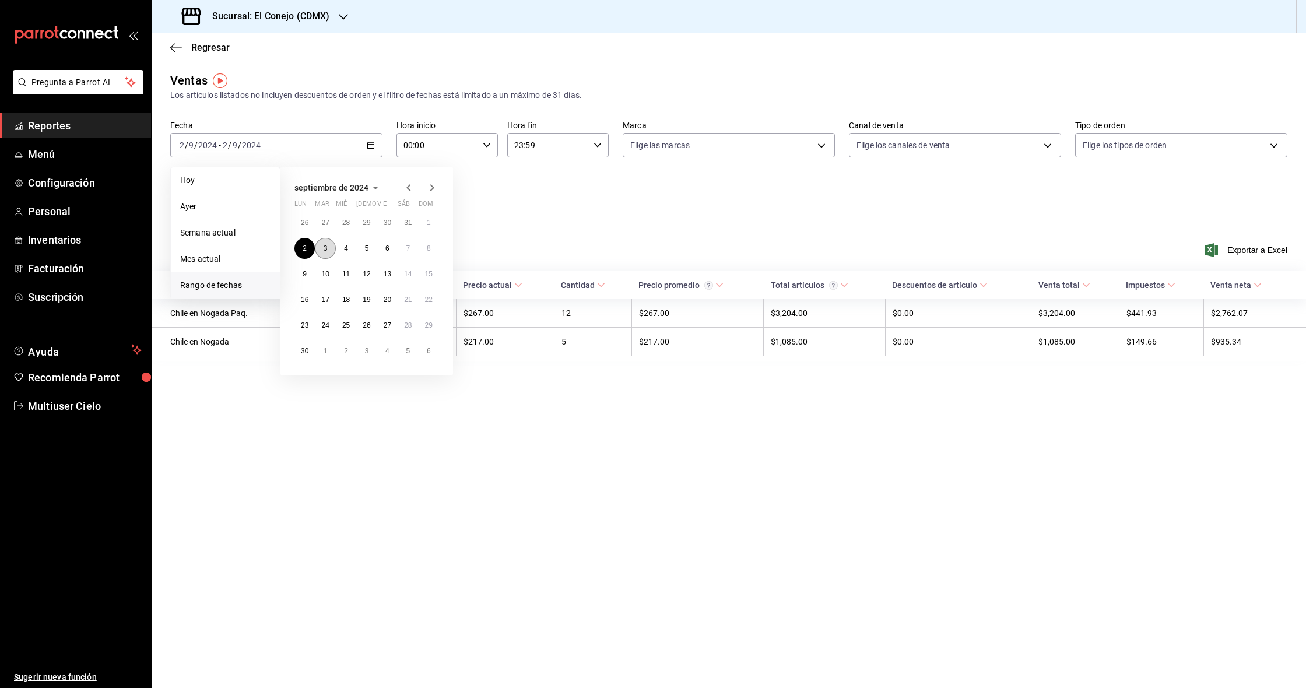
click at [330, 250] on button "3" at bounding box center [325, 248] width 20 height 21
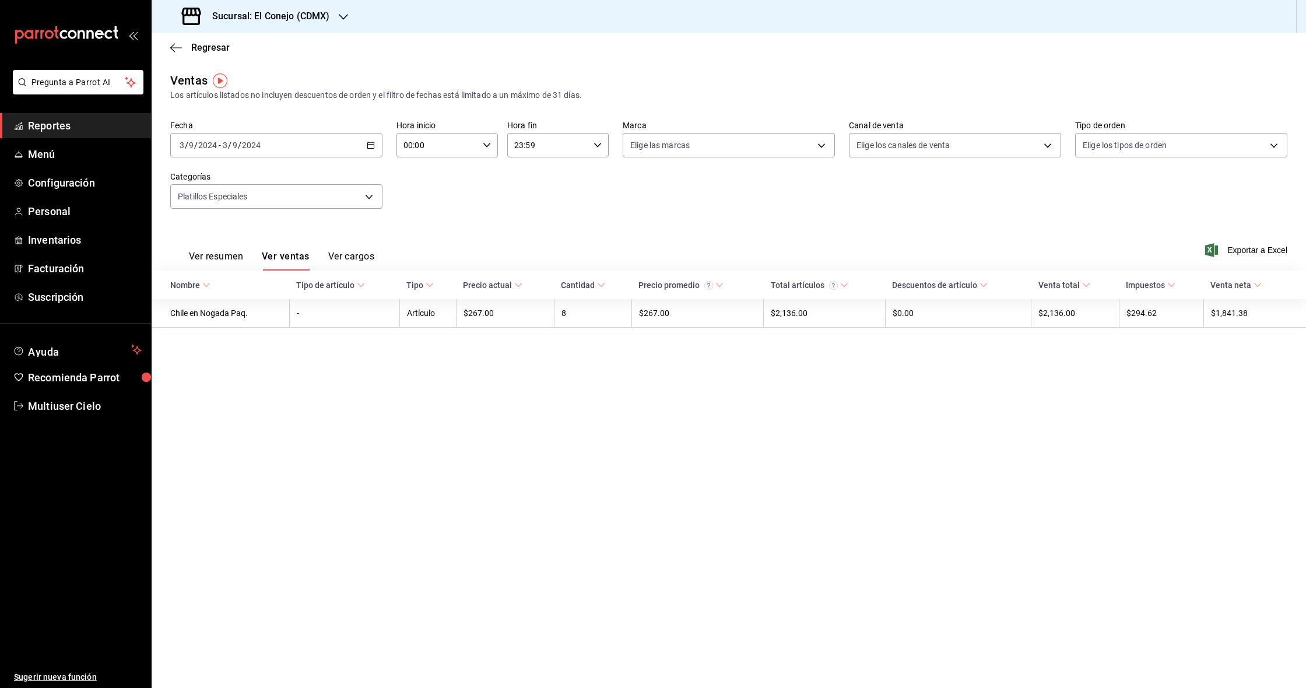
click at [368, 150] on div "[DATE] [DATE] - [DATE] [DATE]" at bounding box center [276, 145] width 212 height 24
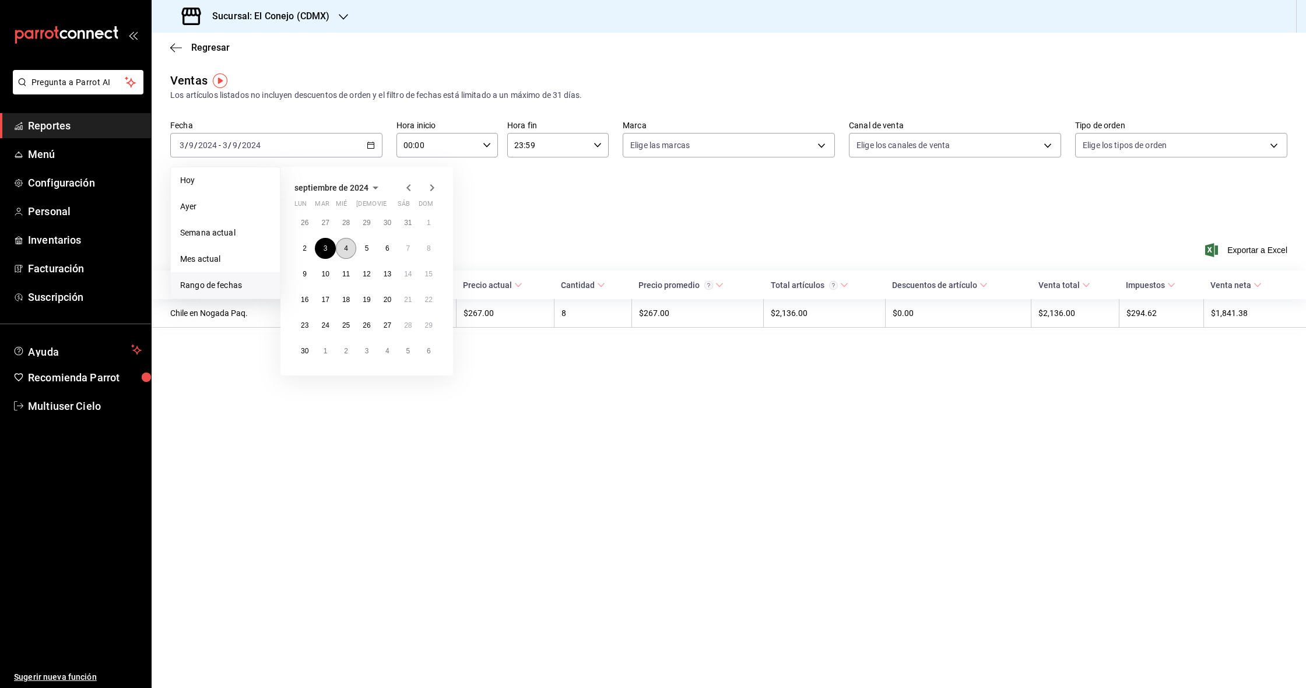
click at [341, 248] on button "4" at bounding box center [346, 248] width 20 height 21
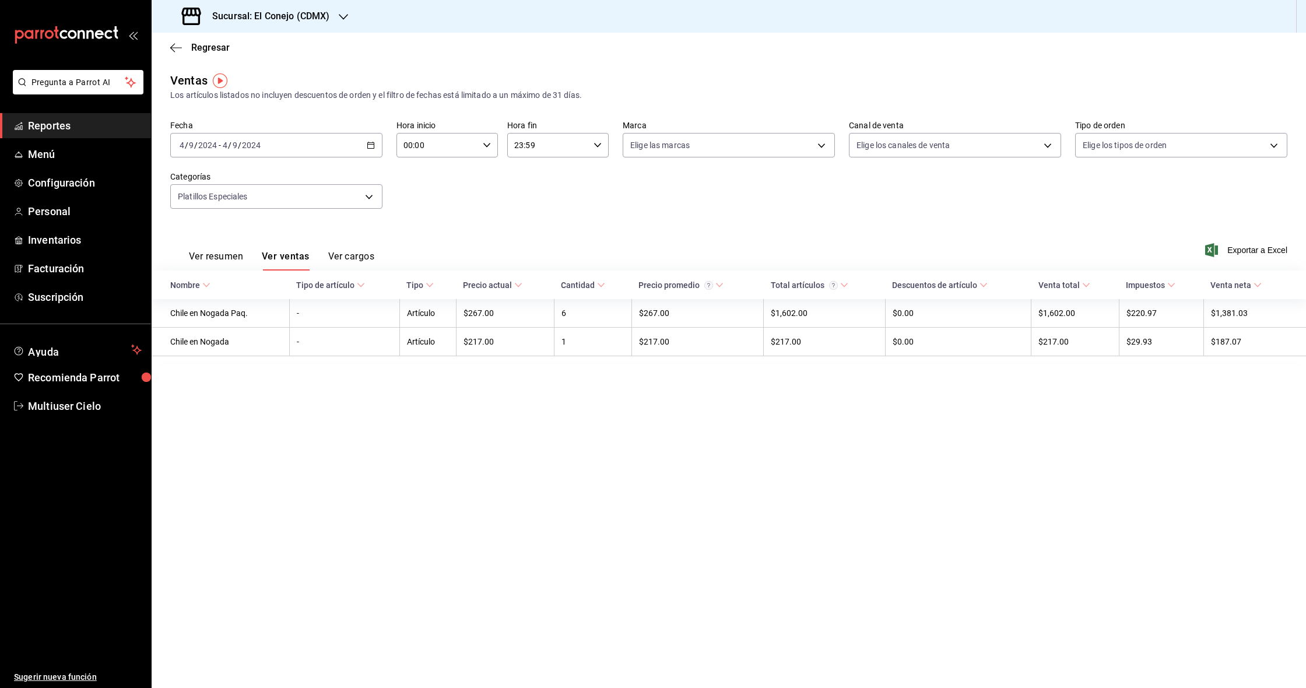
click at [366, 140] on div "[DATE] [DATE] - [DATE] [DATE]" at bounding box center [276, 145] width 212 height 24
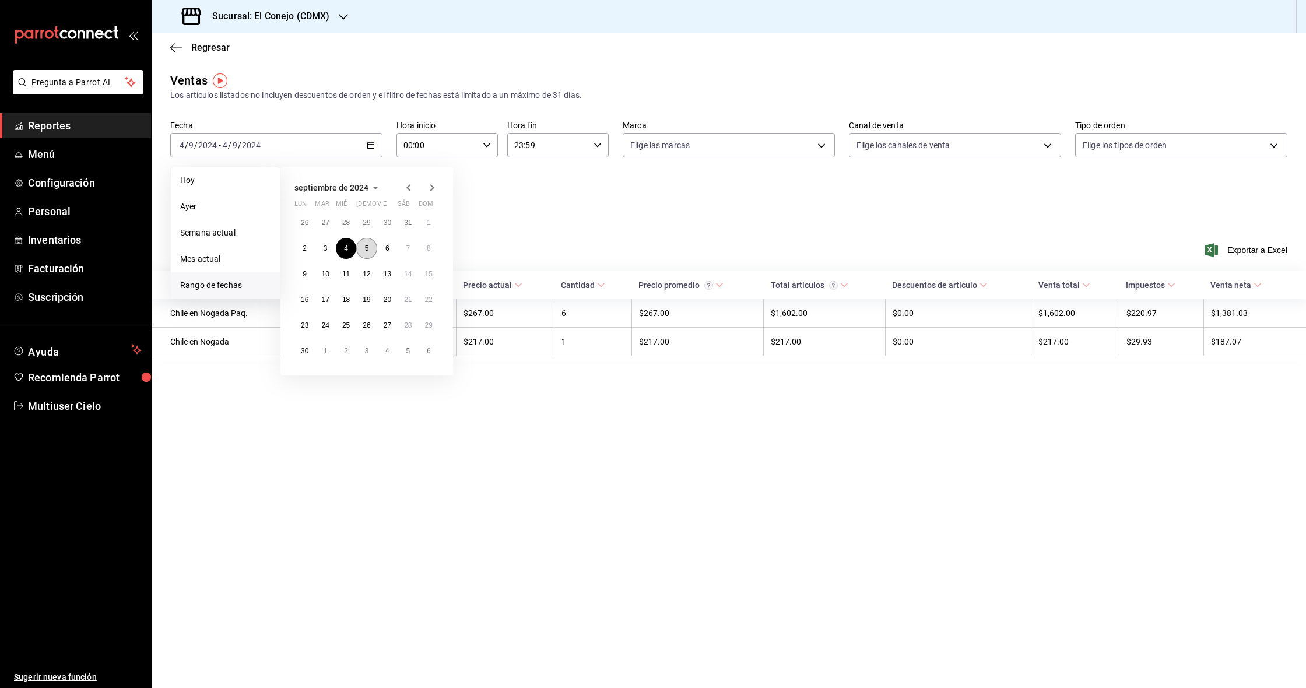
click at [373, 251] on button "5" at bounding box center [366, 248] width 20 height 21
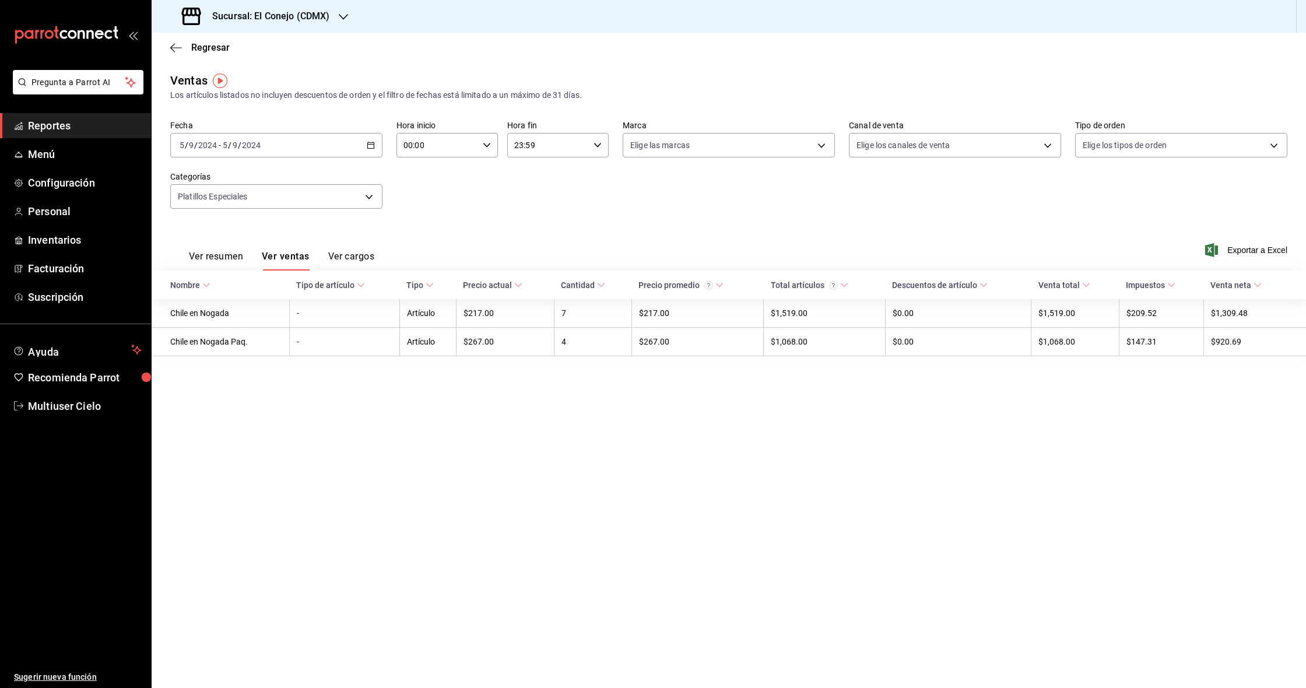
click at [371, 142] on icon "button" at bounding box center [371, 145] width 8 height 8
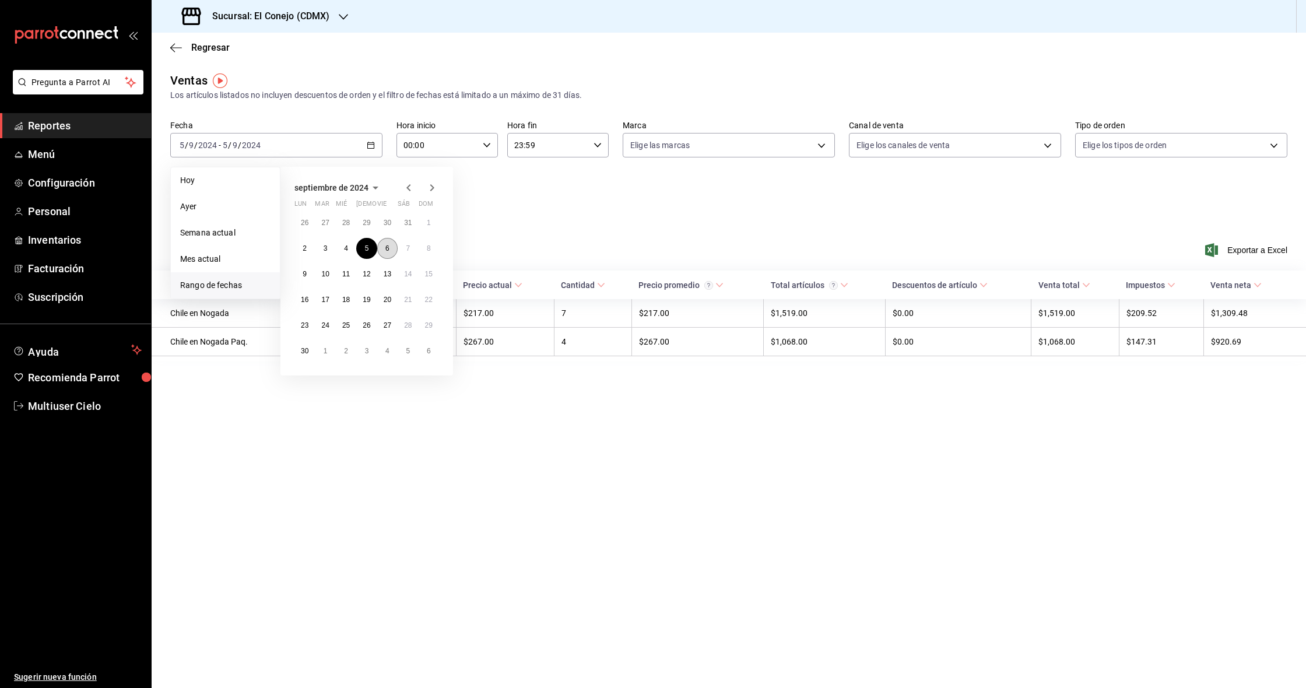
click at [391, 251] on button "6" at bounding box center [387, 248] width 20 height 21
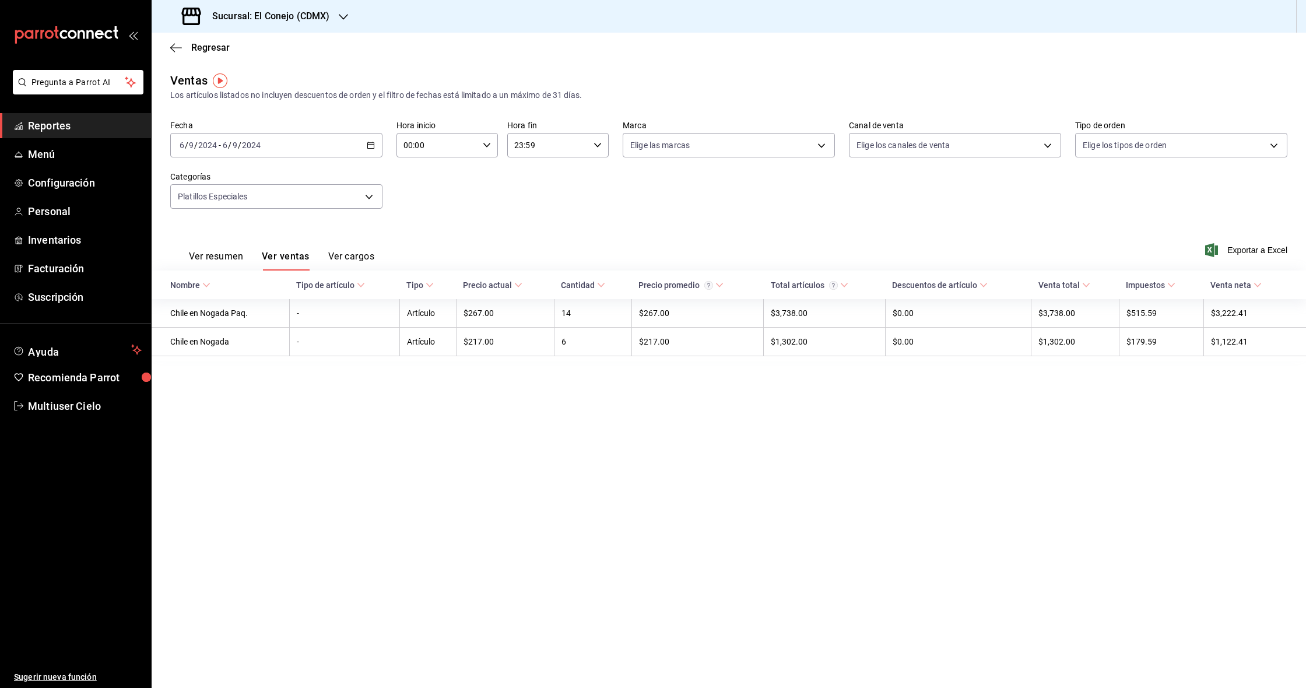
click at [374, 146] on \(Stroke\) "button" at bounding box center [370, 145] width 7 height 6
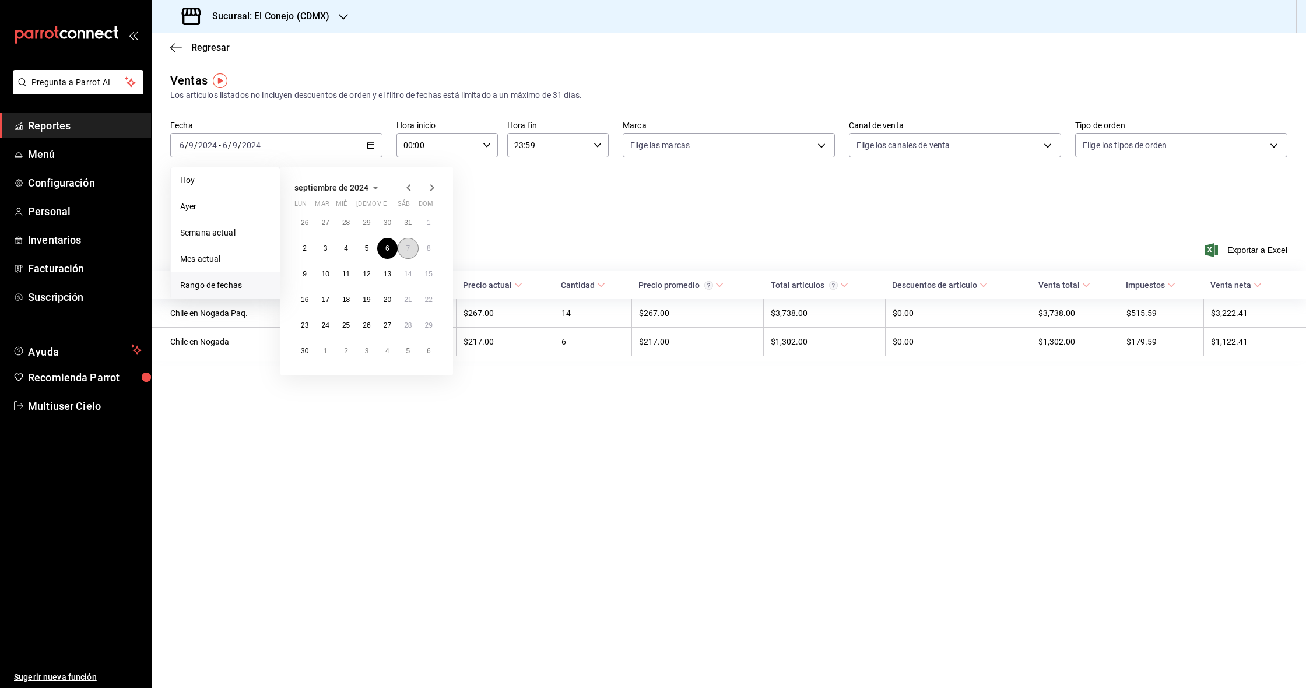
click at [417, 250] on button "7" at bounding box center [408, 248] width 20 height 21
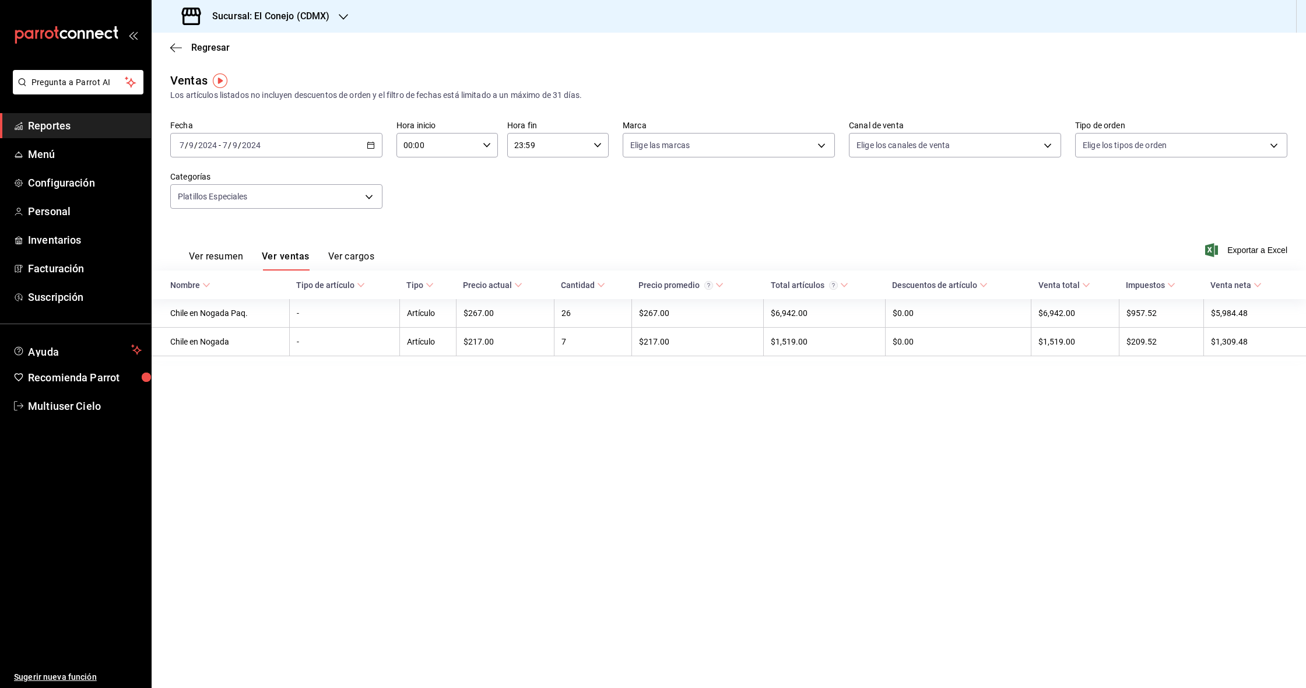
click at [360, 147] on div "[DATE] [DATE] - [DATE] [DATE]" at bounding box center [276, 145] width 212 height 24
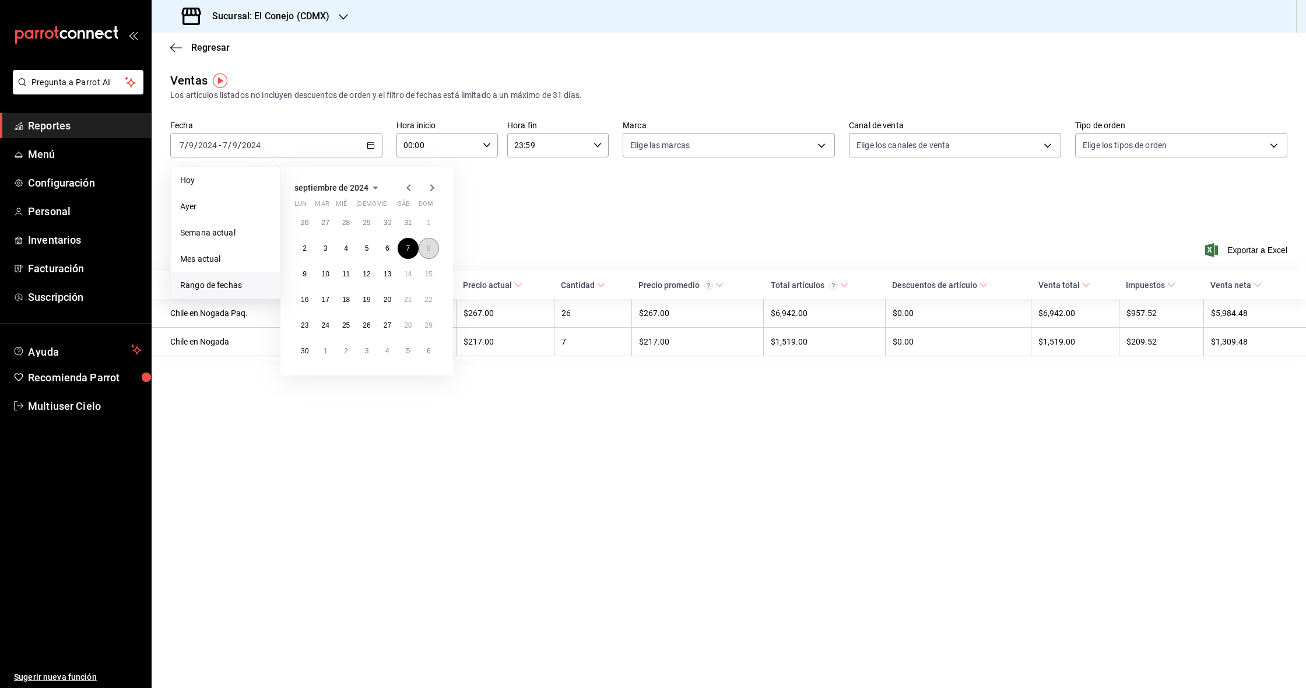
click at [428, 250] on abbr "8" at bounding box center [429, 248] width 4 height 8
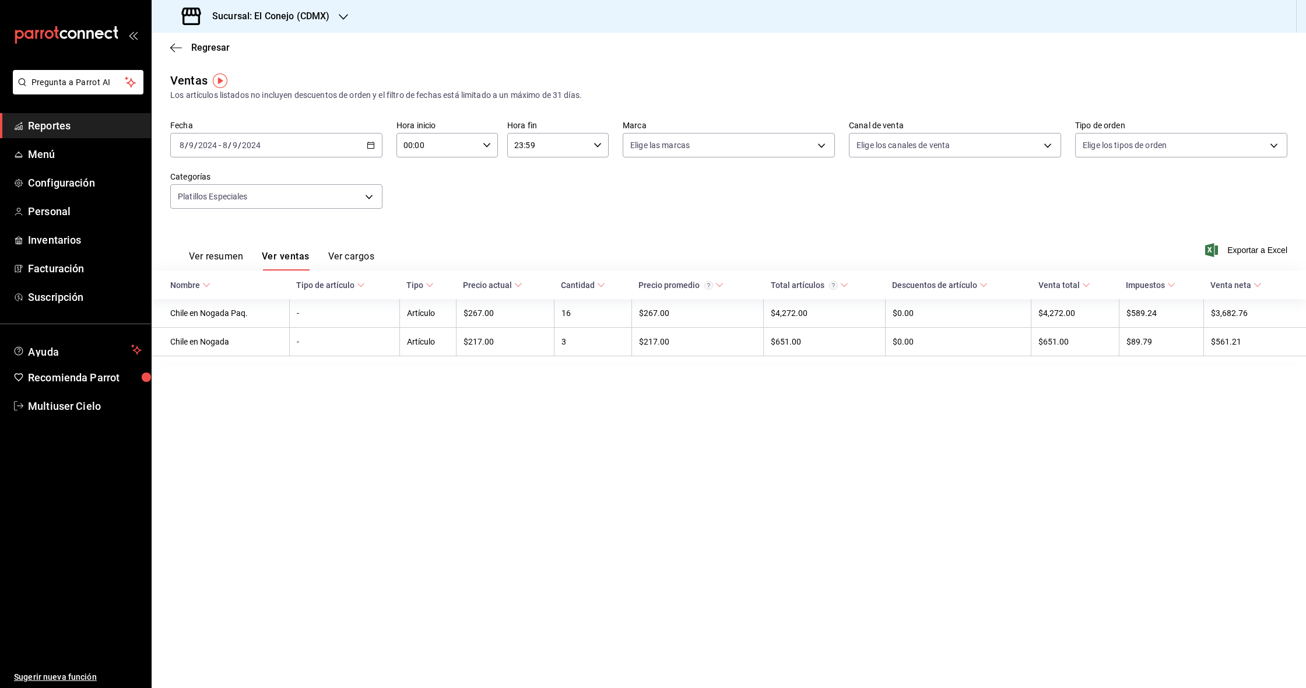
click at [366, 146] on div "[DATE] [DATE] - [DATE] [DATE]" at bounding box center [276, 145] width 212 height 24
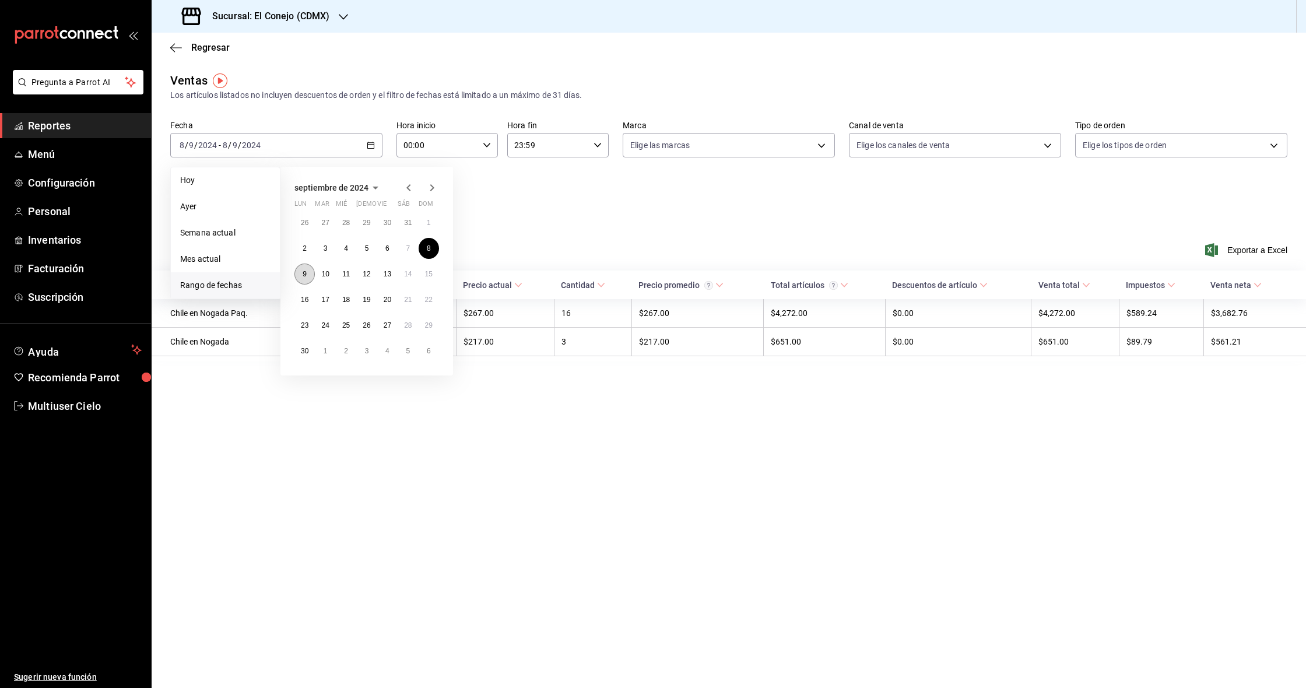
click at [304, 275] on abbr "9" at bounding box center [305, 274] width 4 height 8
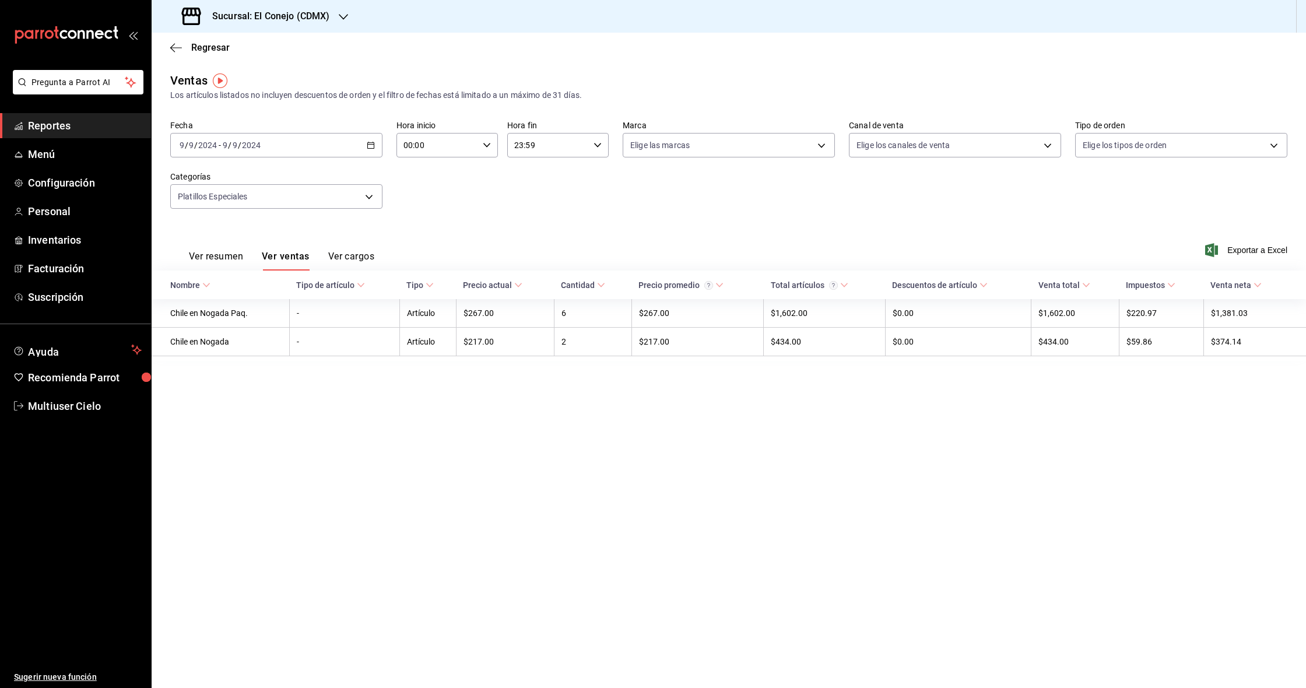
click at [368, 145] on \(Stroke\) "button" at bounding box center [370, 145] width 7 height 6
click at [333, 278] on button "10" at bounding box center [325, 273] width 20 height 21
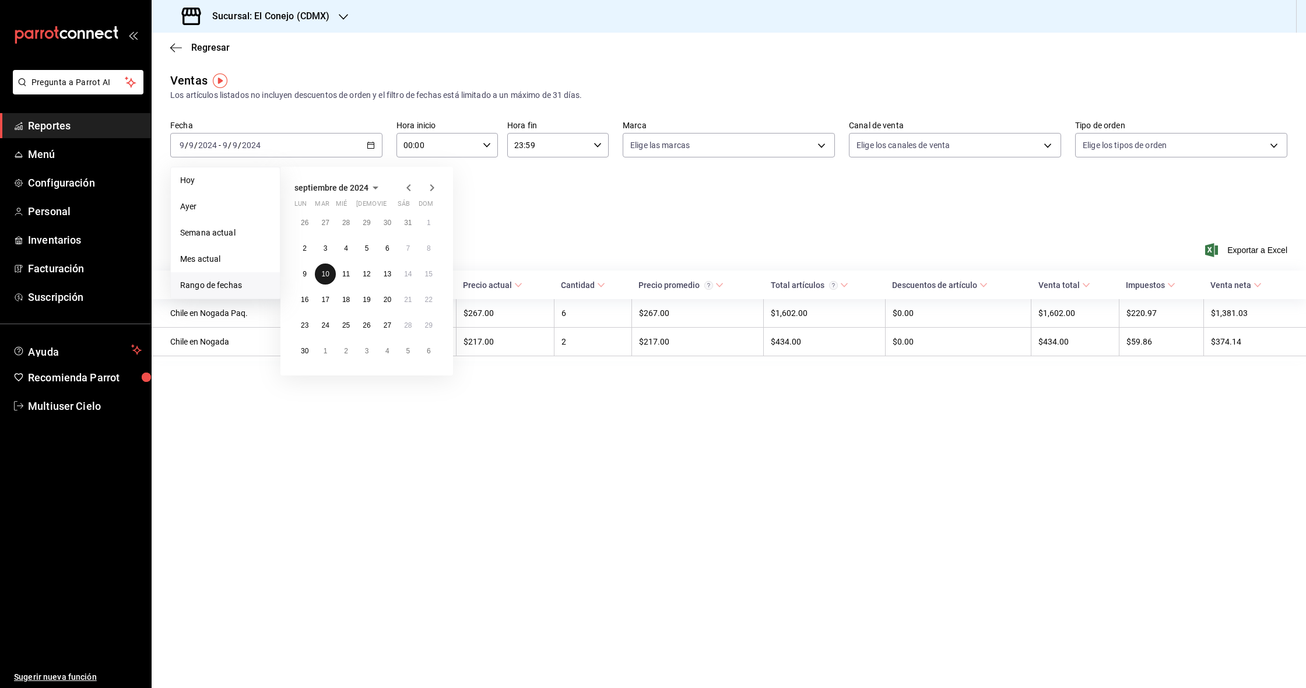
click at [333, 278] on button "10" at bounding box center [325, 273] width 20 height 21
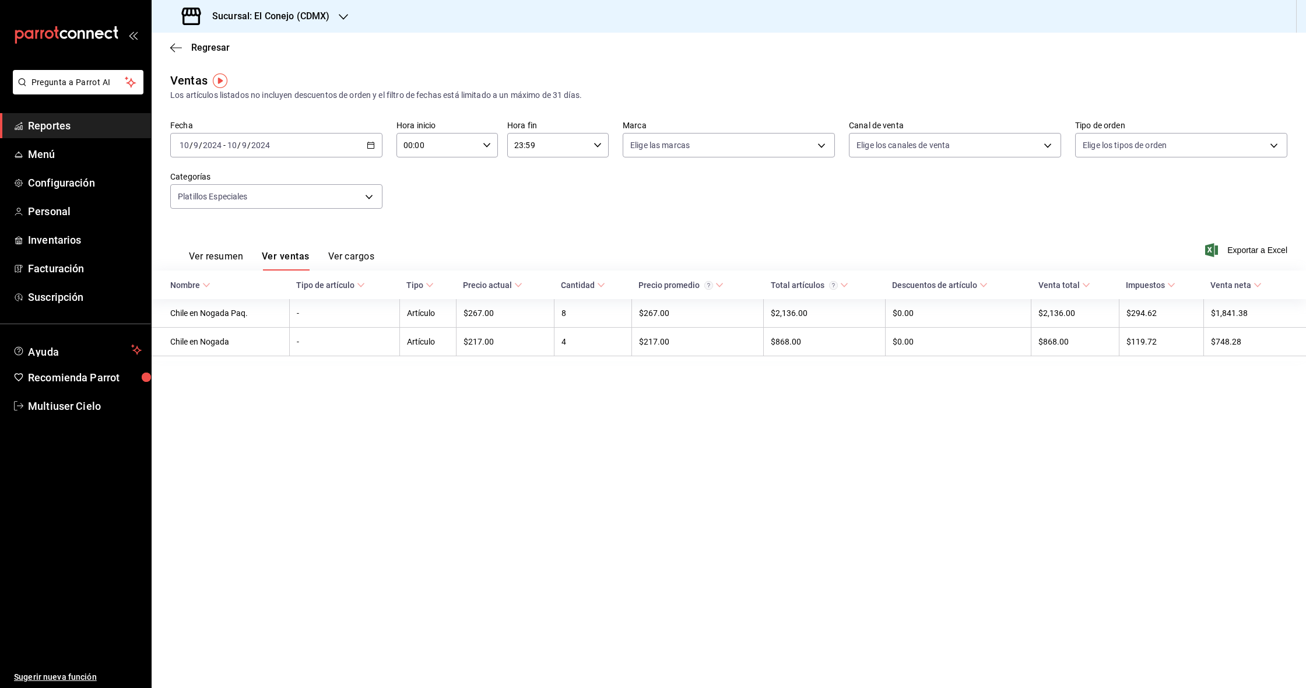
click at [373, 145] on icon "button" at bounding box center [371, 145] width 8 height 8
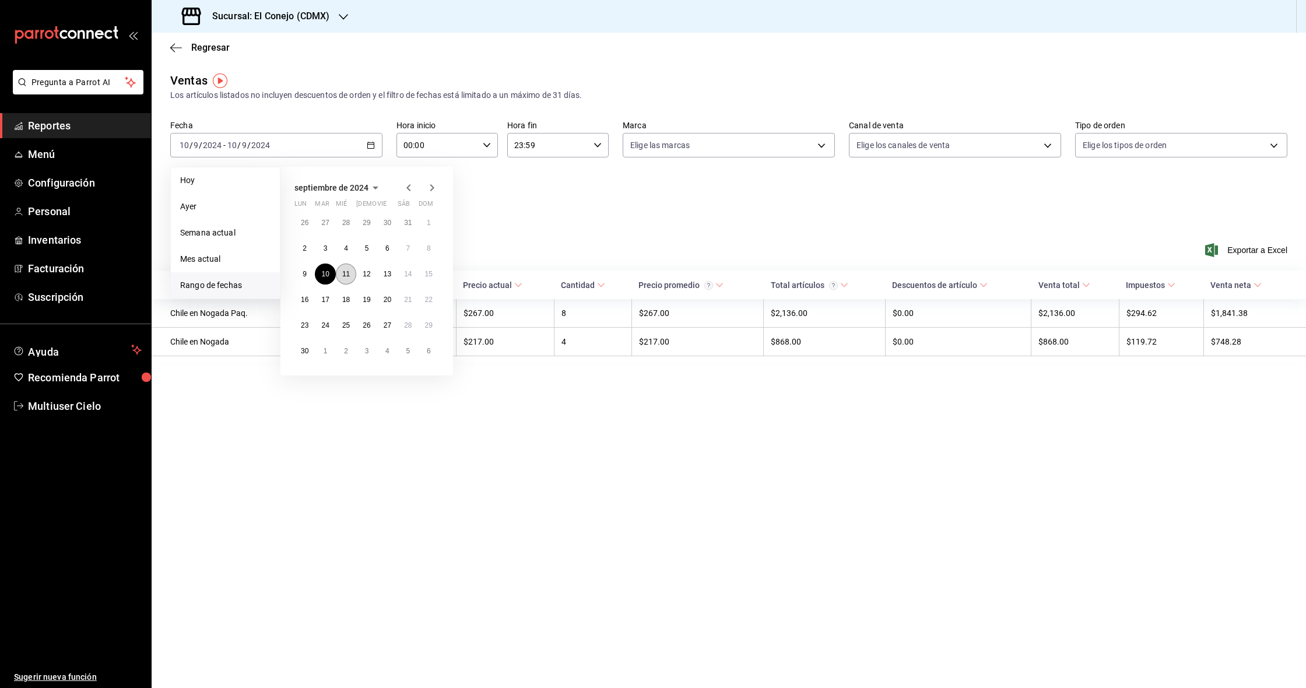
click at [345, 277] on abbr "11" at bounding box center [346, 274] width 8 height 8
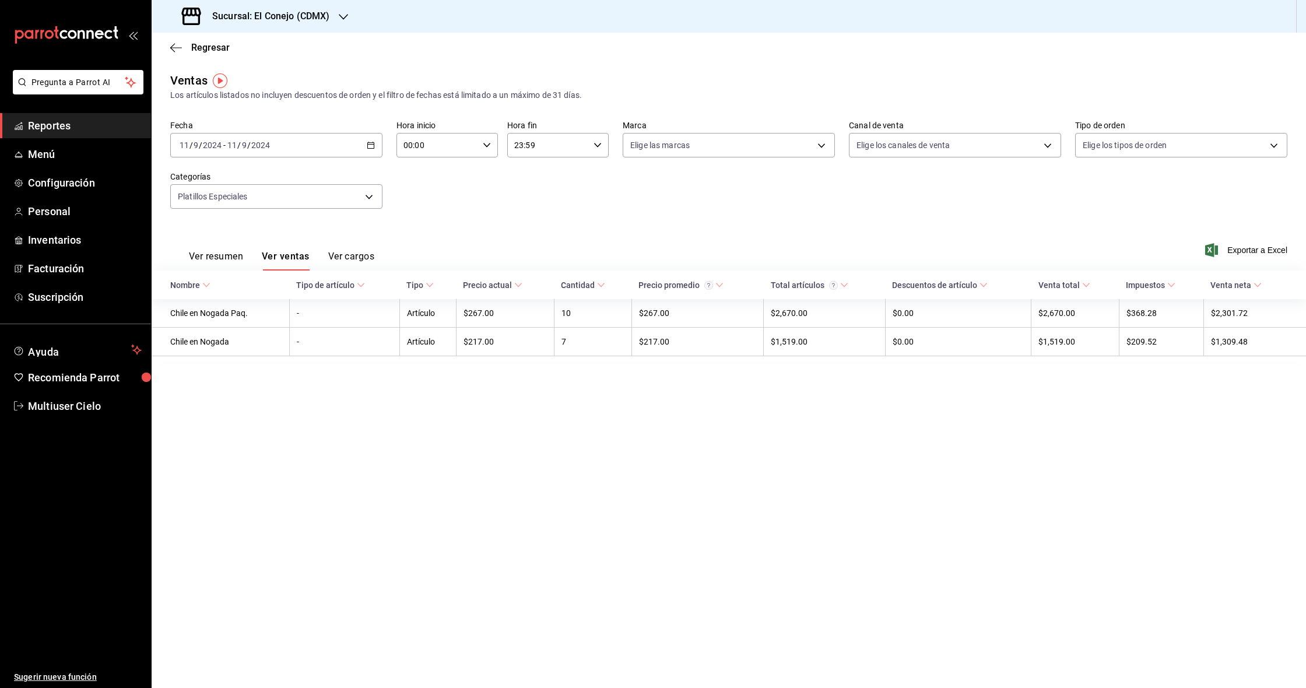
click at [370, 146] on icon "button" at bounding box center [371, 145] width 8 height 8
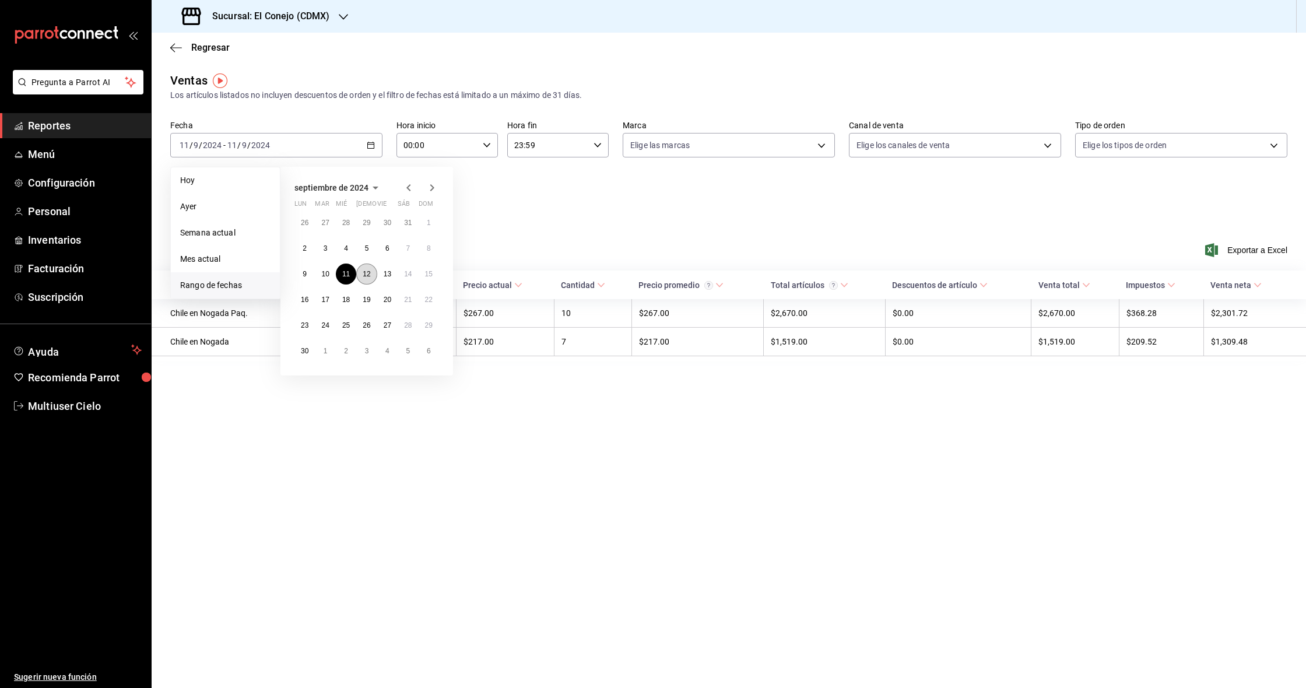
click at [370, 276] on abbr "12" at bounding box center [367, 274] width 8 height 8
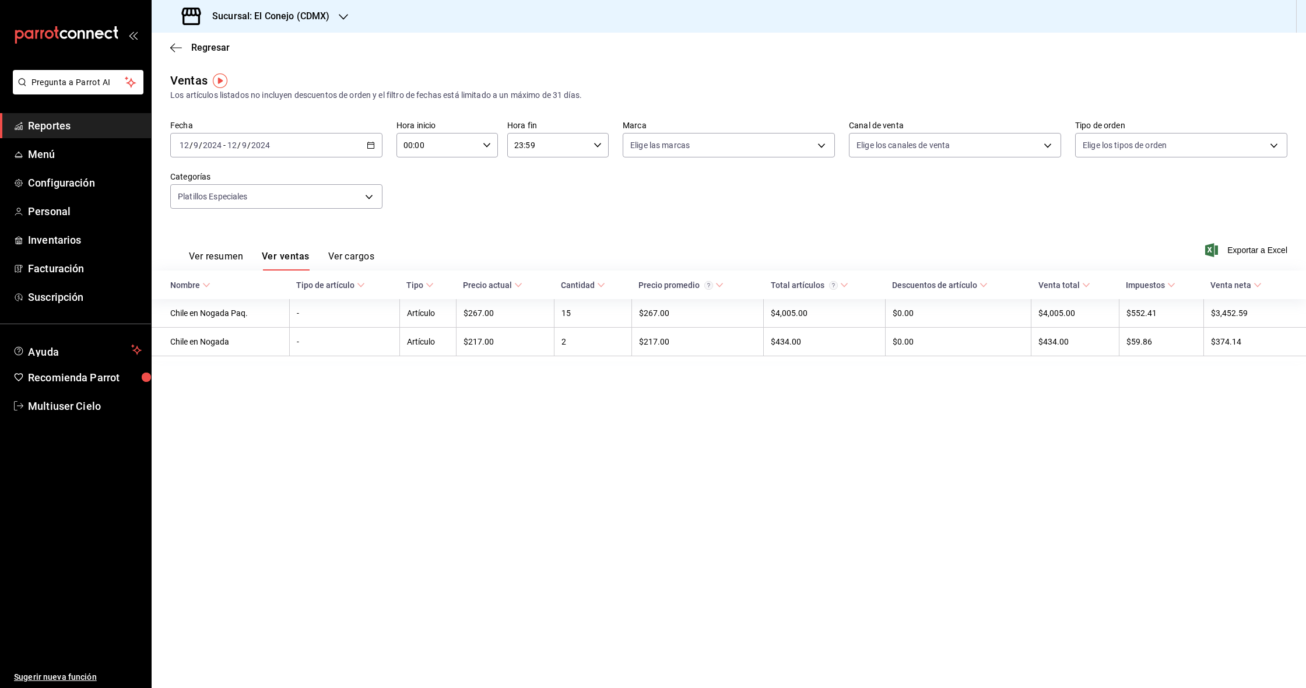
click at [368, 146] on icon "button" at bounding box center [371, 145] width 8 height 8
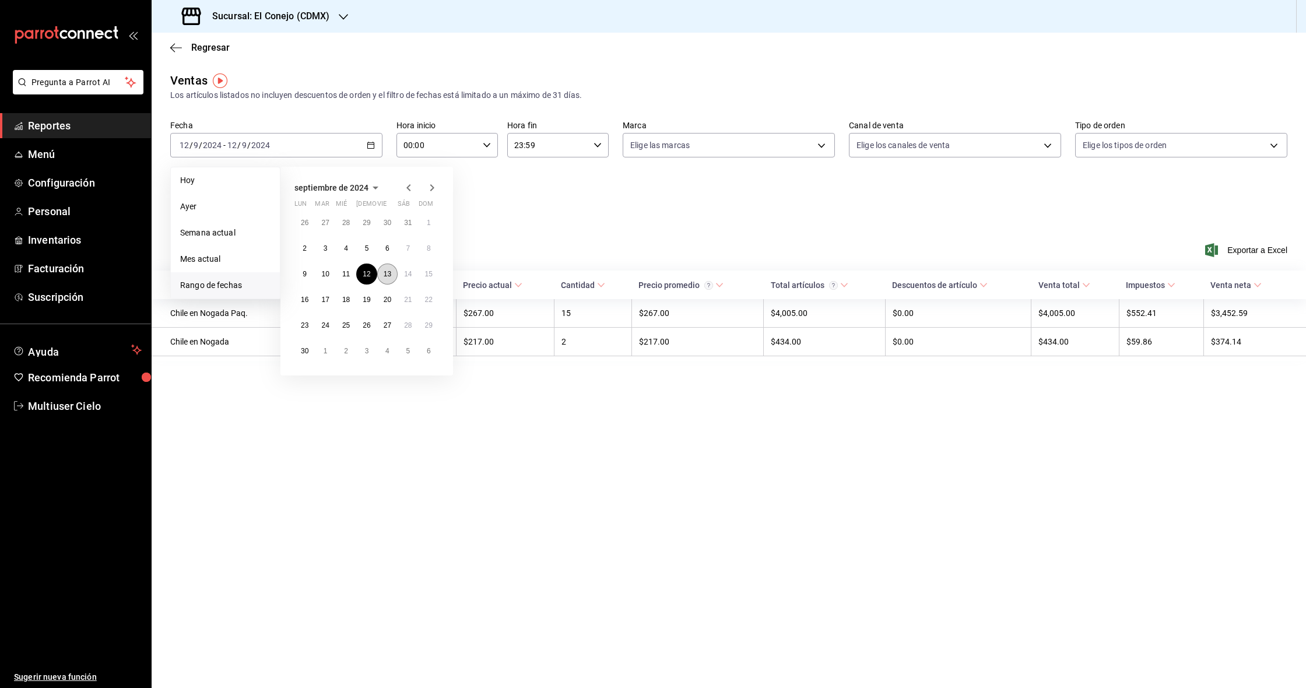
click at [387, 280] on button "13" at bounding box center [387, 273] width 20 height 21
click at [385, 278] on abbr "13" at bounding box center [388, 274] width 8 height 8
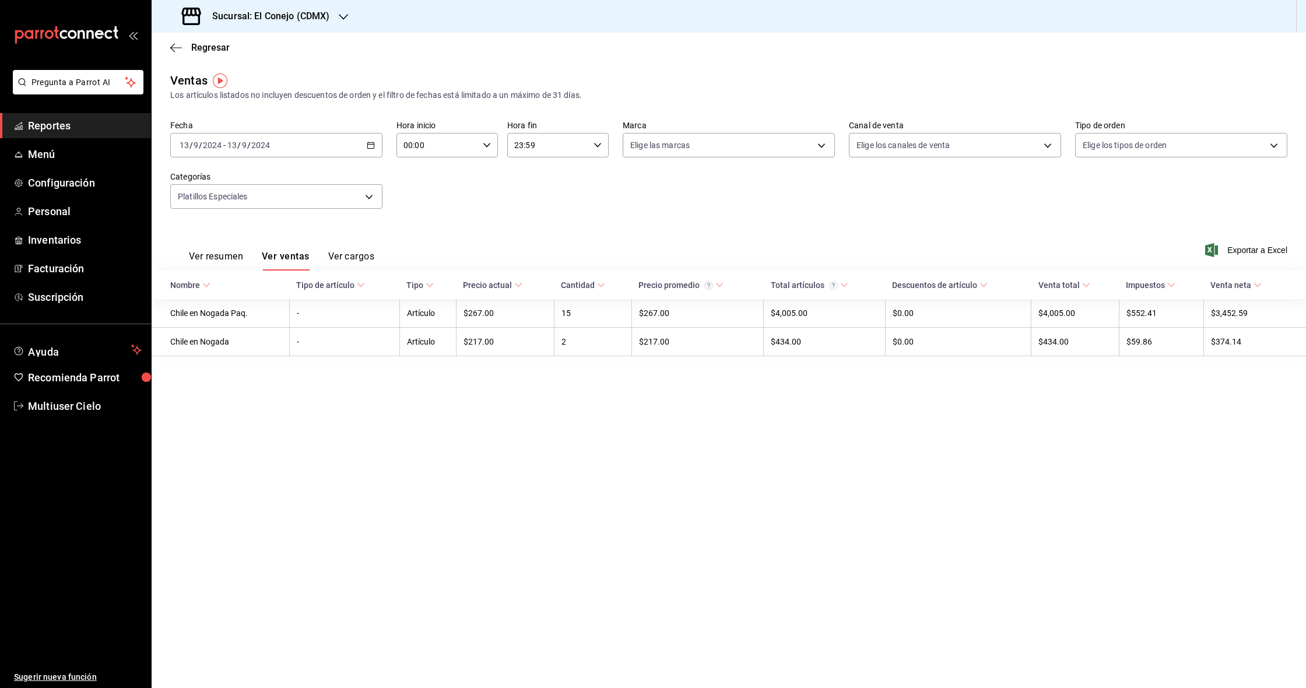
click at [385, 278] on th "Tipo de artículo" at bounding box center [344, 284] width 110 height 29
click at [381, 138] on div "[DATE] [DATE] - [DATE] [DATE]" at bounding box center [276, 145] width 212 height 24
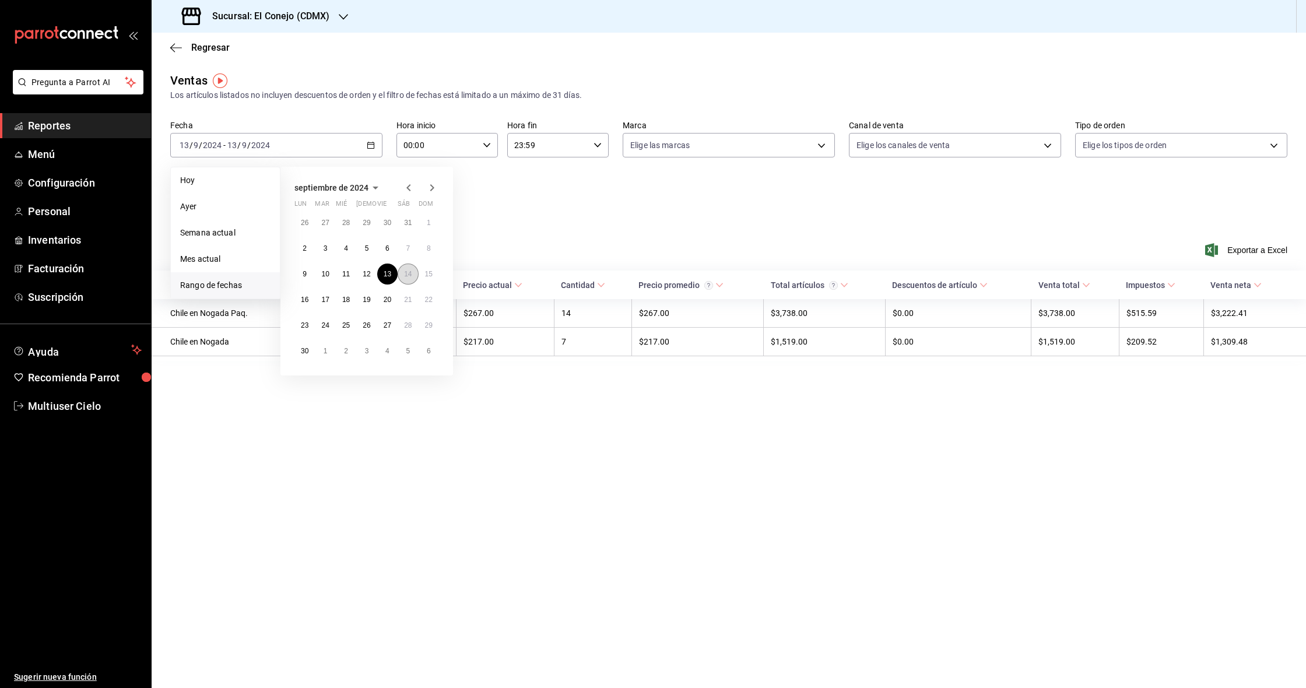
click at [409, 275] on abbr "14" at bounding box center [408, 274] width 8 height 8
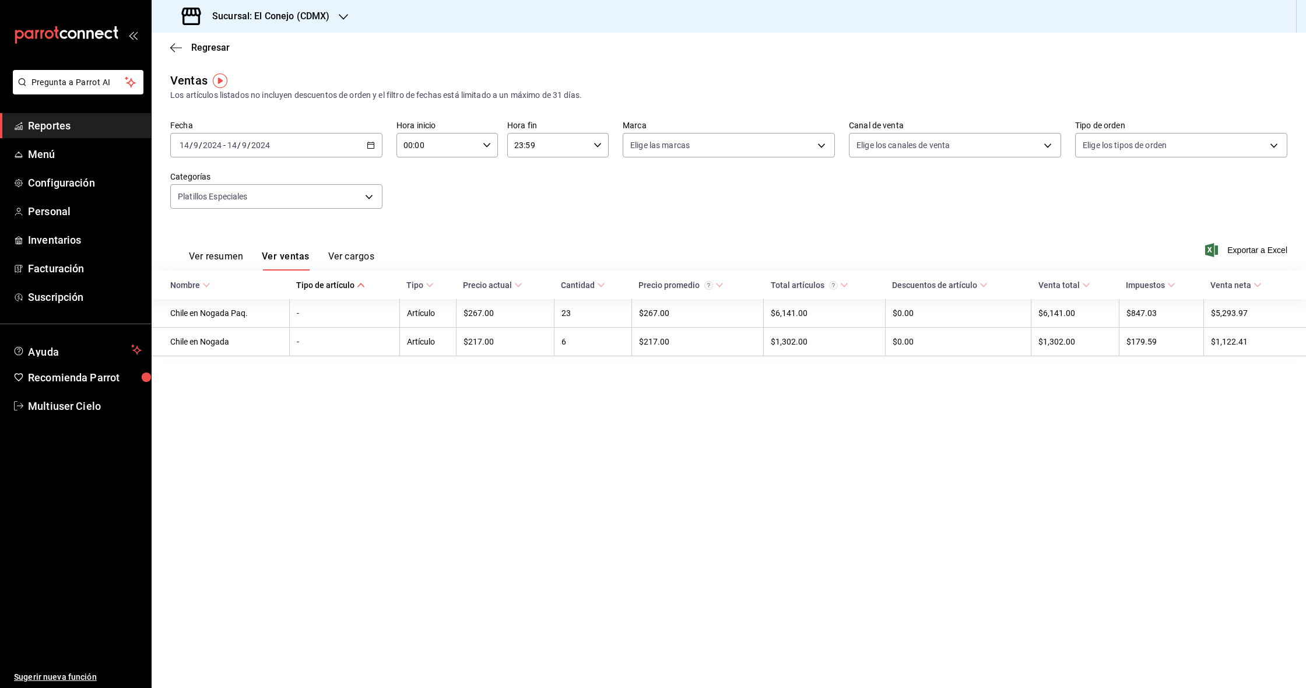
click at [366, 148] on div "[DATE] [DATE] - [DATE] [DATE]" at bounding box center [276, 145] width 212 height 24
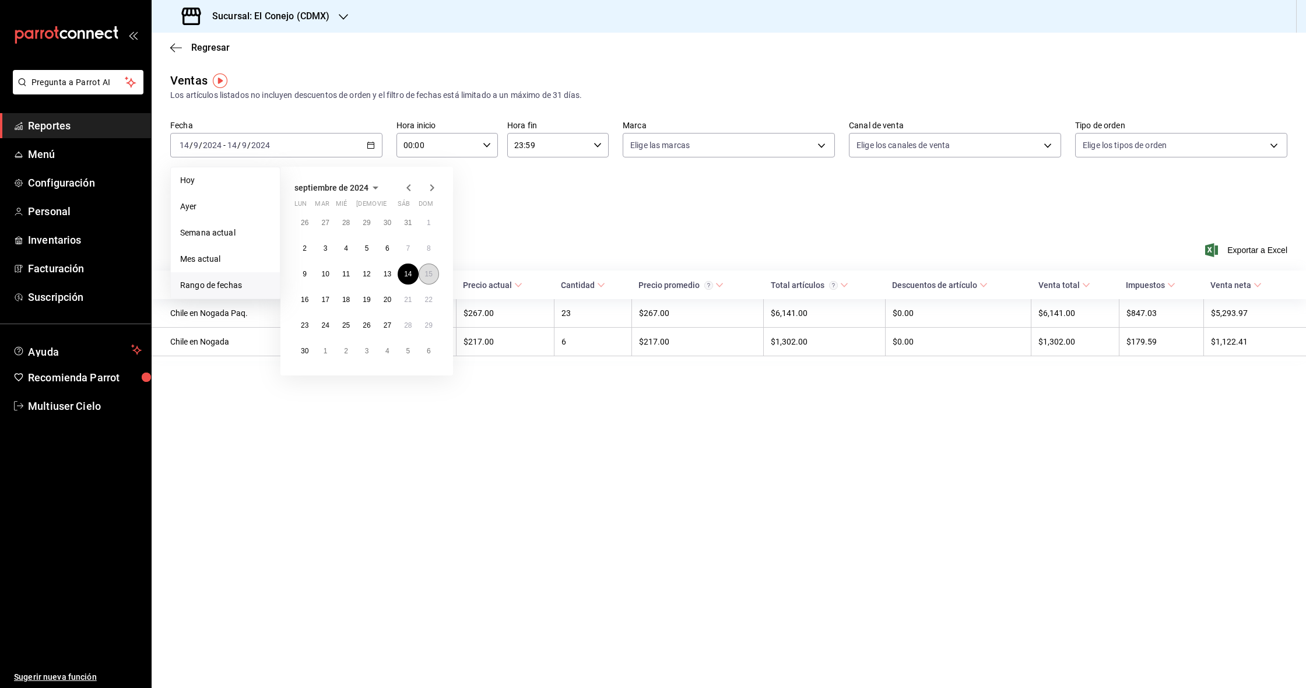
click at [430, 273] on abbr "15" at bounding box center [429, 274] width 8 height 8
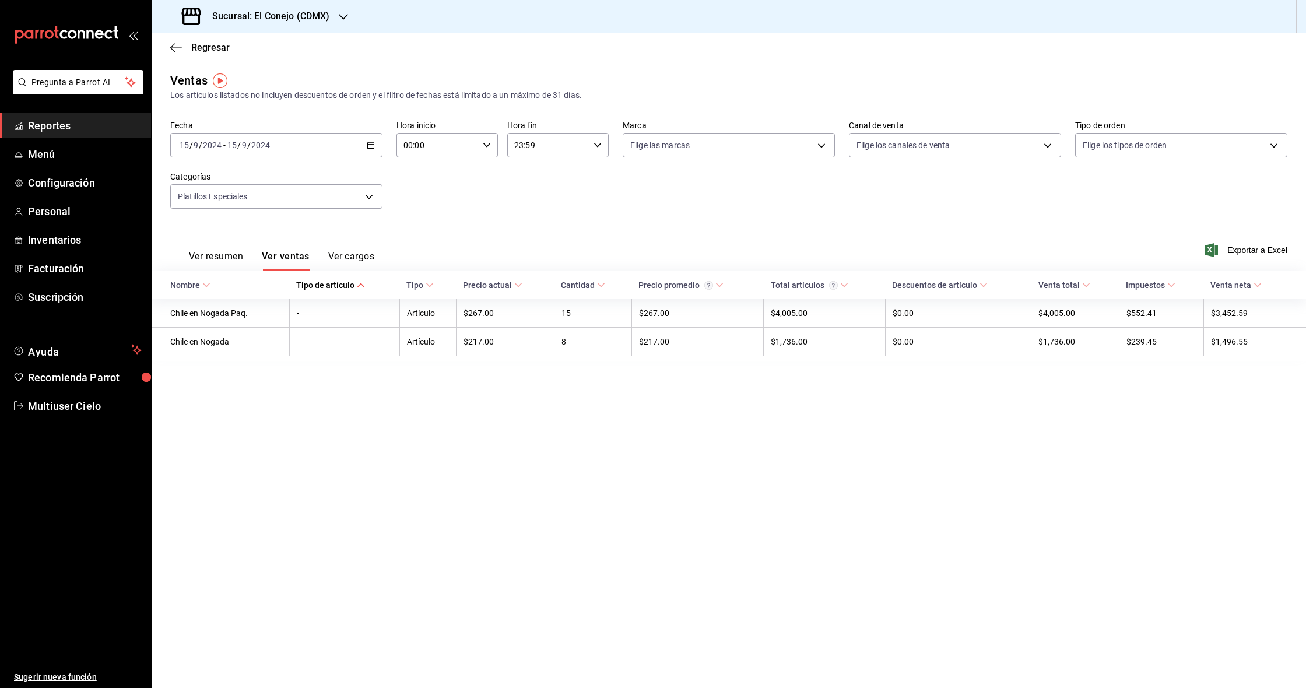
click at [372, 145] on icon "button" at bounding box center [371, 145] width 8 height 8
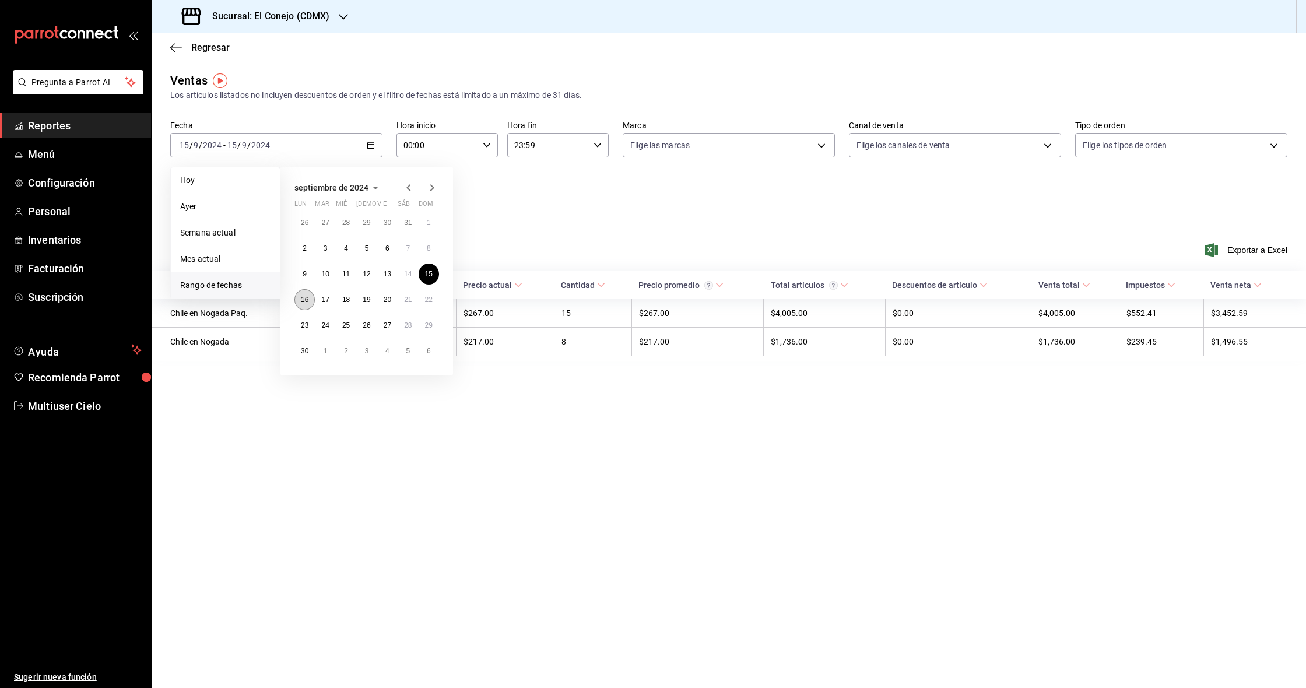
click at [303, 294] on button "16" at bounding box center [304, 299] width 20 height 21
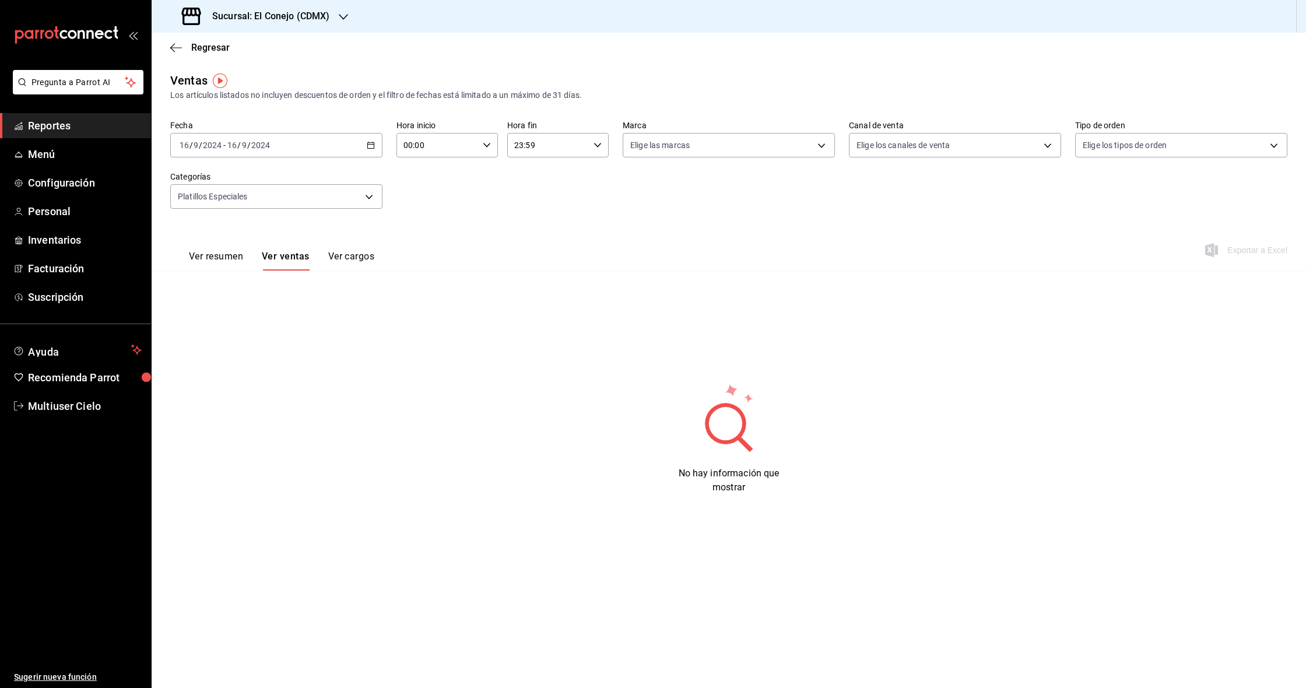
click at [367, 145] on \(Stroke\) "button" at bounding box center [370, 145] width 7 height 6
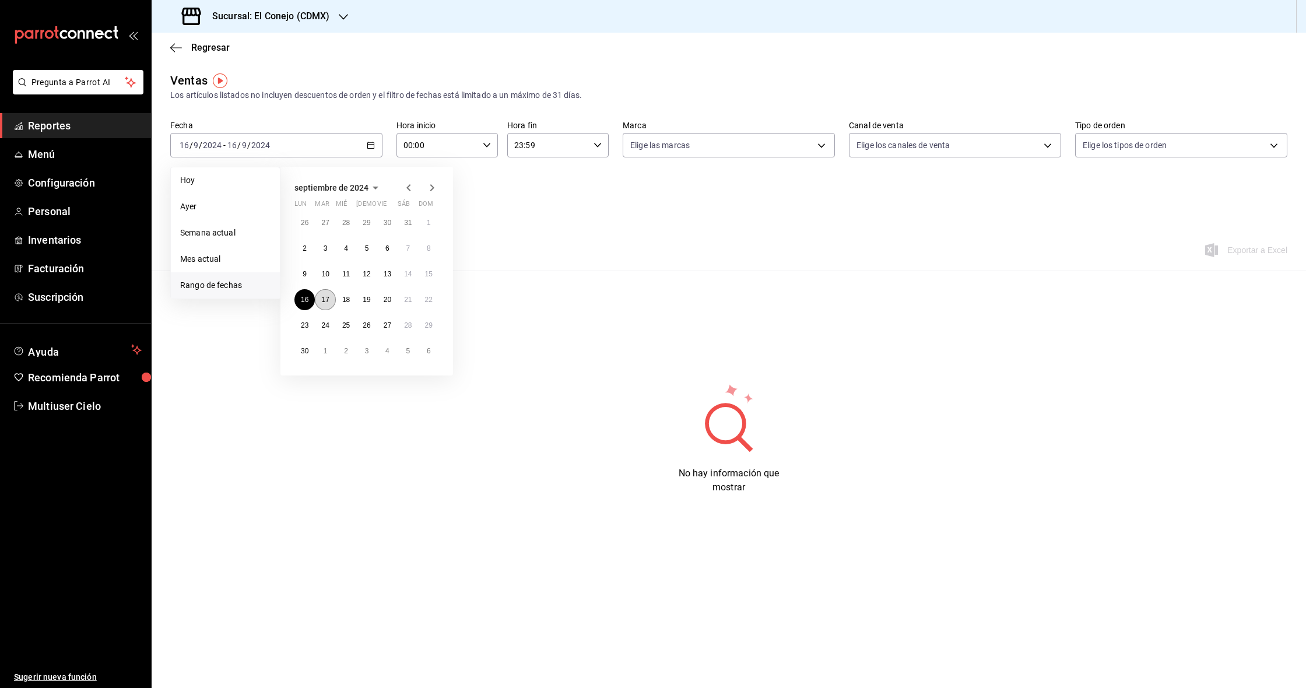
click at [327, 300] on abbr "17" at bounding box center [325, 300] width 8 height 8
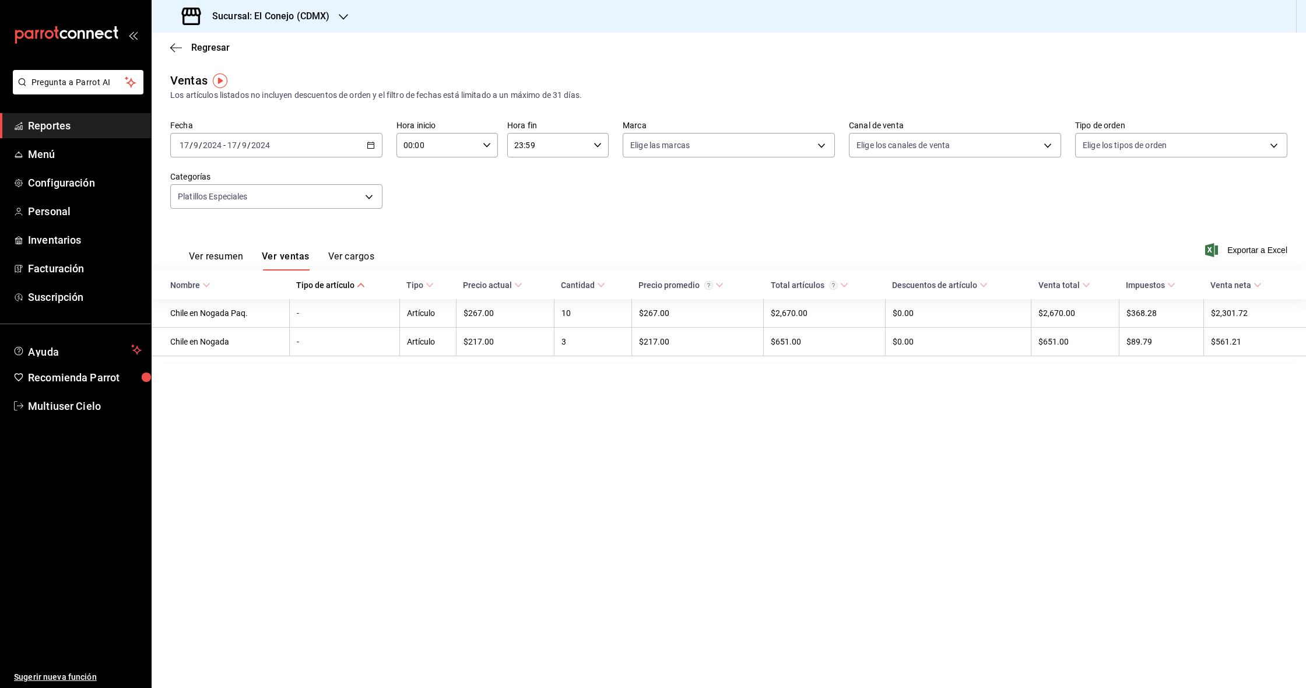
click at [368, 146] on \(Stroke\) "button" at bounding box center [370, 145] width 7 height 6
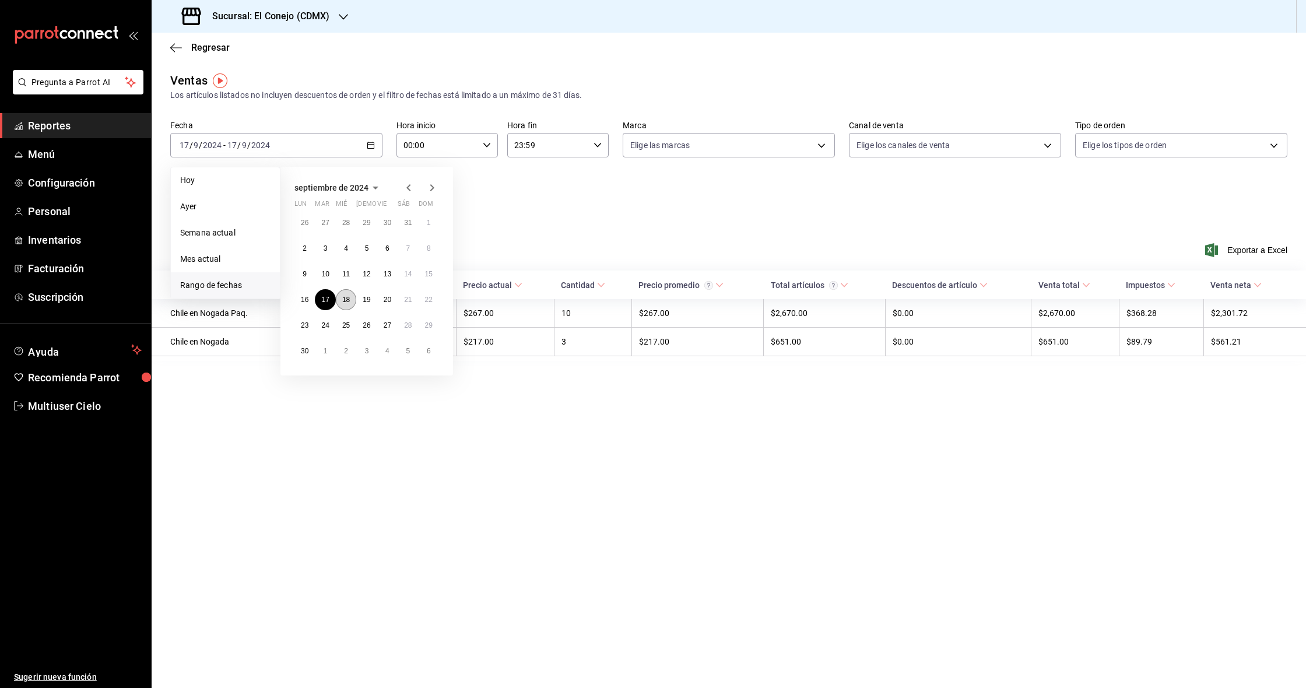
click at [339, 303] on button "18" at bounding box center [346, 299] width 20 height 21
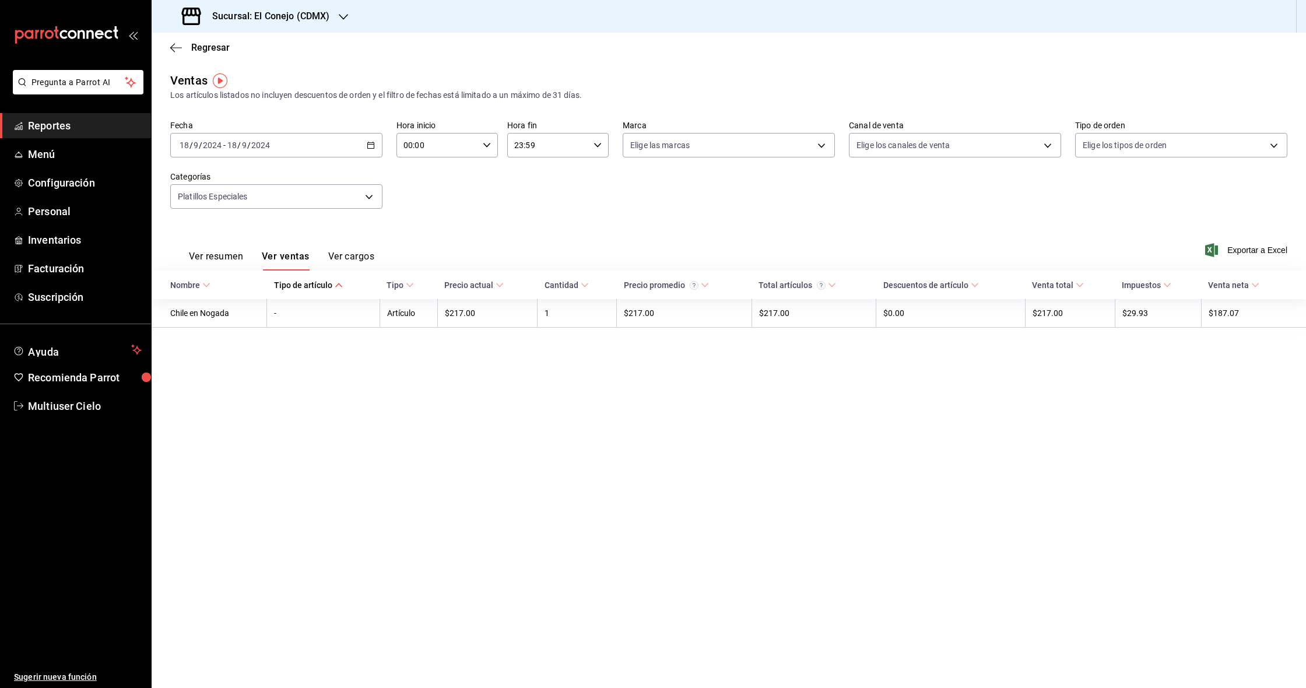
click at [375, 146] on div "[DATE] [DATE] - [DATE] [DATE]" at bounding box center [276, 145] width 212 height 24
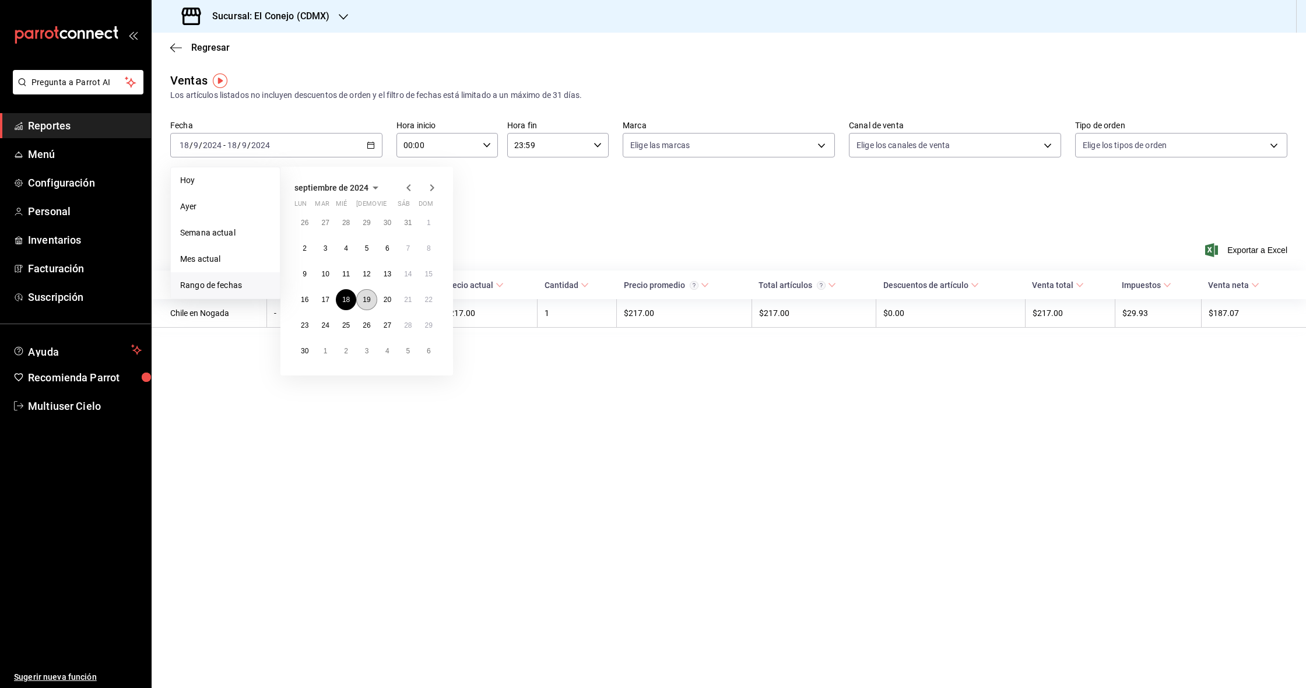
click at [373, 295] on button "19" at bounding box center [366, 299] width 20 height 21
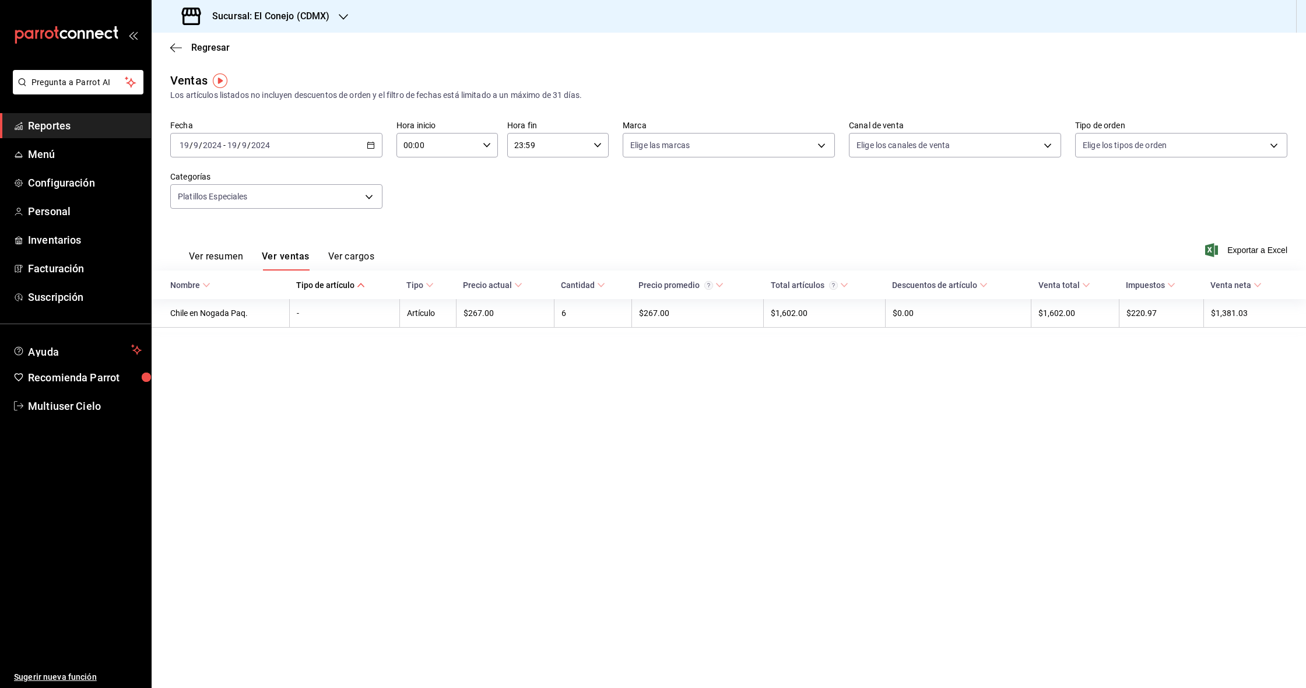
click at [370, 144] on icon "button" at bounding box center [371, 145] width 8 height 8
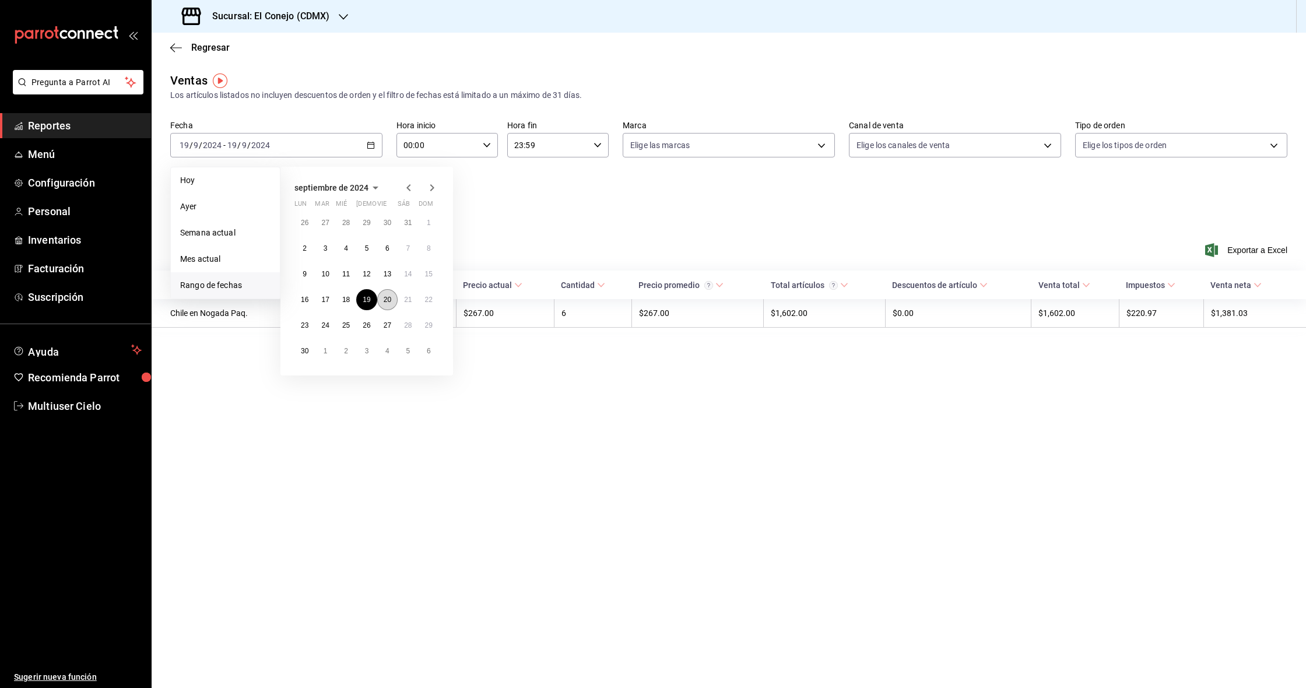
click at [379, 306] on button "20" at bounding box center [387, 299] width 20 height 21
click at [384, 304] on abbr "20" at bounding box center [388, 300] width 8 height 8
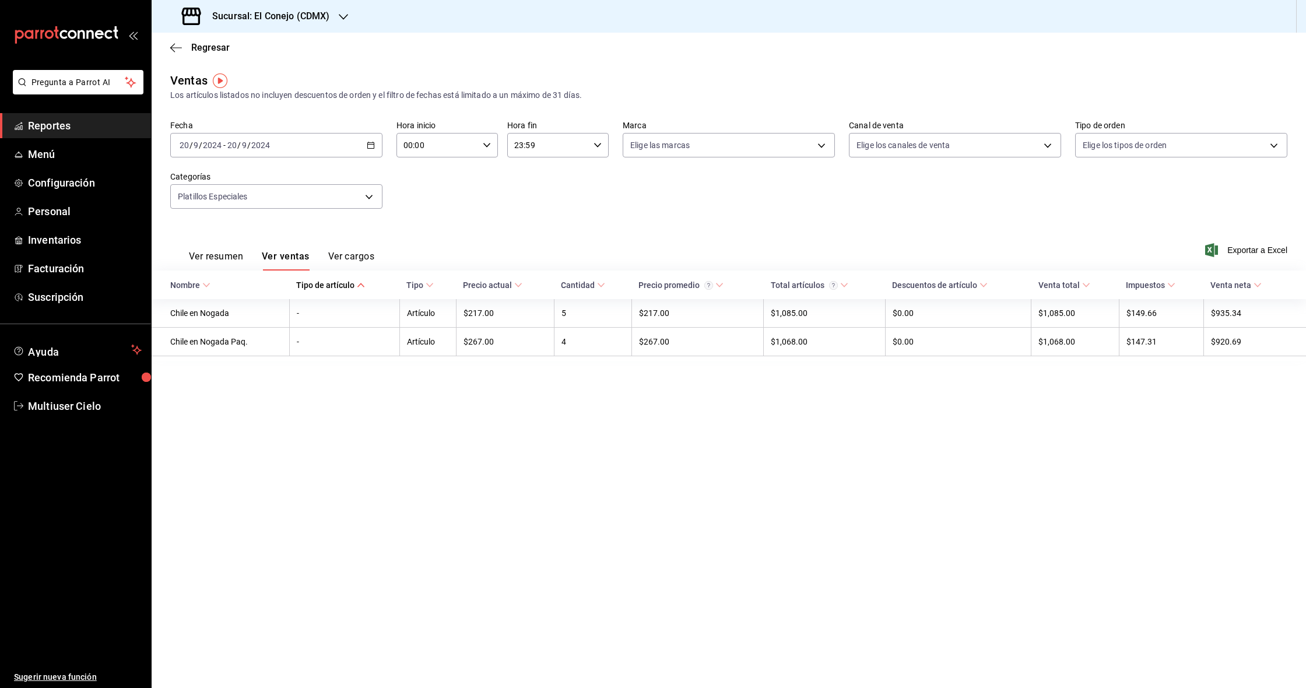
click at [370, 136] on div "[DATE] [DATE] - [DATE] [DATE]" at bounding box center [276, 145] width 212 height 24
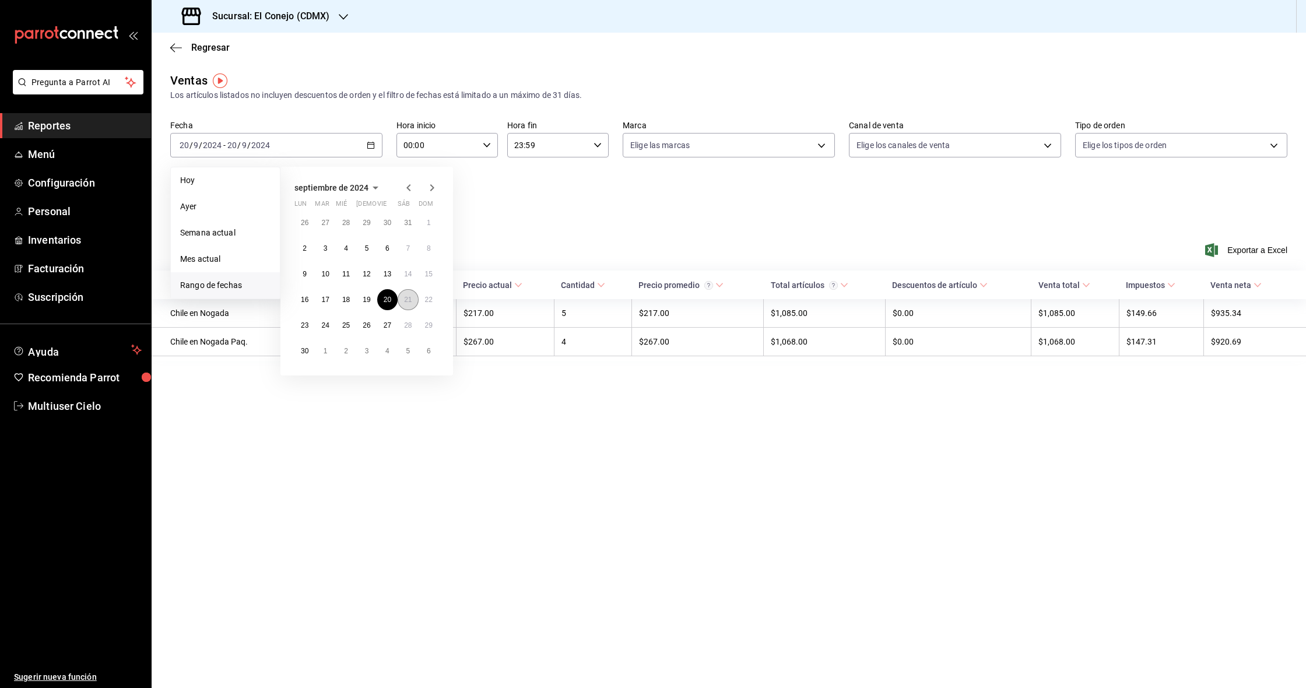
click at [411, 301] on abbr "21" at bounding box center [408, 300] width 8 height 8
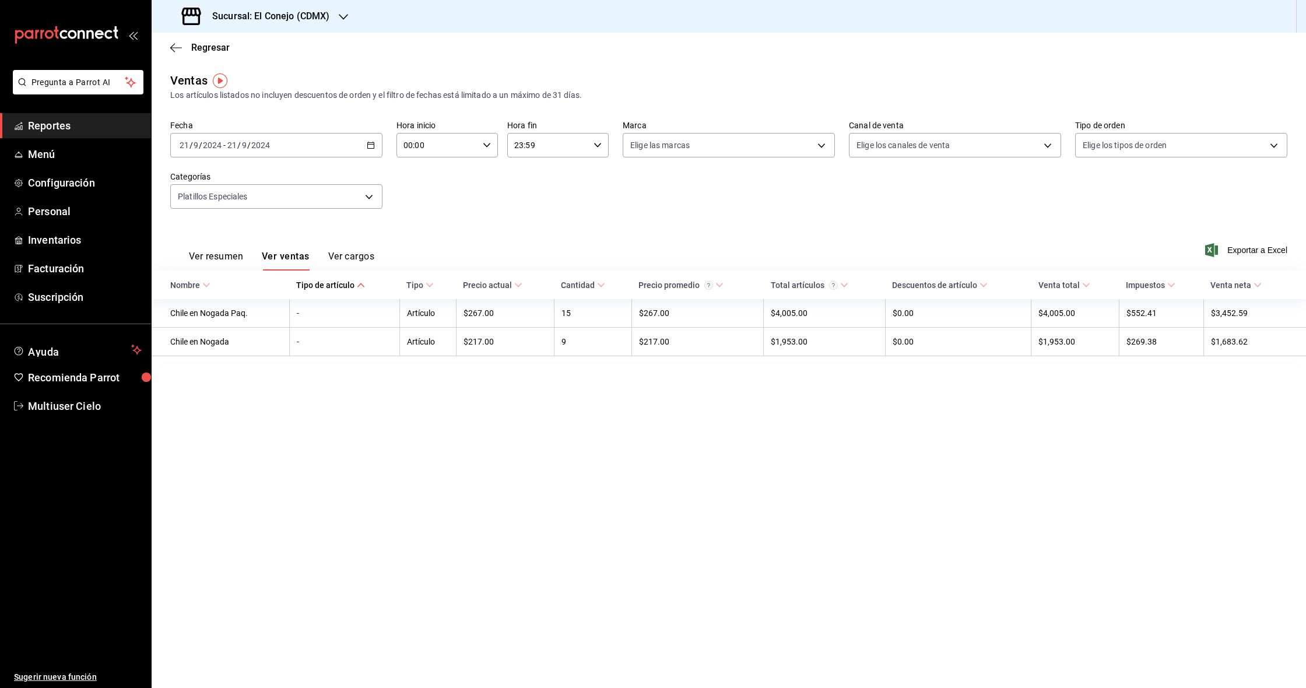
click at [368, 144] on \(Stroke\) "button" at bounding box center [370, 145] width 7 height 6
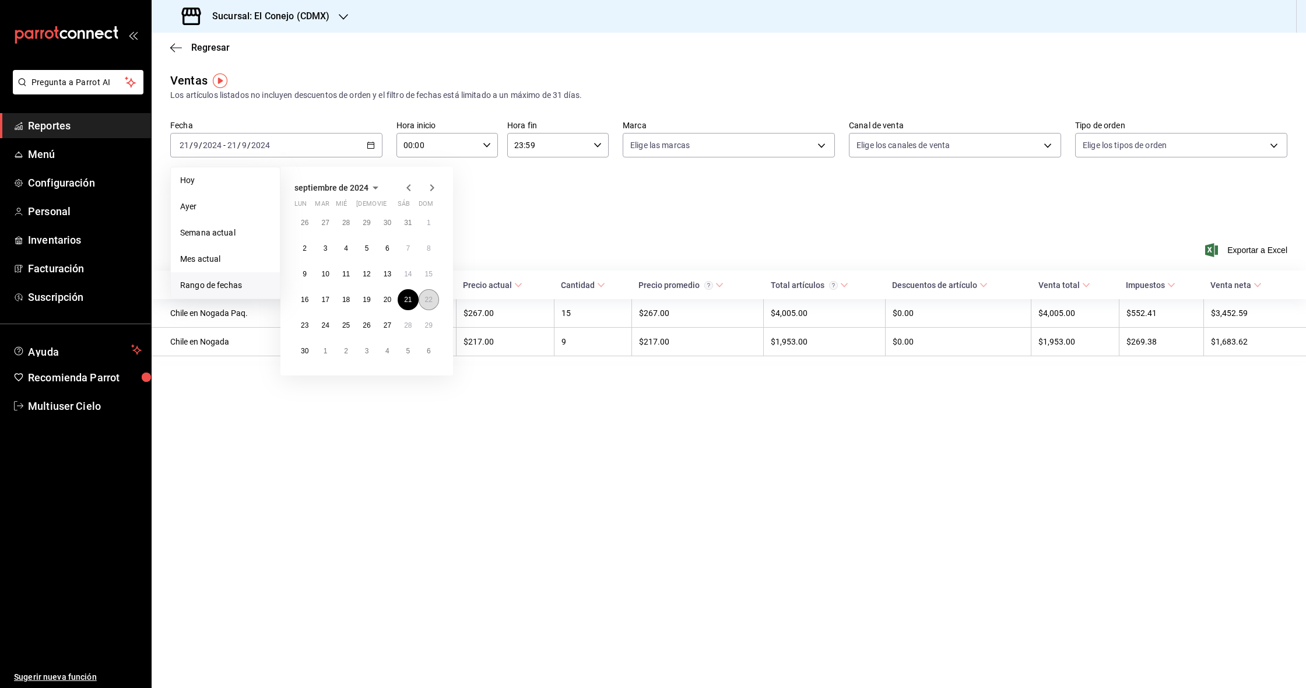
click at [430, 303] on abbr "22" at bounding box center [429, 300] width 8 height 8
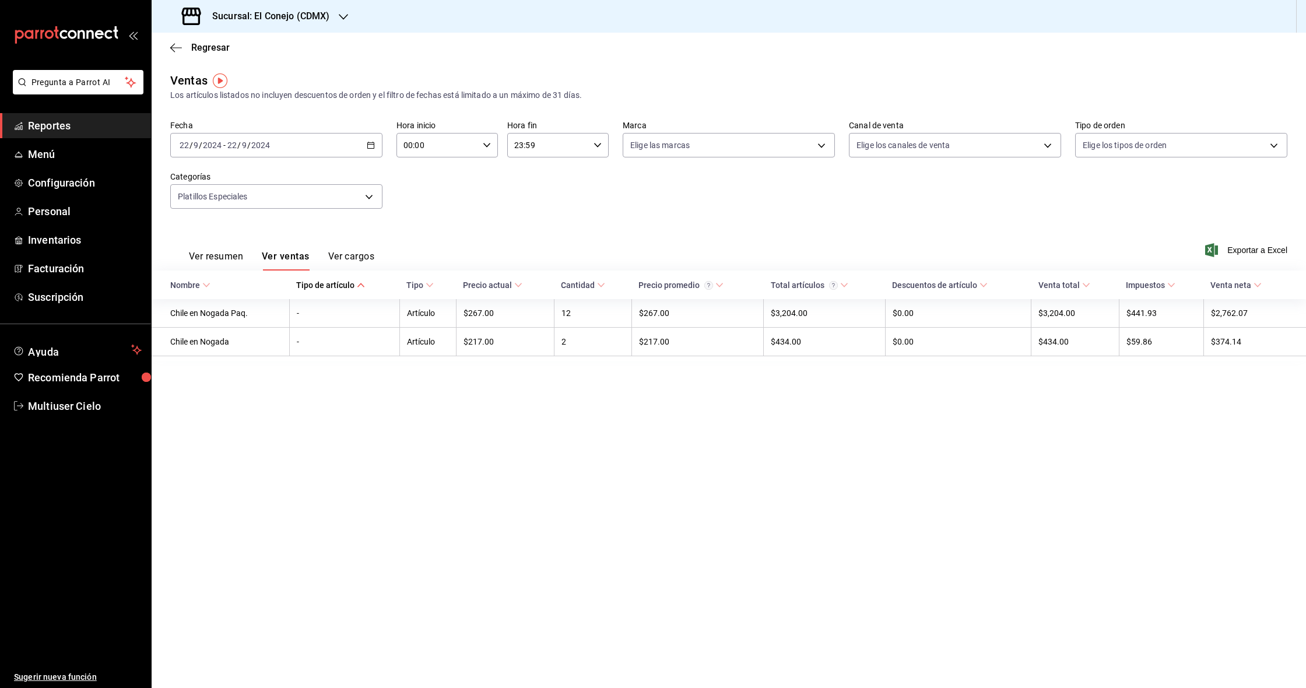
click at [374, 139] on div "[DATE] [DATE] - [DATE] [DATE]" at bounding box center [276, 145] width 212 height 24
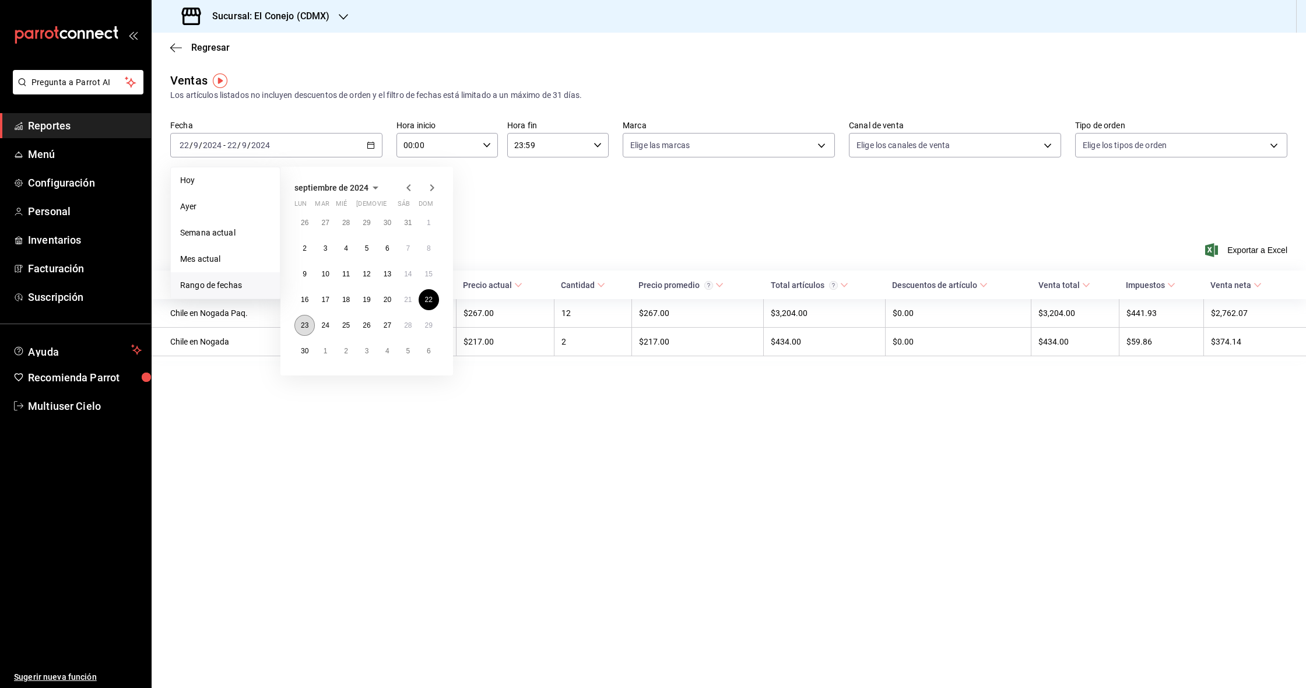
click at [303, 324] on abbr "23" at bounding box center [305, 325] width 8 height 8
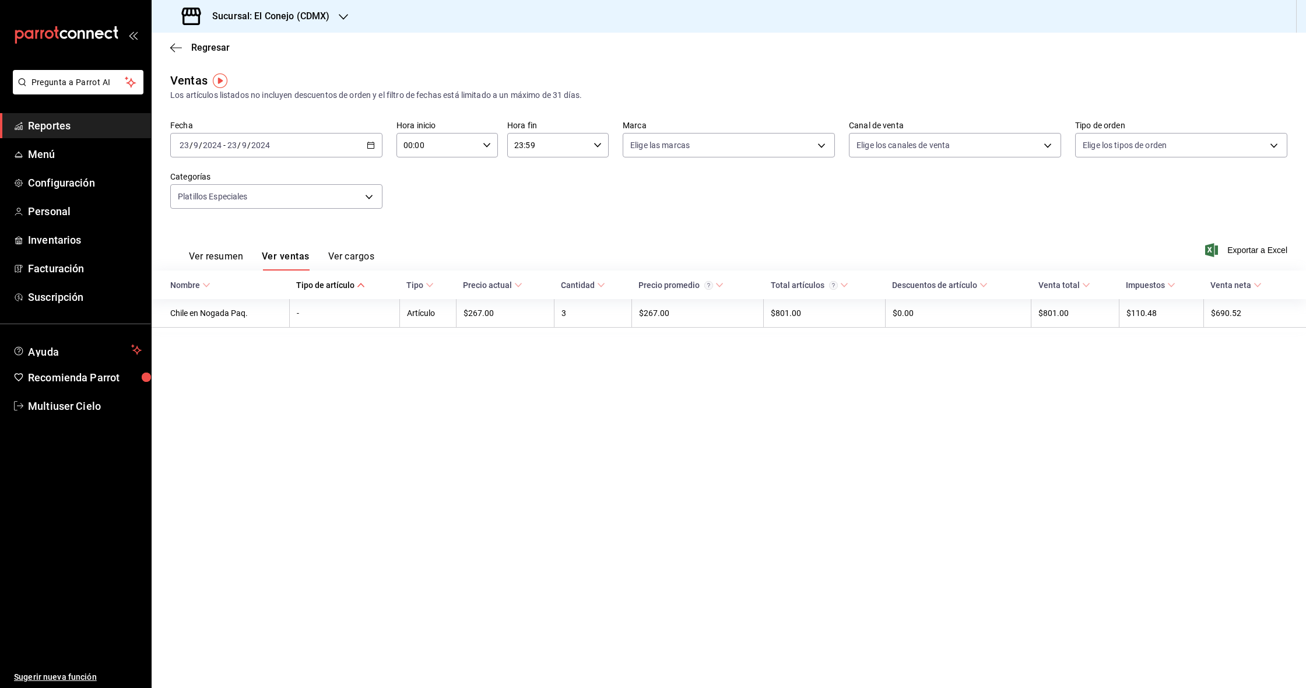
click at [370, 142] on icon "button" at bounding box center [371, 145] width 8 height 8
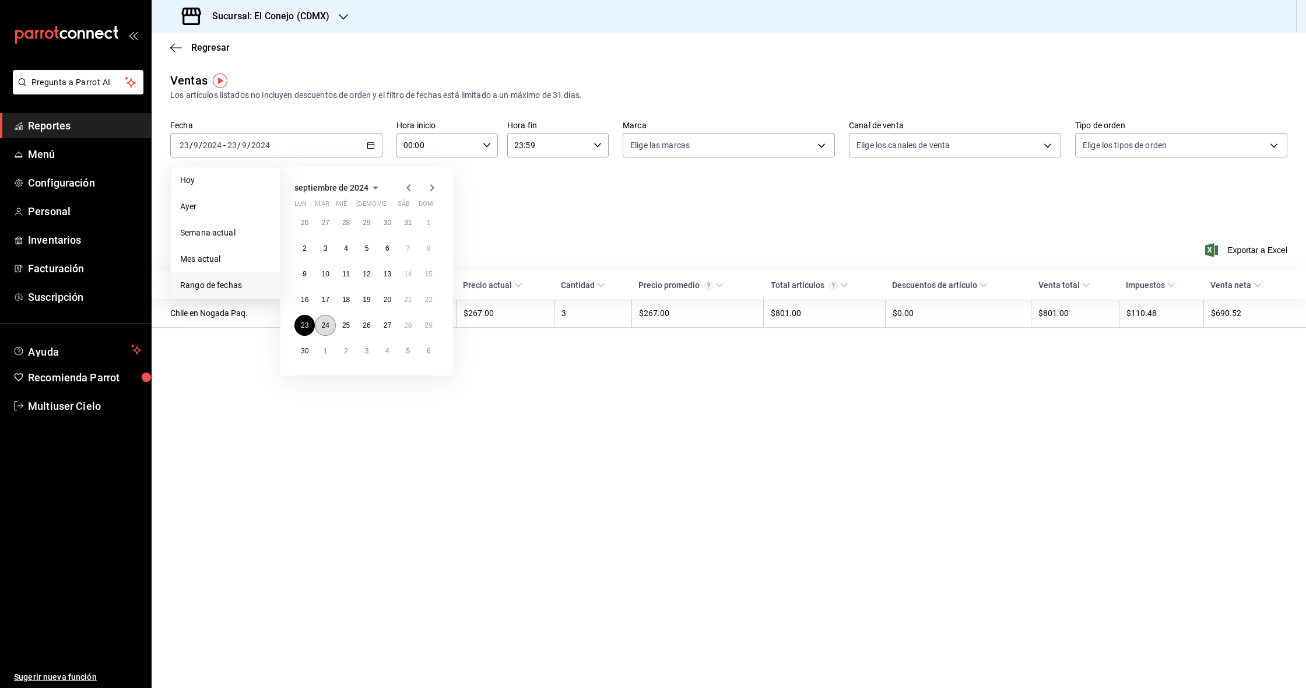
click at [321, 329] on abbr "24" at bounding box center [325, 325] width 8 height 8
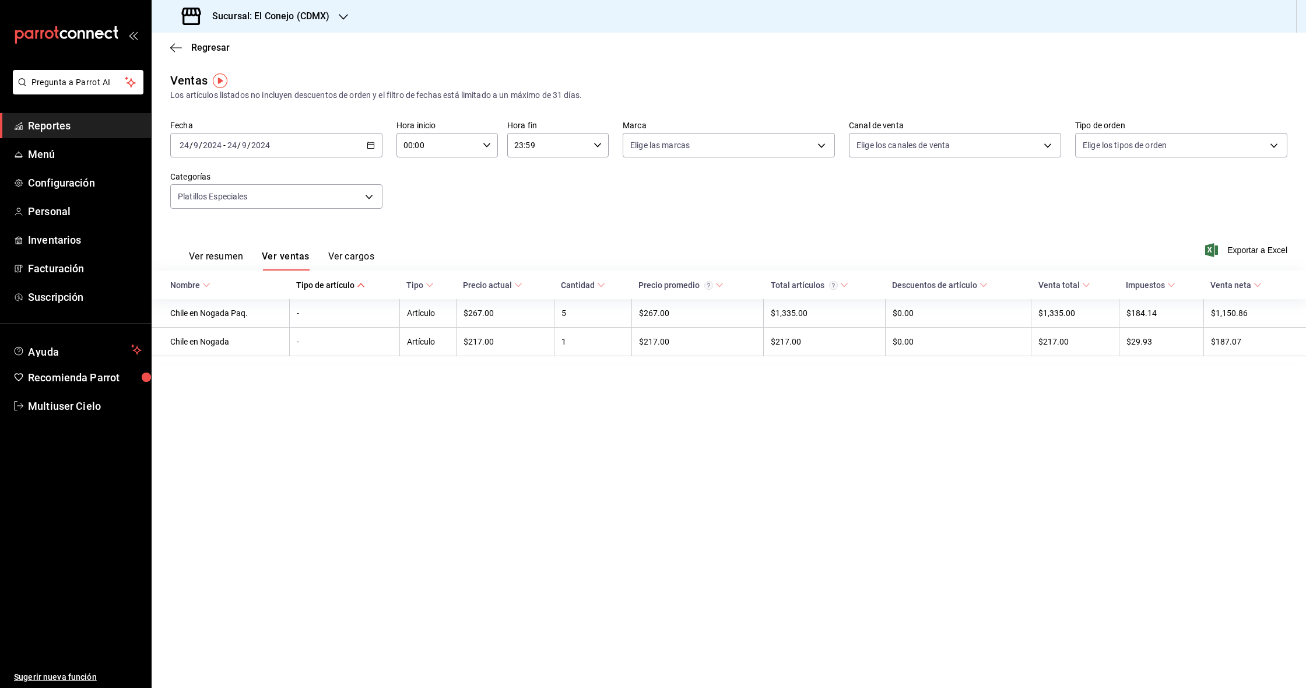
click at [371, 144] on icon "button" at bounding box center [371, 145] width 8 height 8
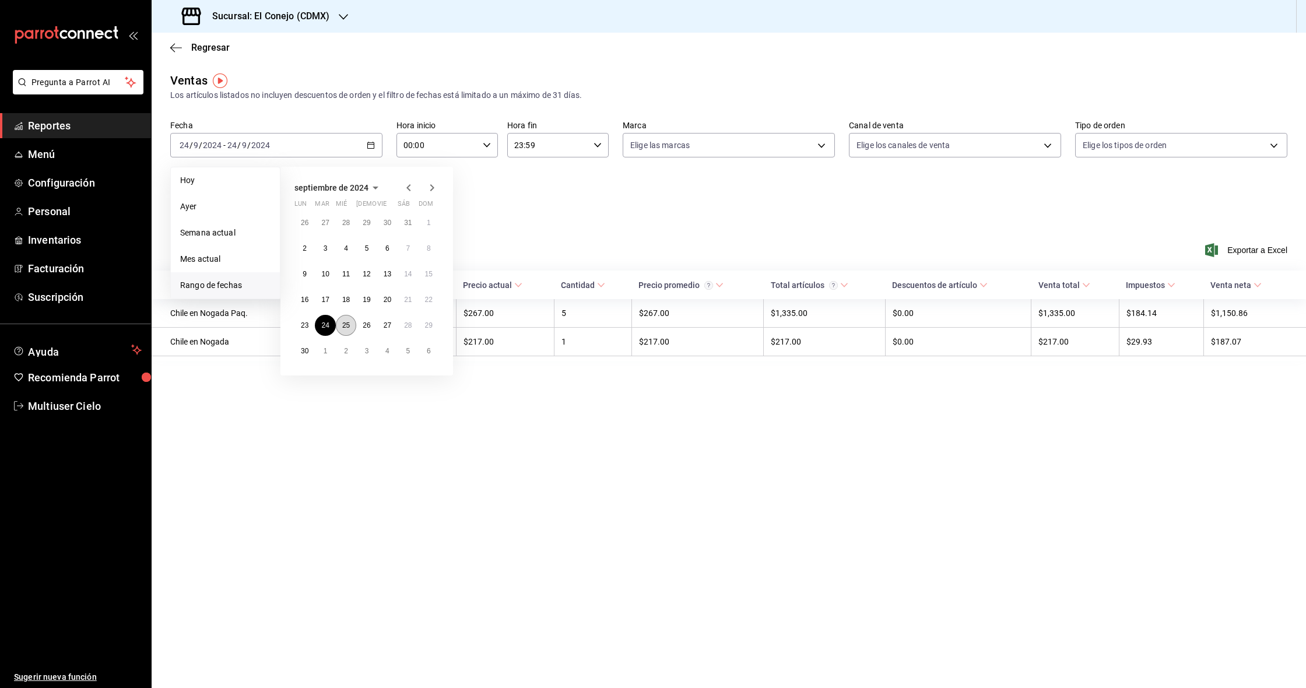
click at [348, 323] on abbr "25" at bounding box center [346, 325] width 8 height 8
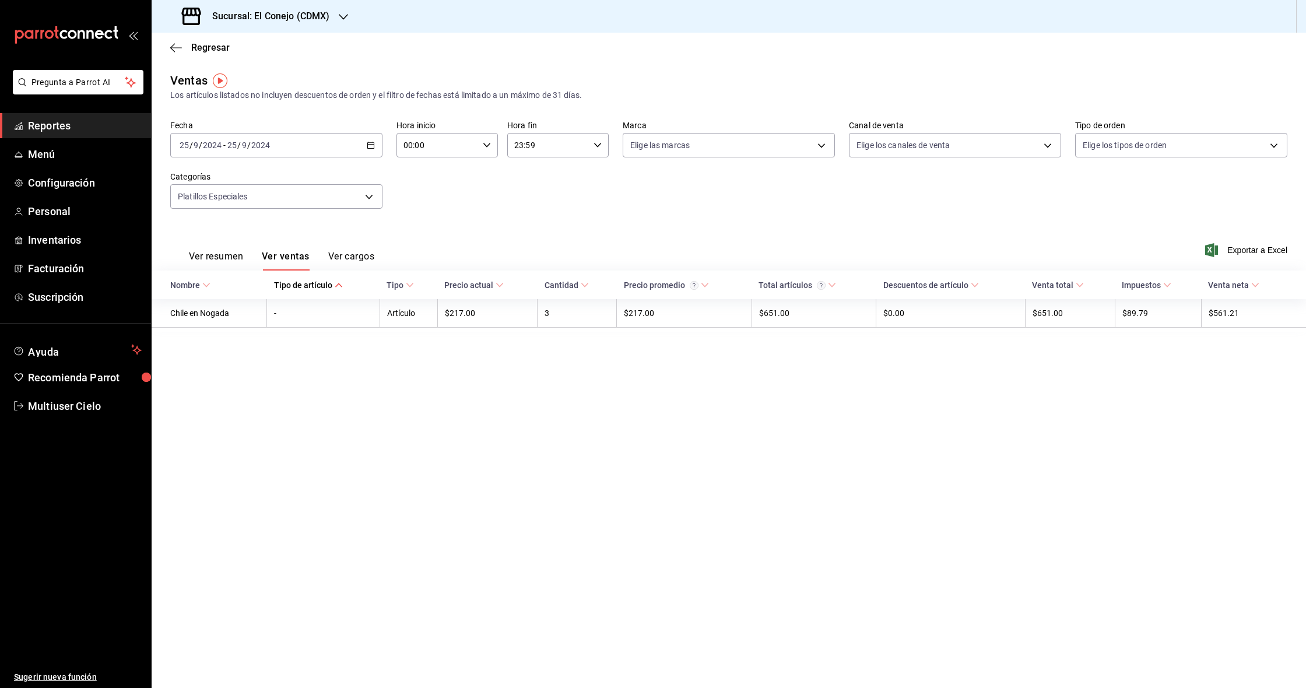
click at [374, 143] on \(Stroke\) "button" at bounding box center [370, 145] width 7 height 6
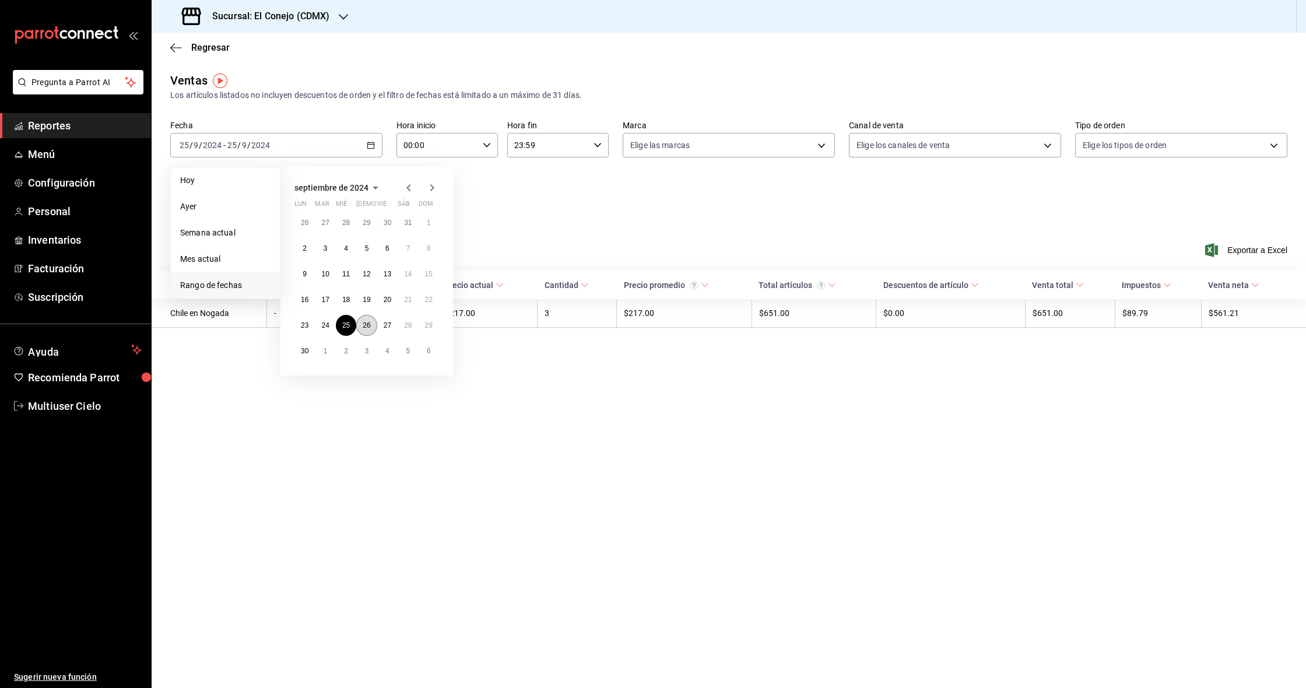
click at [364, 326] on abbr "26" at bounding box center [367, 325] width 8 height 8
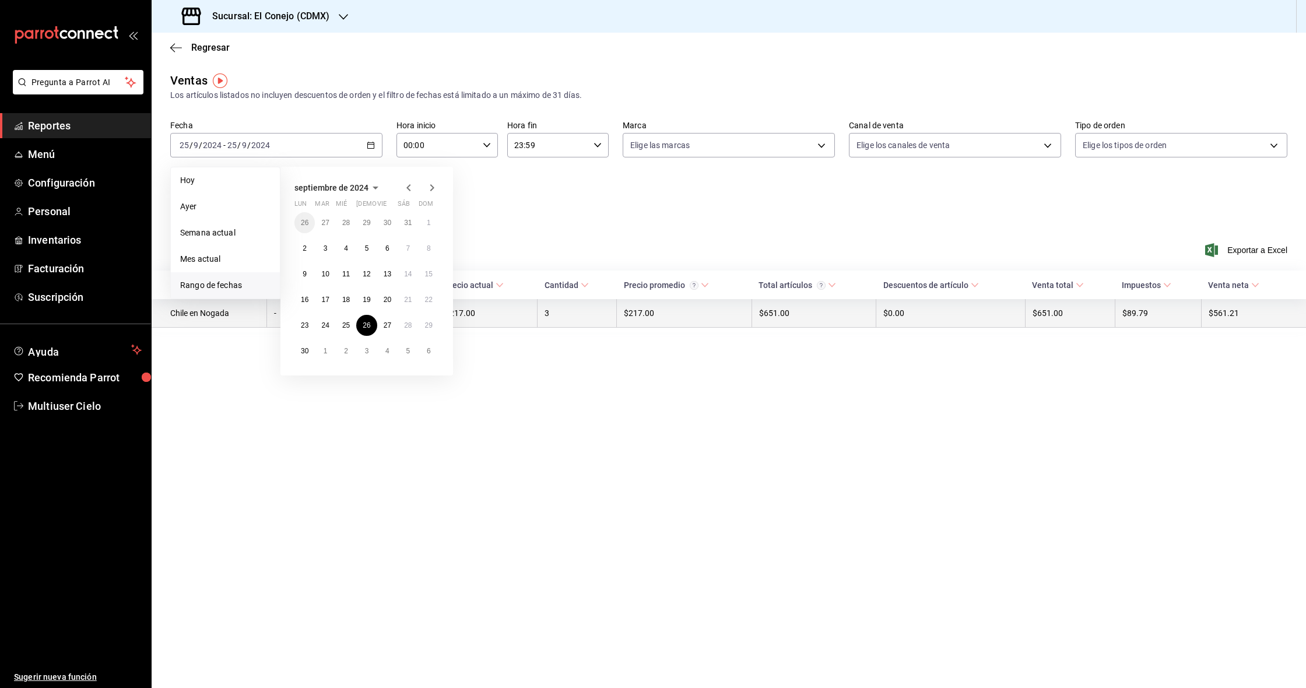
click at [364, 326] on abbr "26" at bounding box center [367, 325] width 8 height 8
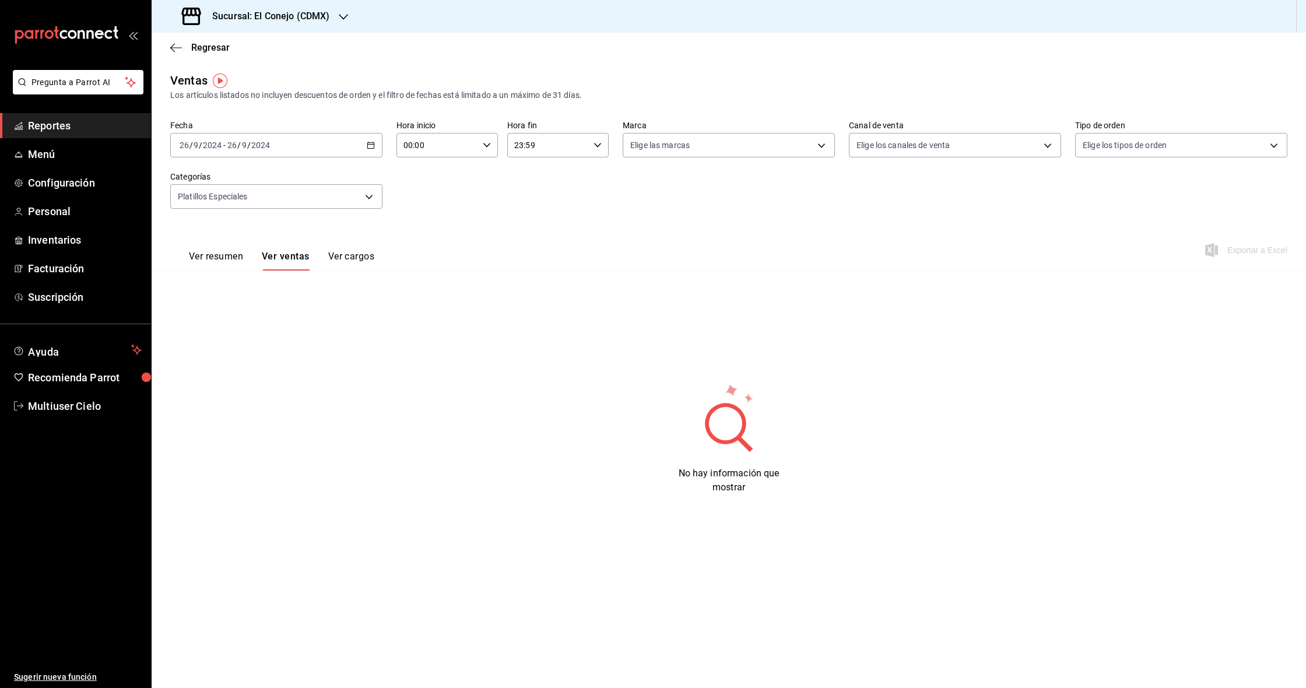
click at [374, 140] on div "[DATE] [DATE] - [DATE] [DATE]" at bounding box center [276, 145] width 212 height 24
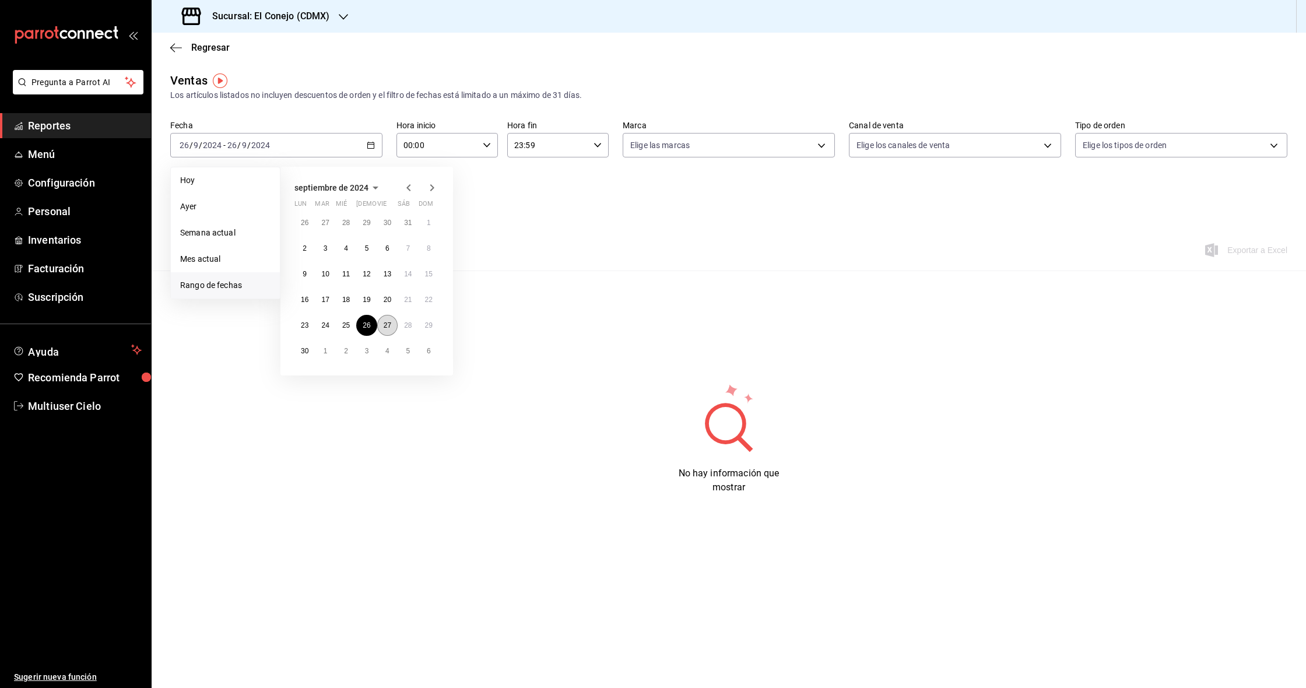
click at [391, 326] on abbr "27" at bounding box center [388, 325] width 8 height 8
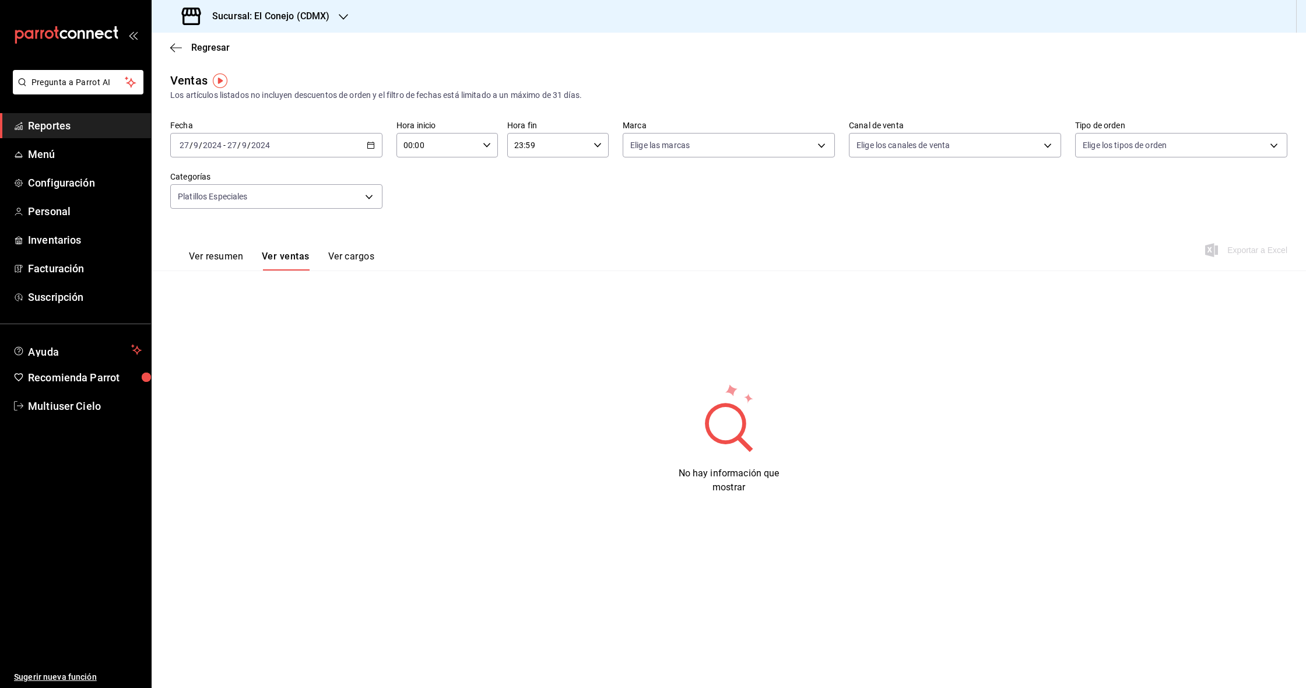
click at [375, 147] on div "[DATE] [DATE] - [DATE] [DATE]" at bounding box center [276, 145] width 212 height 24
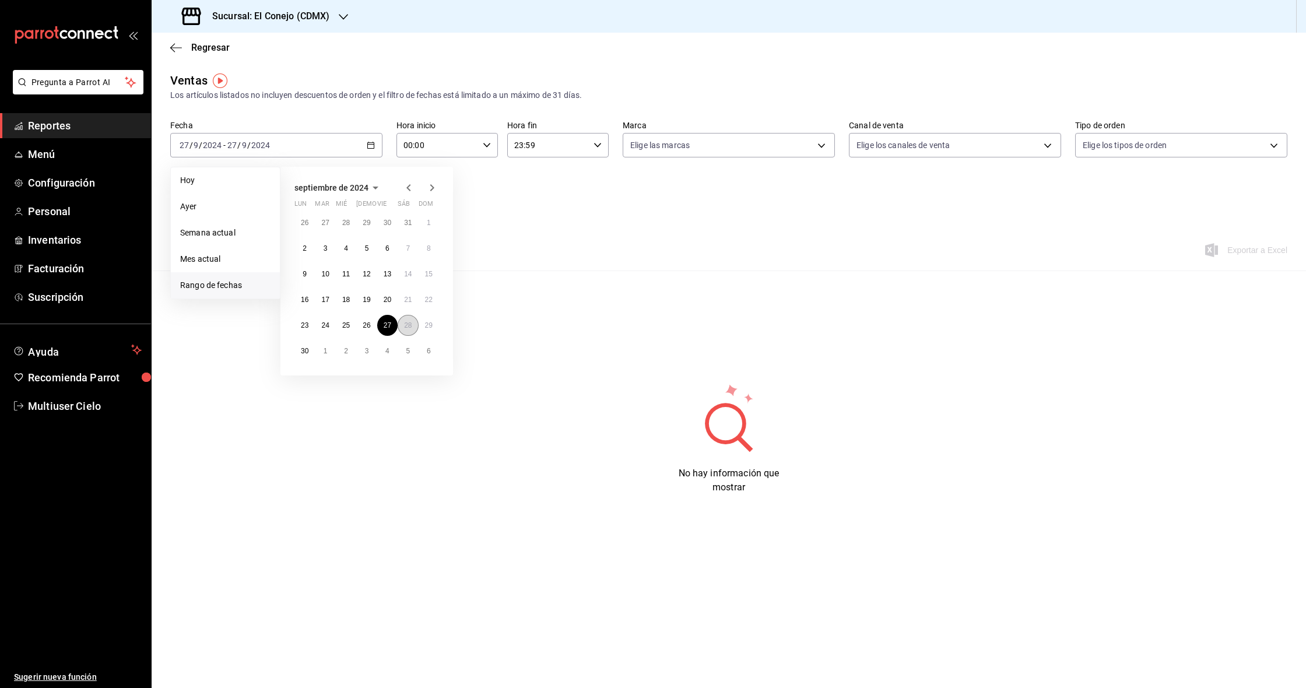
click at [407, 329] on abbr "28" at bounding box center [408, 325] width 8 height 8
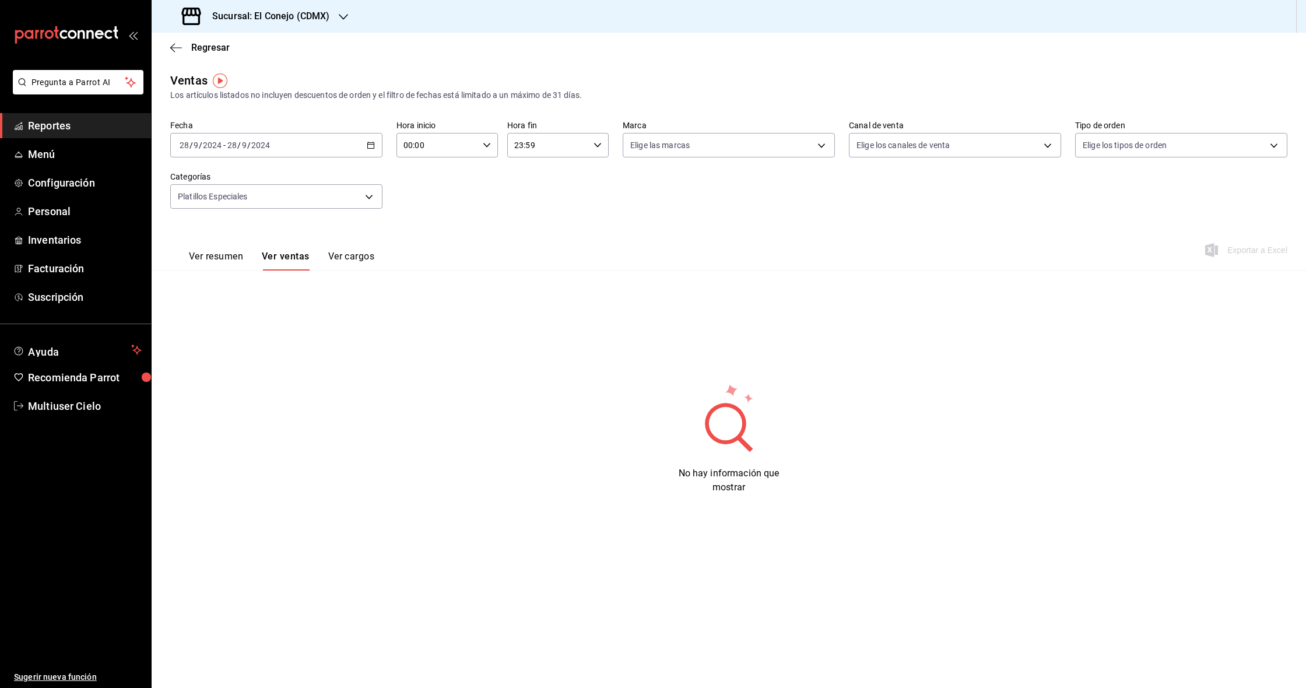
click at [448, 182] on div "Fecha [DATE] [DATE] - [DATE] [DATE] Hora inicio 00:00 Hora inicio Hora fin 23:5…" at bounding box center [728, 171] width 1117 height 103
